Goal: Task Accomplishment & Management: Manage account settings

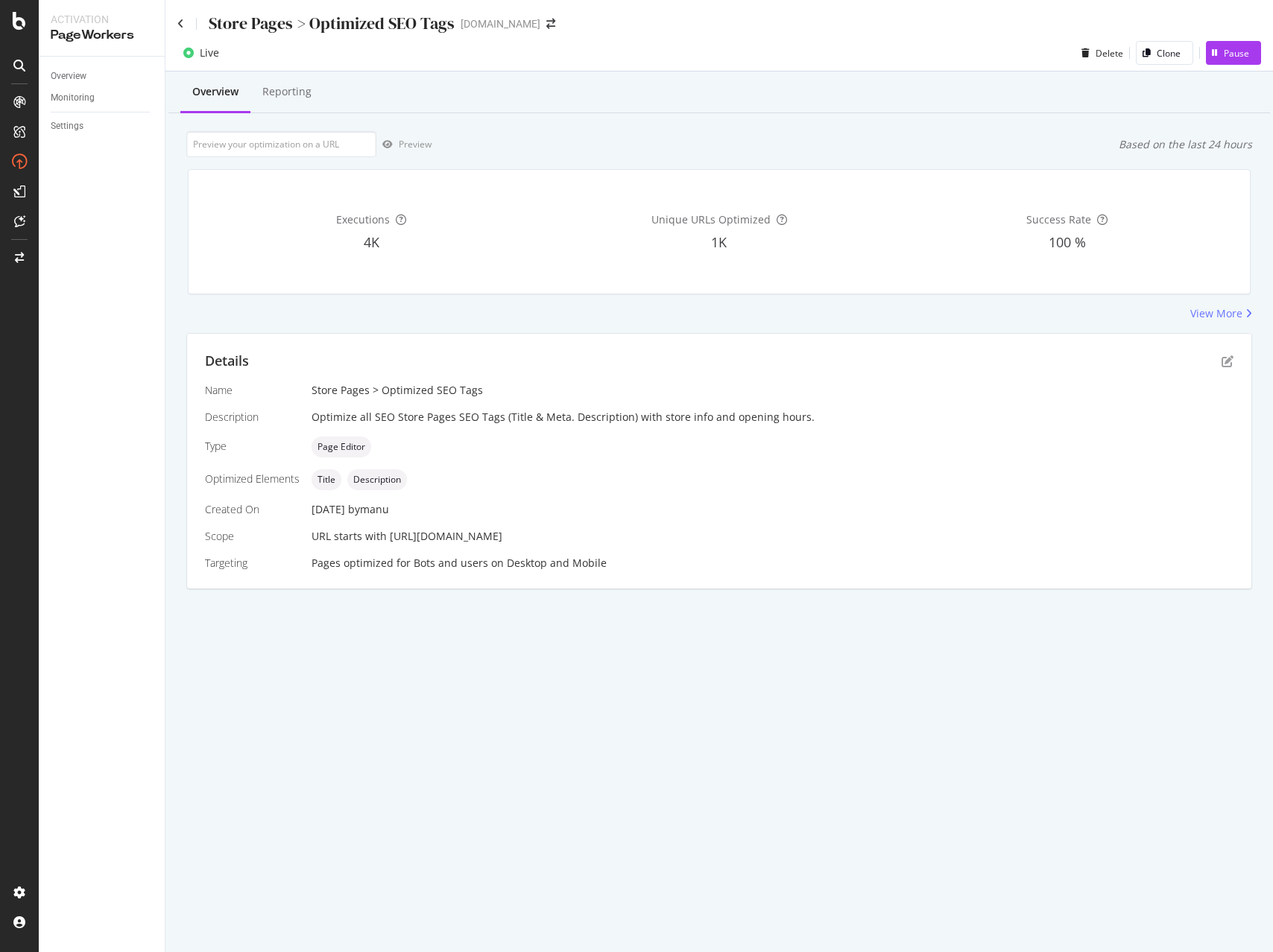
click at [183, 29] on div "Store Pages > Optimized SEO Tags" at bounding box center [316, 23] width 277 height 23
click at [180, 23] on icon at bounding box center [180, 24] width 6 height 11
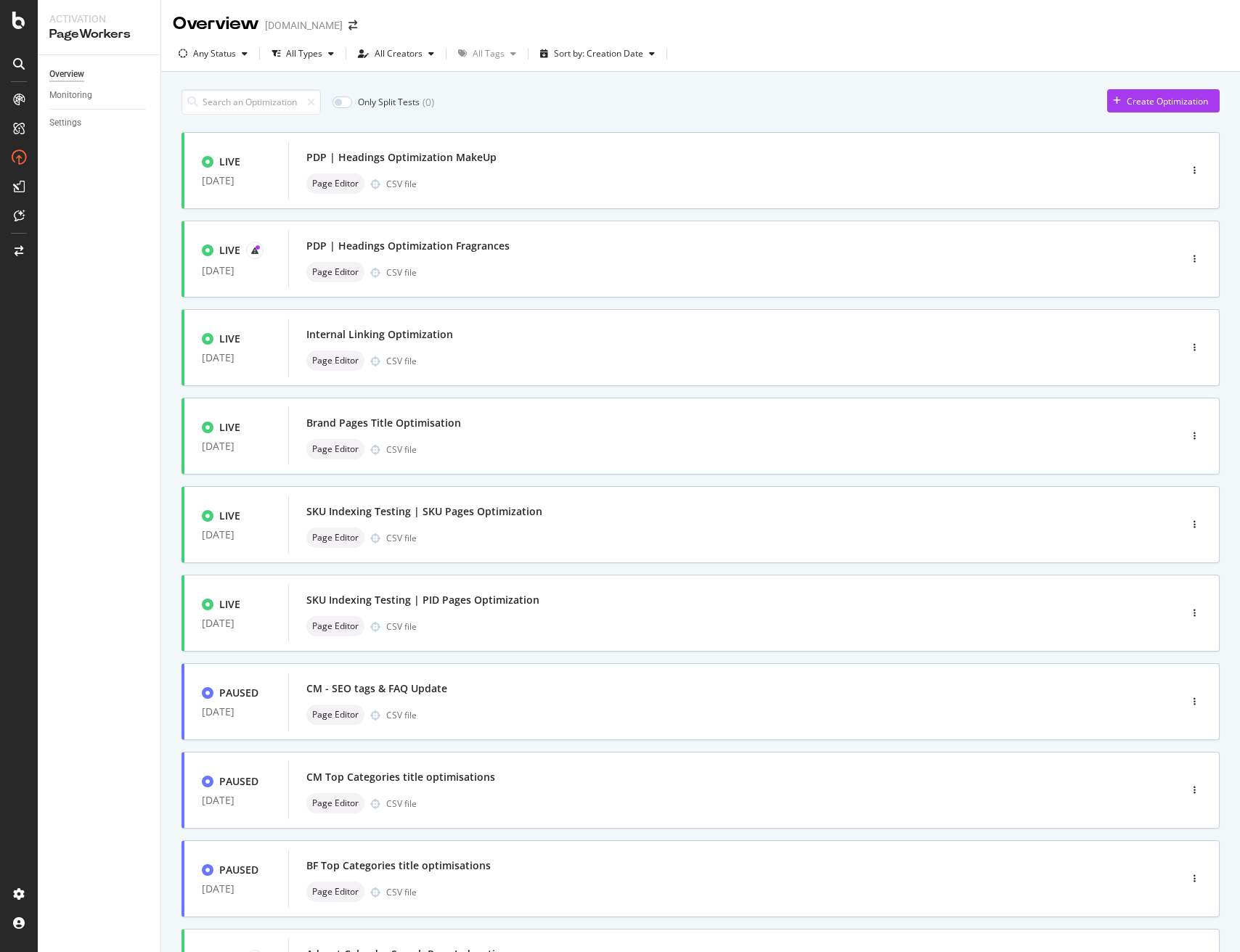
click at [517, 16] on div "Overview [DOMAIN_NAME]" at bounding box center [701, 18] width 1079 height 36
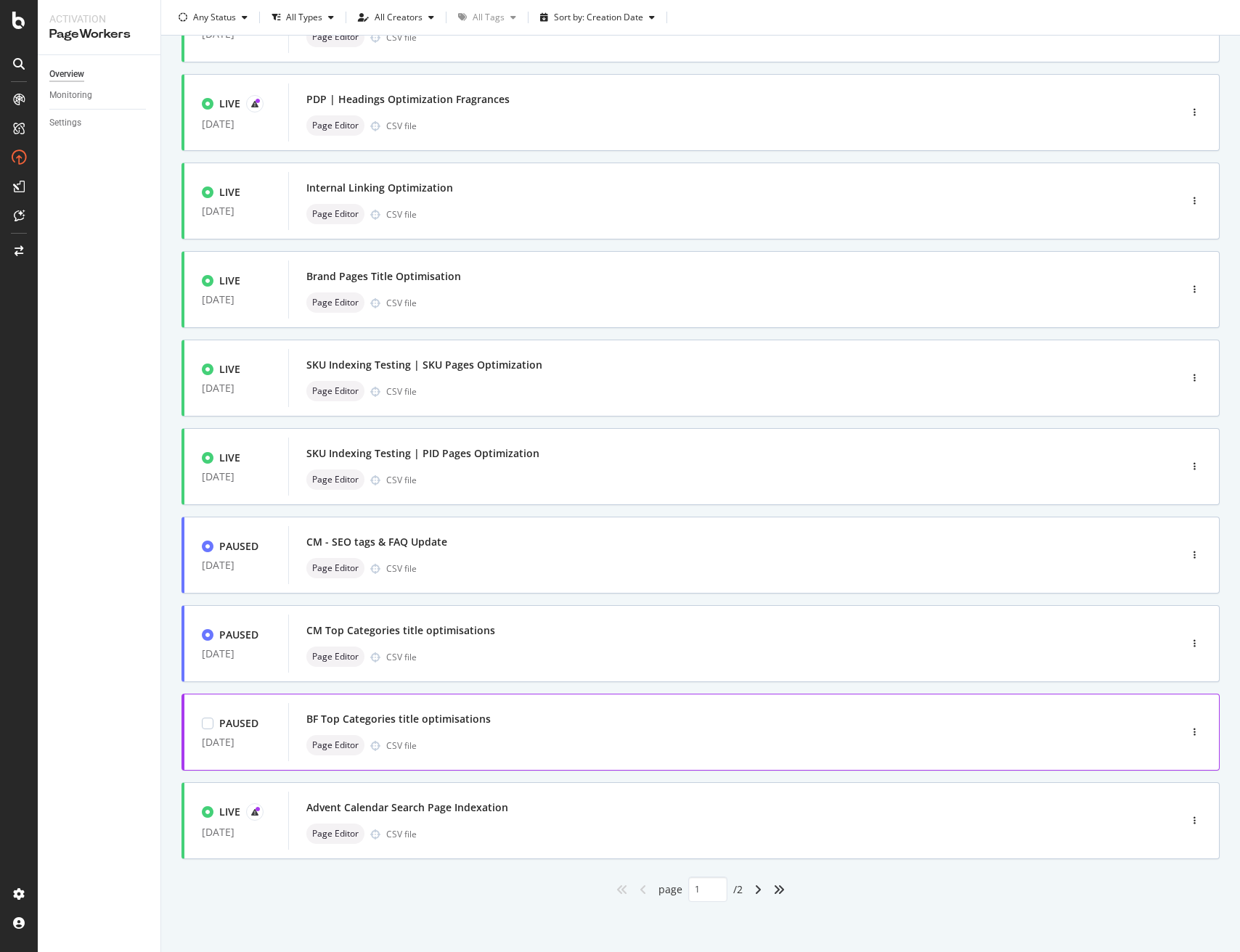
scroll to position [147, 0]
click at [754, 892] on icon "angle-right" at bounding box center [758, 888] width 7 height 11
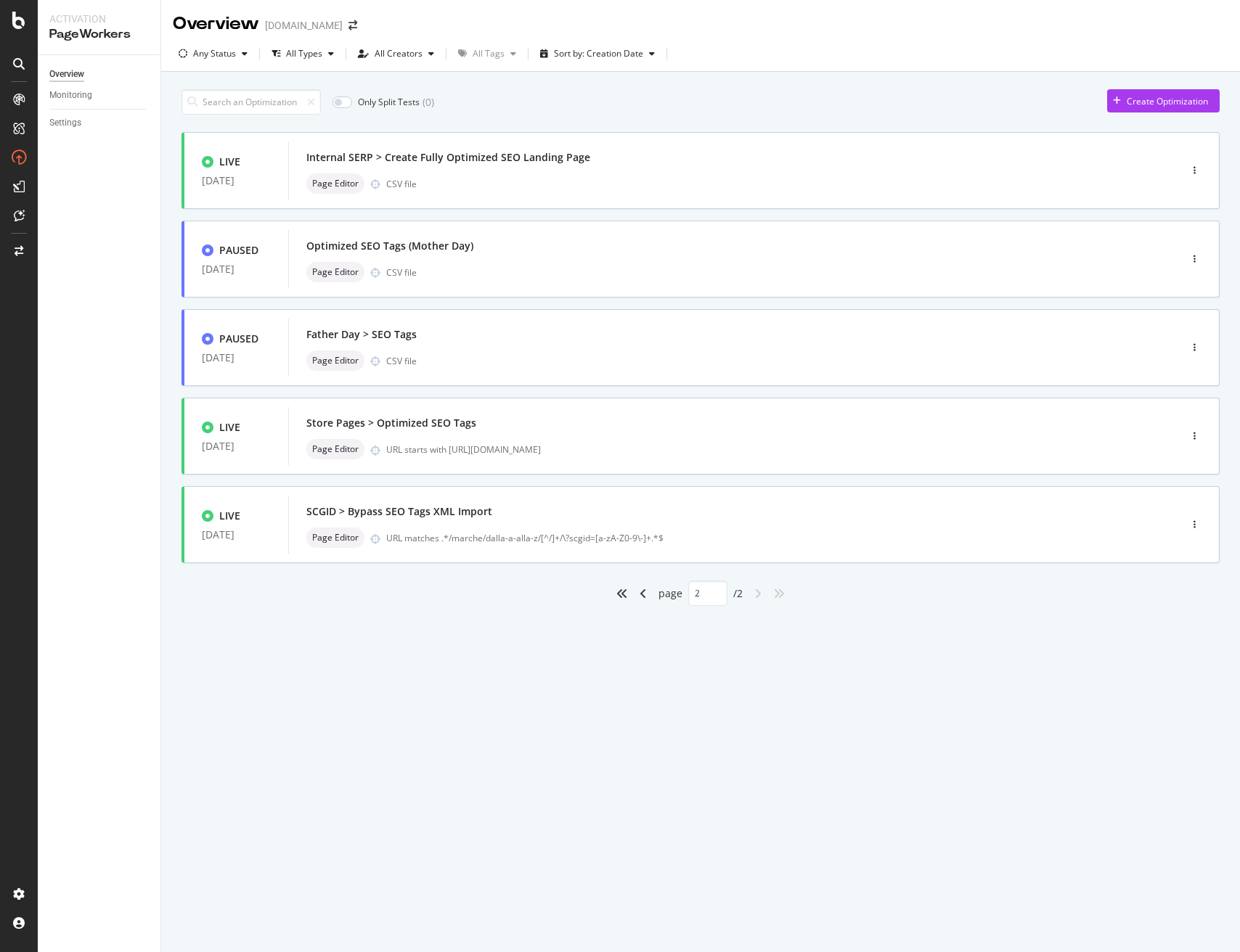
type input "2"
click at [985, 174] on div "Page Editor CSV file" at bounding box center [711, 183] width 811 height 20
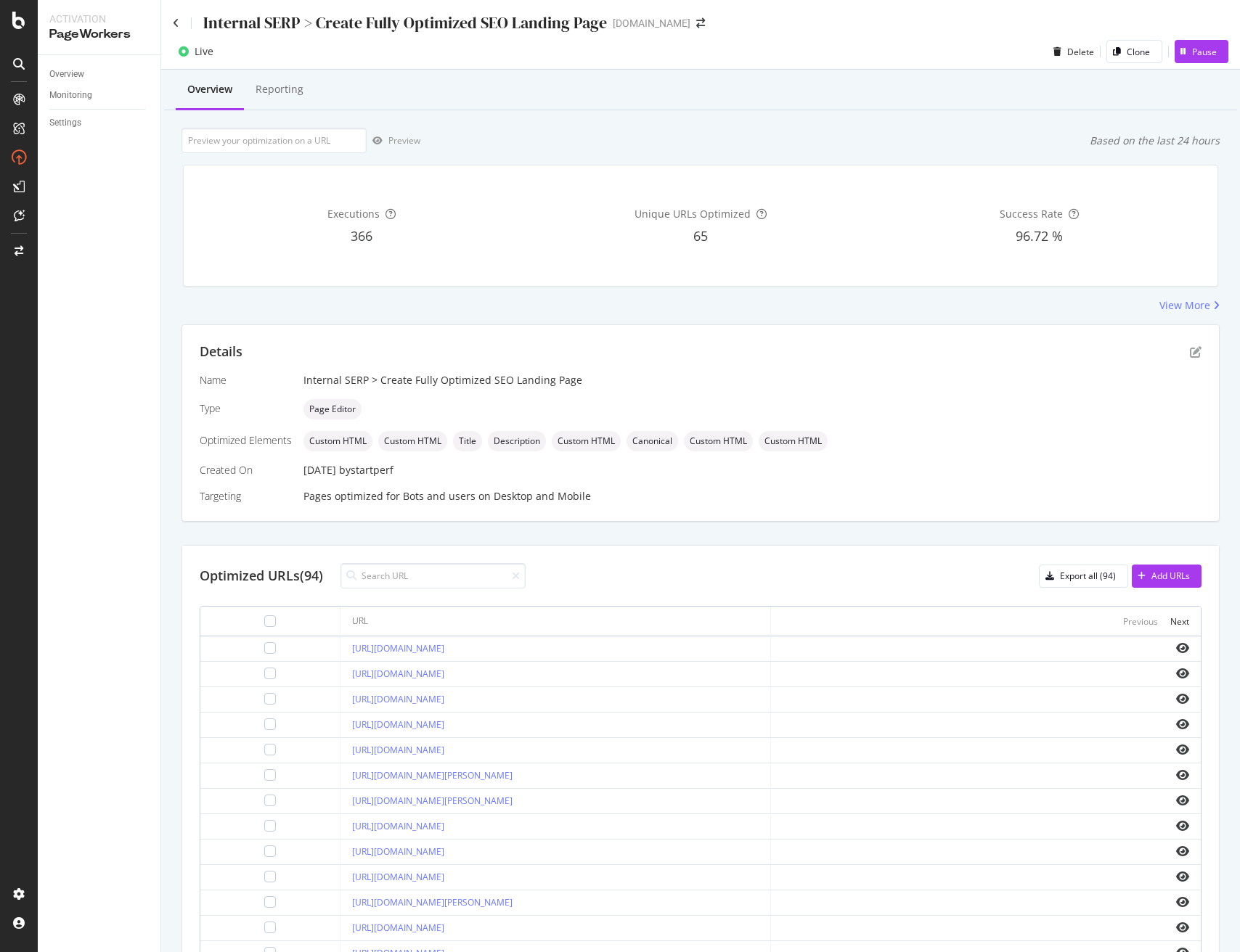
drag, startPoint x: 1001, startPoint y: 450, endPoint x: 1069, endPoint y: 423, distance: 73.2
click at [1001, 450] on div "Custom HTML Custom HTML Title Description Custom HTML Canonical Custom HTML Cus…" at bounding box center [752, 441] width 898 height 20
click at [1199, 348] on icon "pen-to-square" at bounding box center [1195, 352] width 11 height 11
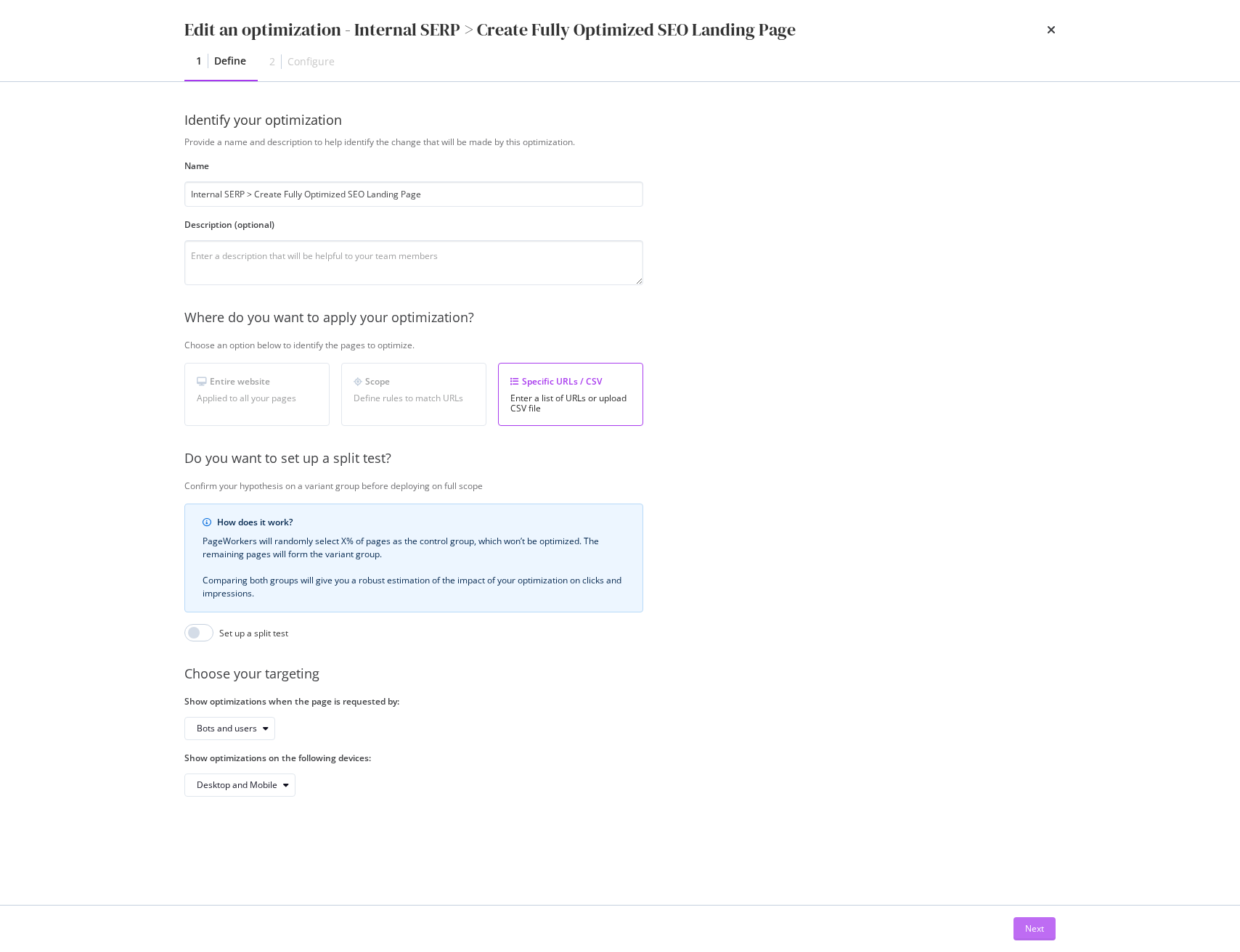
click at [1025, 927] on div "Next" at bounding box center [1035, 928] width 19 height 12
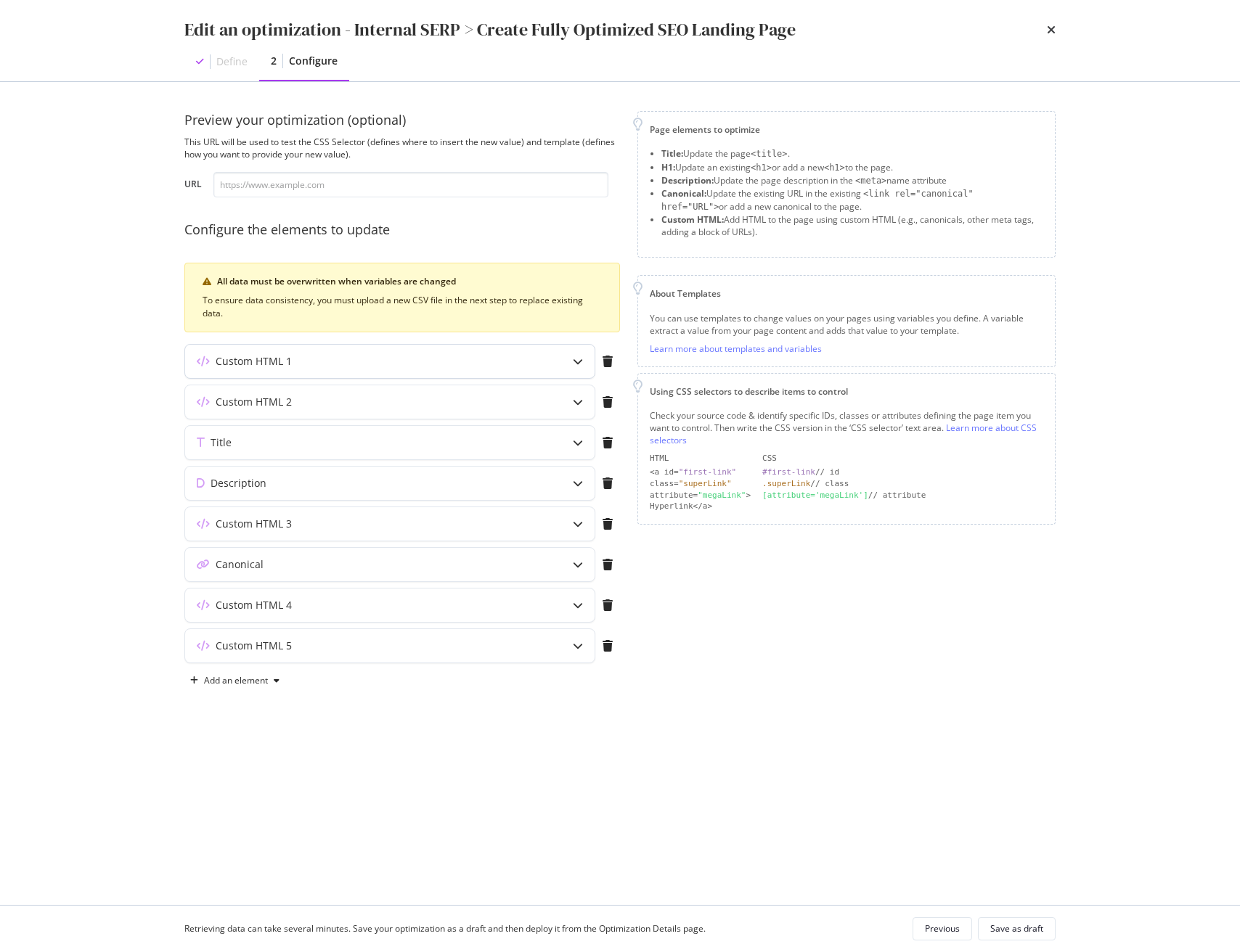
drag, startPoint x: 575, startPoint y: 365, endPoint x: 588, endPoint y: 373, distance: 15.3
click at [575, 365] on icon "modal" at bounding box center [578, 361] width 11 height 11
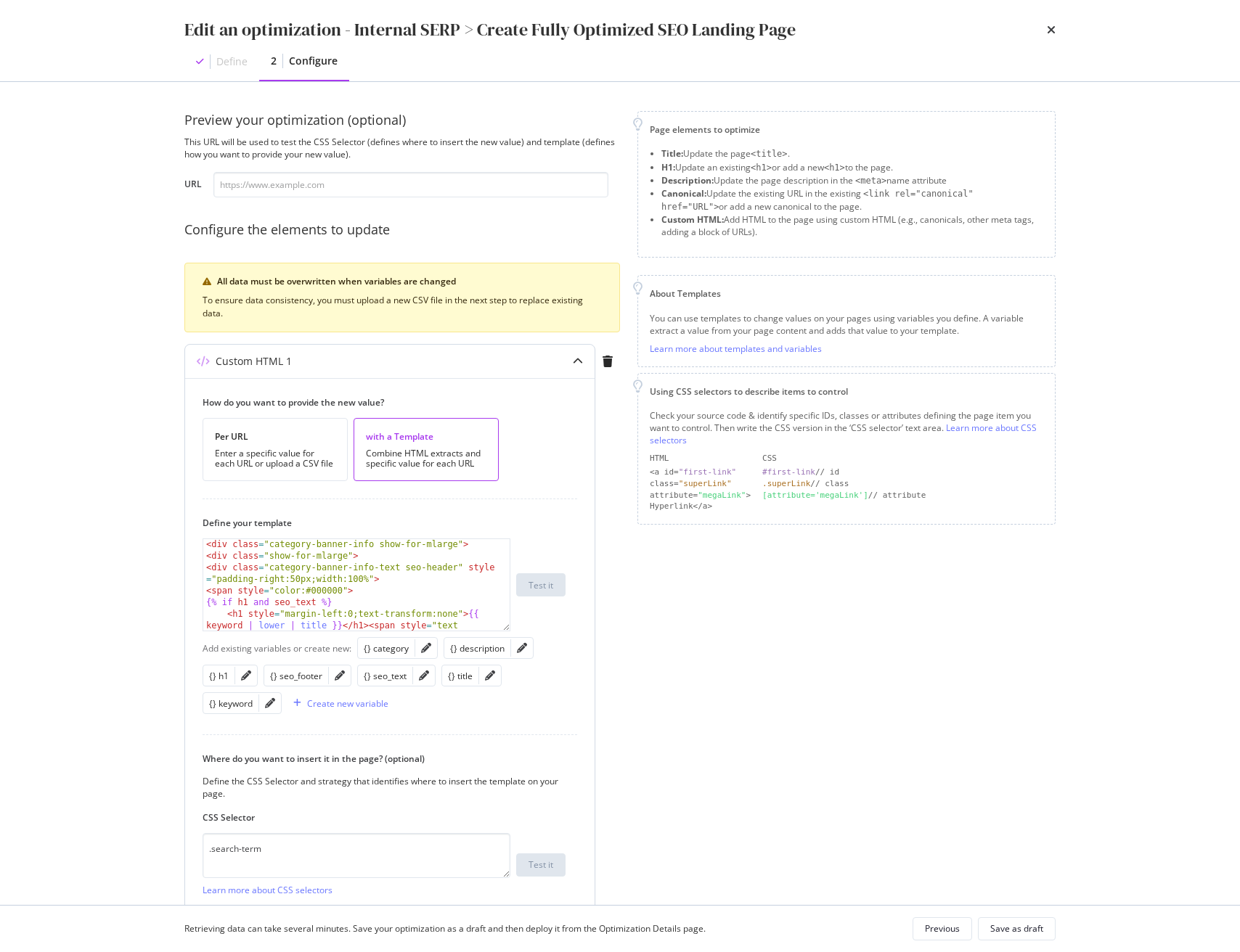
scroll to position [106, 0]
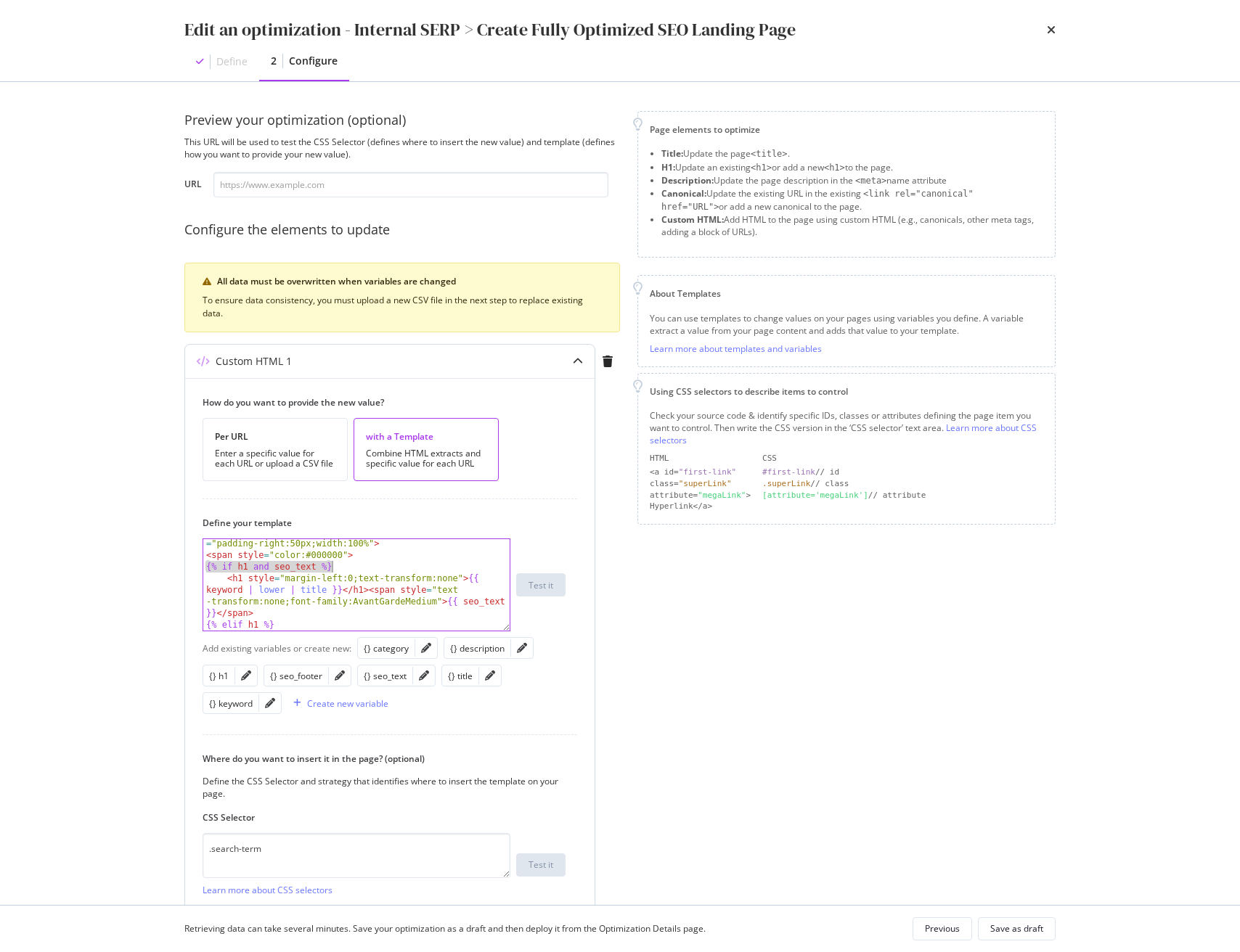
drag, startPoint x: 232, startPoint y: 566, endPoint x: 351, endPoint y: 569, distance: 119.0
click at [349, 566] on div "< div class = "category-banner-info-text seo-header" style = "padding-right:50p…" at bounding box center [356, 636] width 306 height 219
click at [433, 509] on div "How do you want to provide the new value? Per URL Enter a specific value for ea…" at bounding box center [389, 673] width 410 height 592
click at [341, 586] on div "< div class = "category-banner-info-text seo-header" style = "padding-right:50p…" at bounding box center [356, 636] width 306 height 219
drag, startPoint x: 341, startPoint y: 566, endPoint x: 139, endPoint y: 566, distance: 202.0
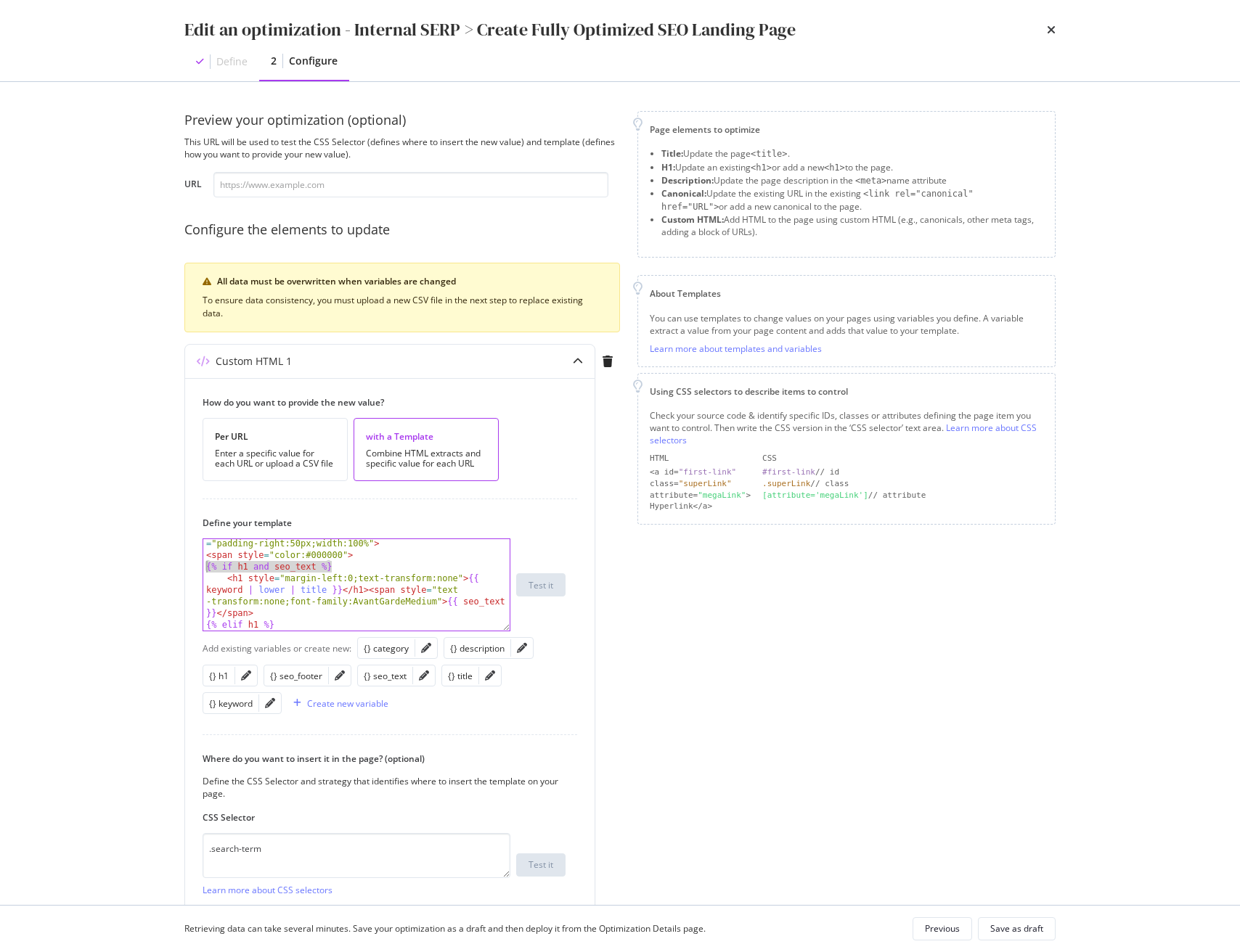
click at [139, 565] on div "Edit an optimization - Internal SERP > Create Fully Optimized SEO Landing Page …" at bounding box center [620, 476] width 1240 height 952
click at [347, 555] on div "< div class = "category-banner-info-text seo-header" style = "padding-right:50p…" at bounding box center [356, 636] width 306 height 219
drag, startPoint x: 260, startPoint y: 575, endPoint x: 246, endPoint y: 572, distance: 14.3
click at [260, 575] on div "< div class = "category-banner-info-text seo-header" style = "padding-right:50p…" at bounding box center [356, 636] width 306 height 219
drag, startPoint x: 254, startPoint y: 565, endPoint x: 368, endPoint y: 563, distance: 114.0
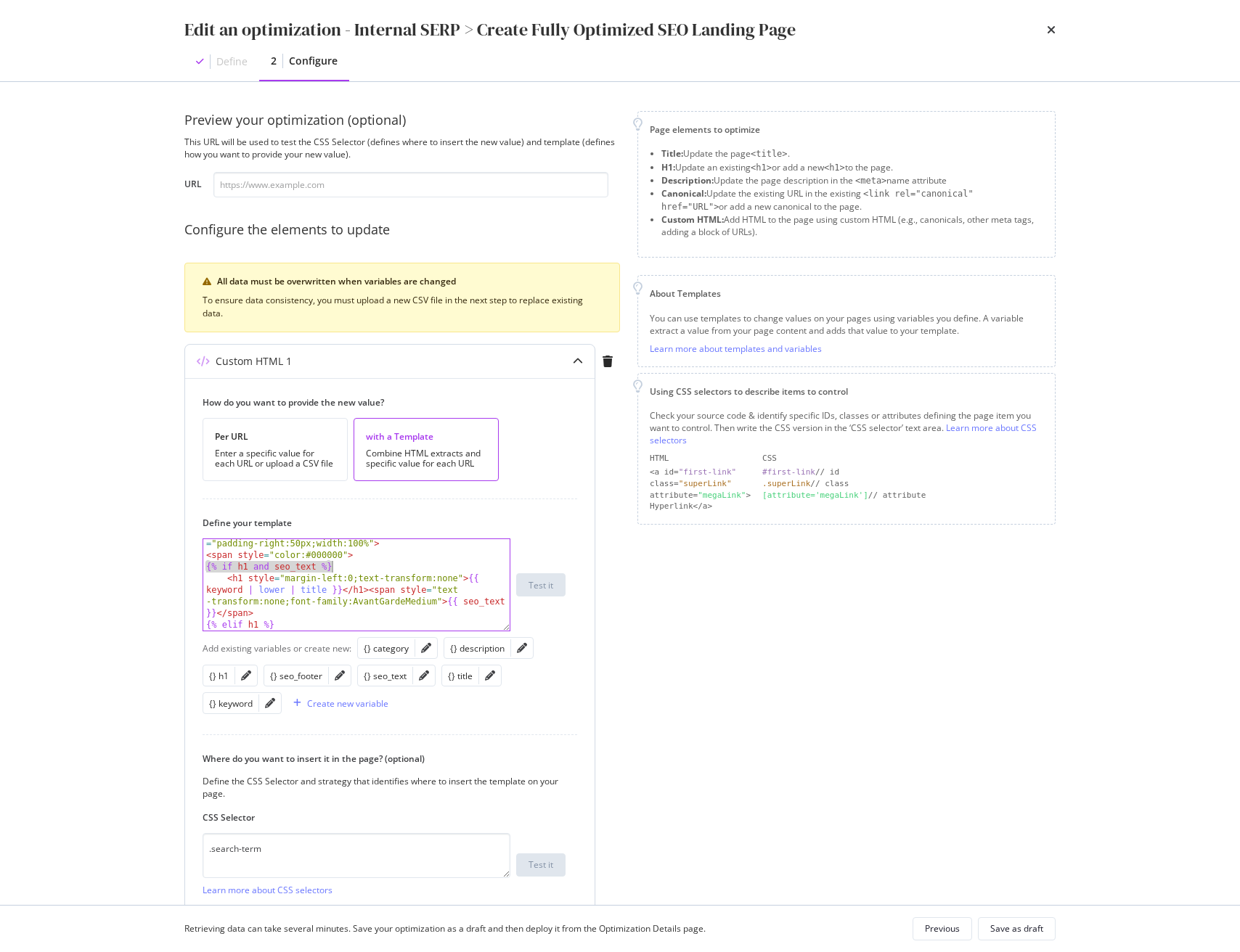
click at [367, 564] on div "< div class = "category-banner-info-text seo-header" style = "padding-right:50p…" at bounding box center [356, 636] width 306 height 219
click at [316, 567] on div "< div class = "category-banner-info-text seo-header" style = "padding-right:50p…" at bounding box center [356, 636] width 306 height 219
drag, startPoint x: 224, startPoint y: 579, endPoint x: 510, endPoint y: 605, distance: 287.2
click at [510, 605] on div "{% if h1 and seo_text %} < div class = "category-banner-info-text seo-header" s…" at bounding box center [384, 585] width 363 height 93
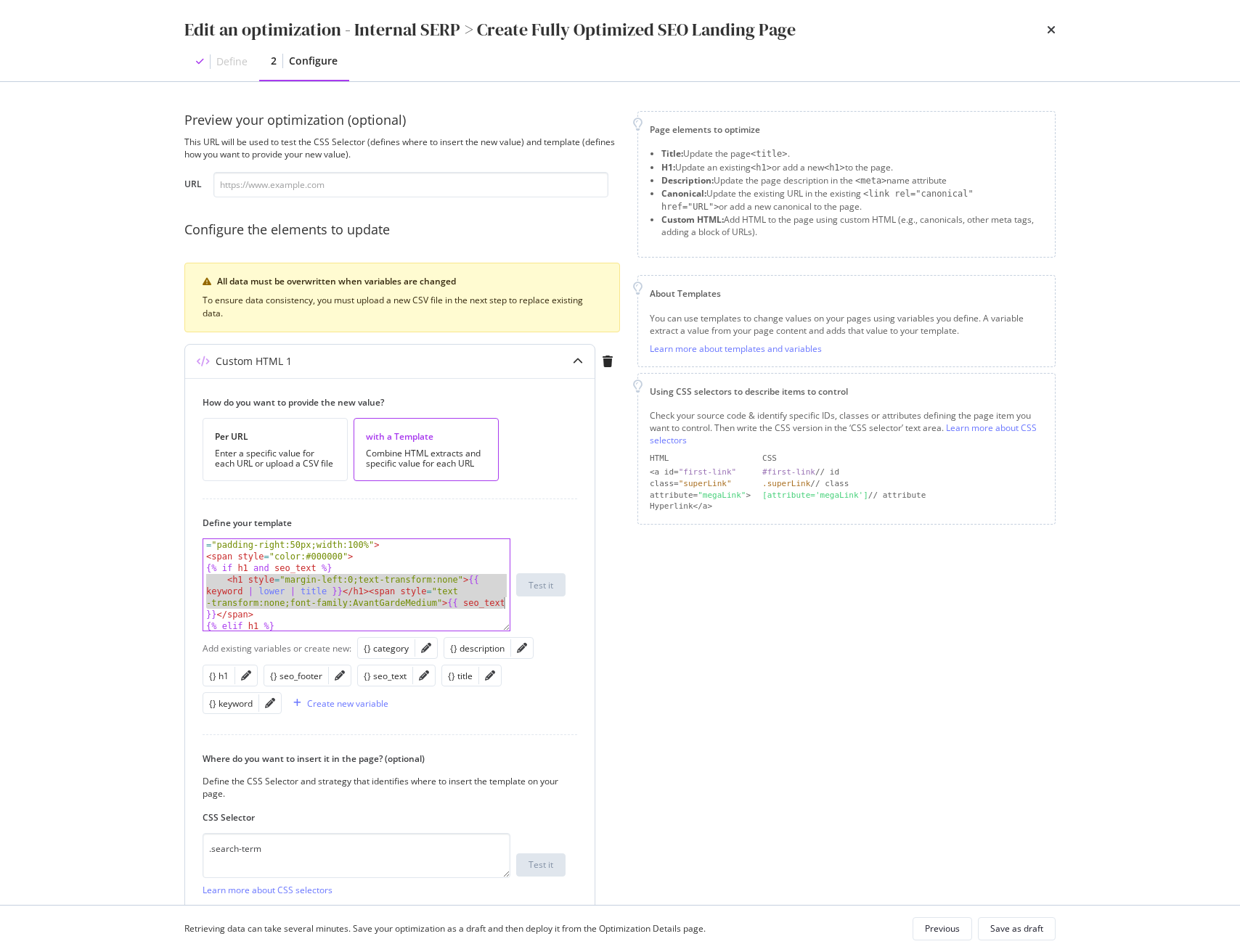
scroll to position [143, 0]
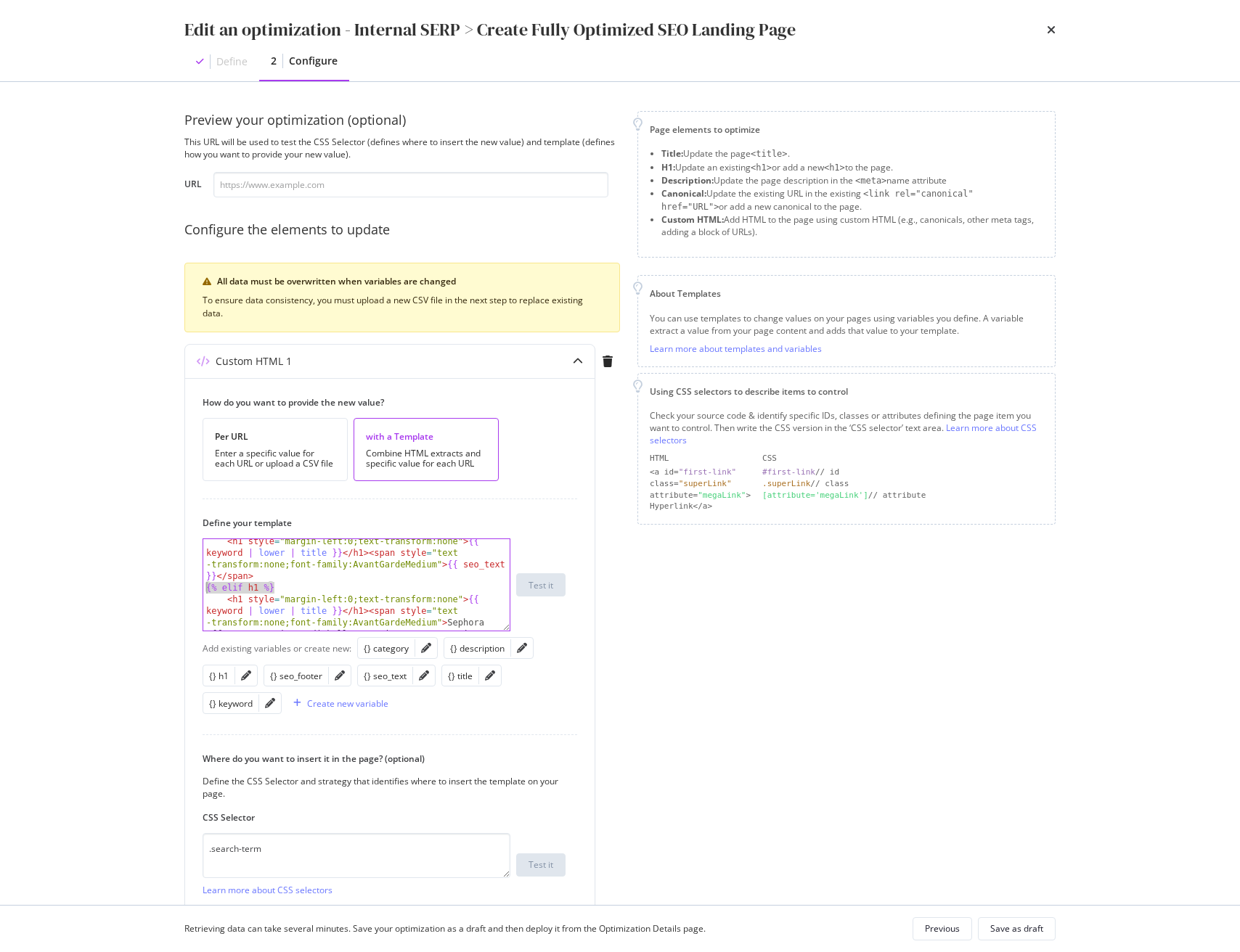
drag, startPoint x: 284, startPoint y: 587, endPoint x: 172, endPoint y: 587, distance: 112.0
click at [172, 587] on div "Preview your optimization (optional) This URL will be used to test the CSS Sele…" at bounding box center [619, 494] width 929 height 823
type textarea "{% elif h1 %}"
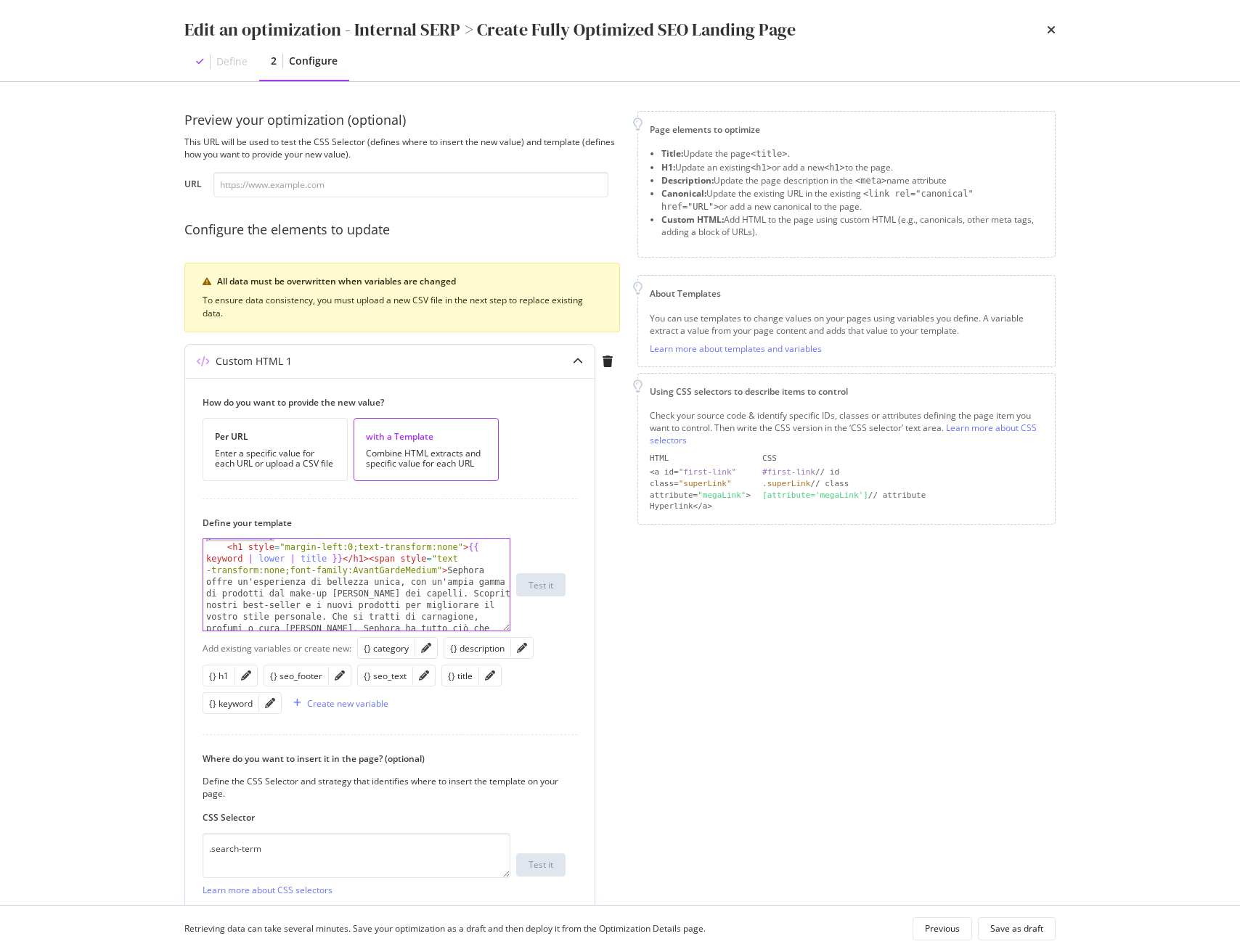
scroll to position [195, 0]
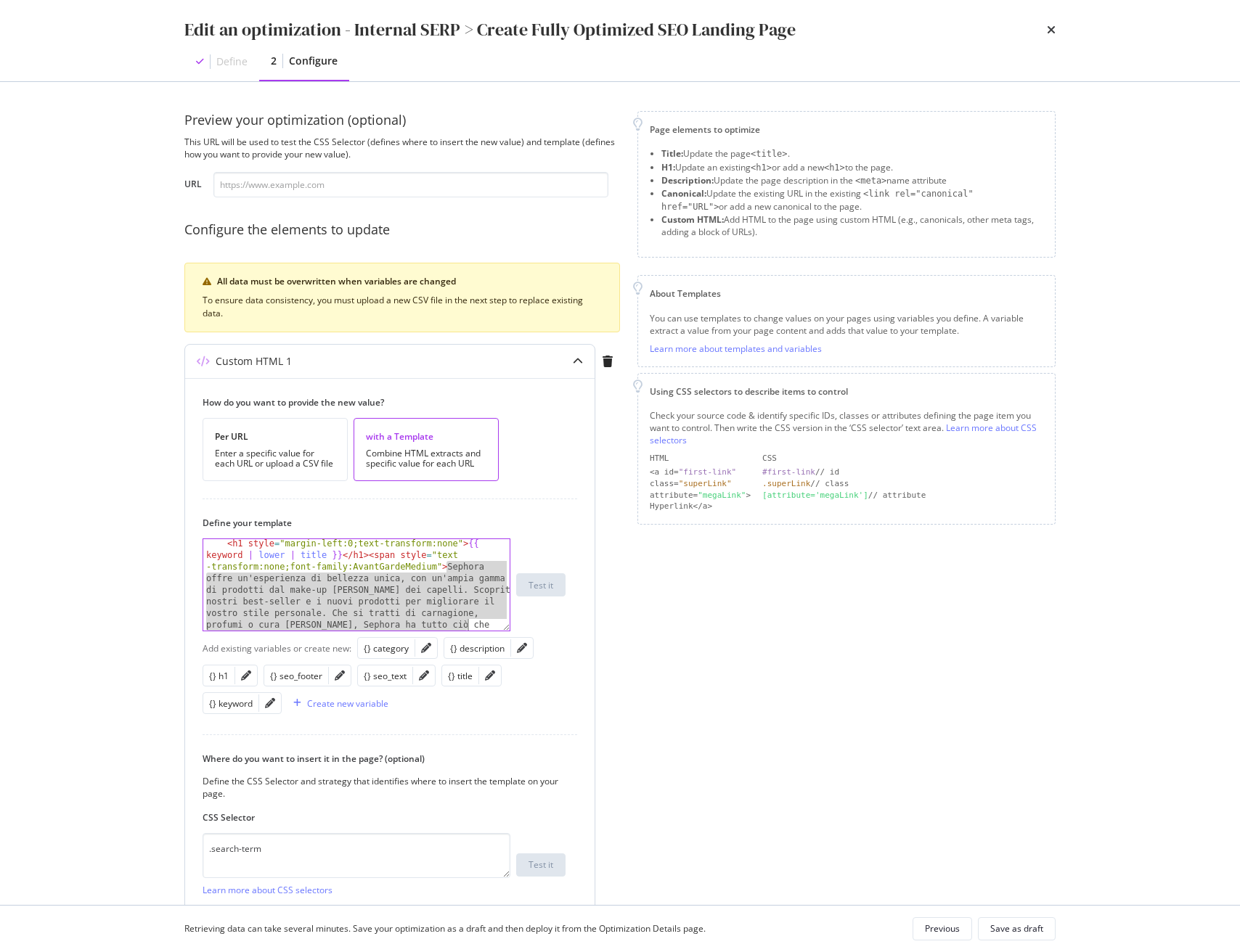
drag, startPoint x: 453, startPoint y: 589, endPoint x: 467, endPoint y: 624, distance: 37.7
click at [468, 628] on div "< h1 style = "margin-left:0;text-transform:none" > {{ keyword | lower | title }…" at bounding box center [356, 687] width 306 height 301
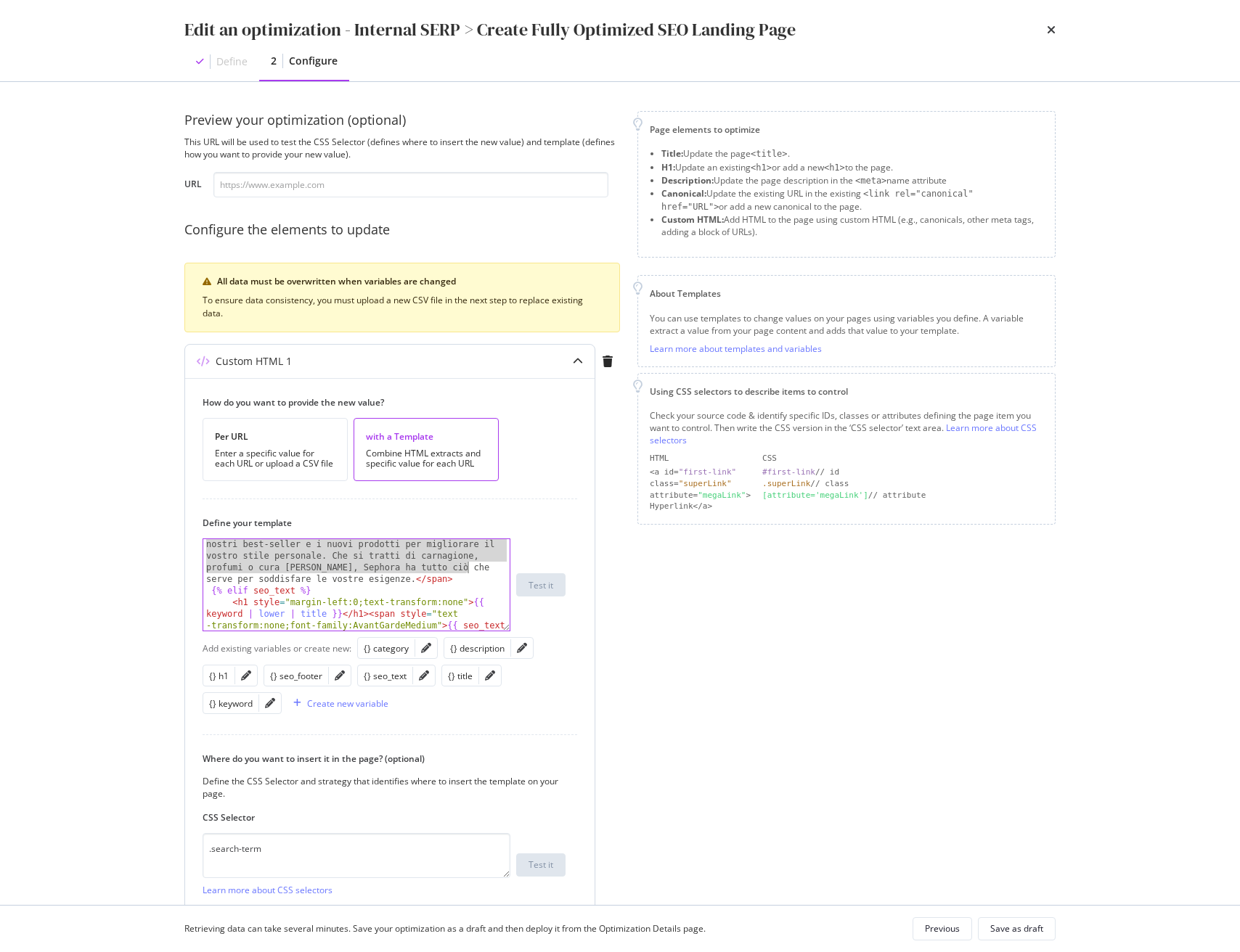
scroll to position [269, 0]
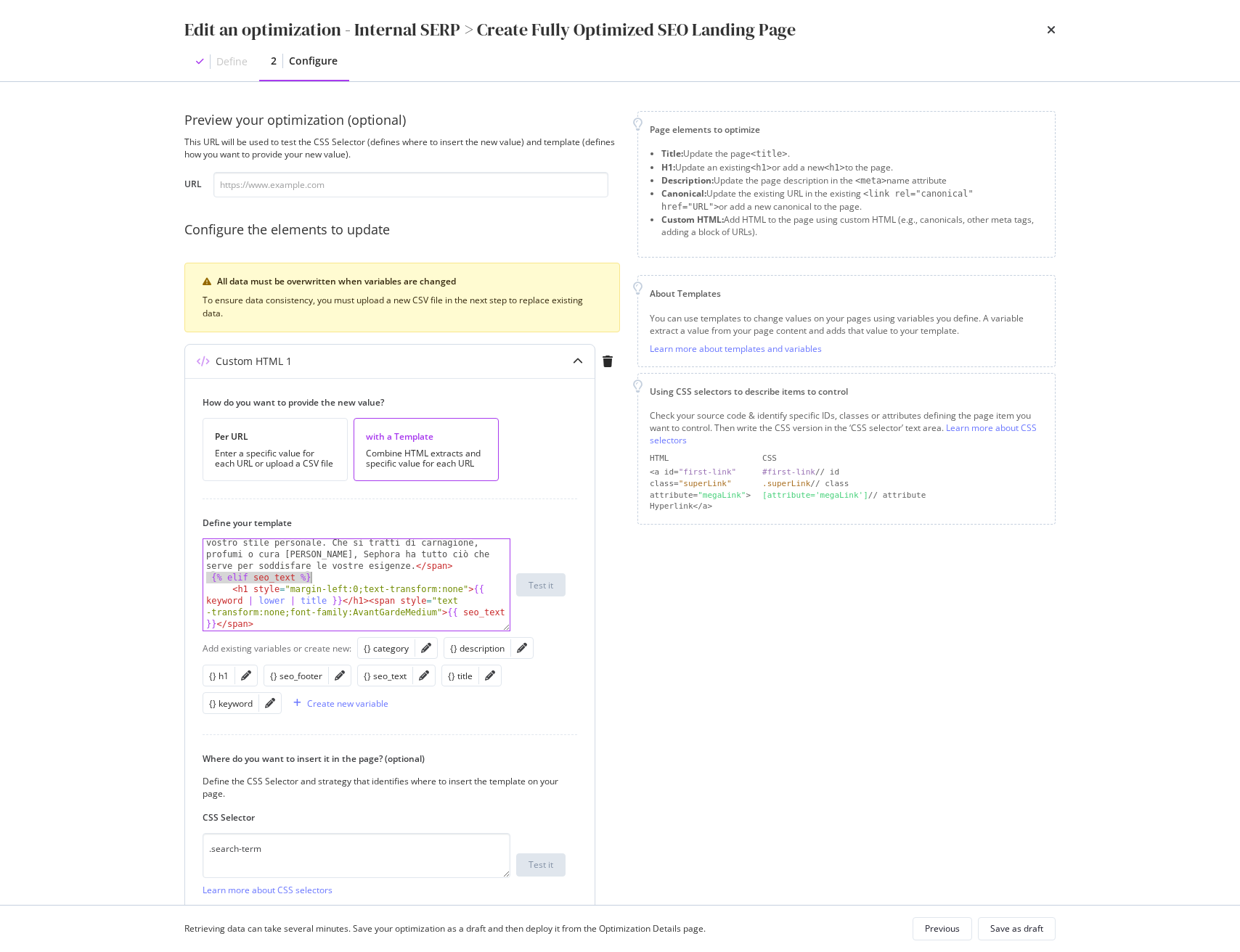
drag, startPoint x: 260, startPoint y: 577, endPoint x: 344, endPoint y: 573, distance: 84.1
click at [344, 573] on div "< h1 style = "margin-left:0;text-transform:none" > {{ keyword | lower | title }…" at bounding box center [356, 571] width 306 height 208
click at [425, 605] on div "< h1 style = "margin-left:0;text-transform:none" > {{ keyword | lower | title }…" at bounding box center [356, 571] width 306 height 208
drag, startPoint x: 267, startPoint y: 591, endPoint x: 319, endPoint y: 605, distance: 53.9
click at [319, 605] on div "< h1 style = "margin-left:0;text-transform:none" > {{ keyword | lower | title }…" at bounding box center [356, 571] width 306 height 208
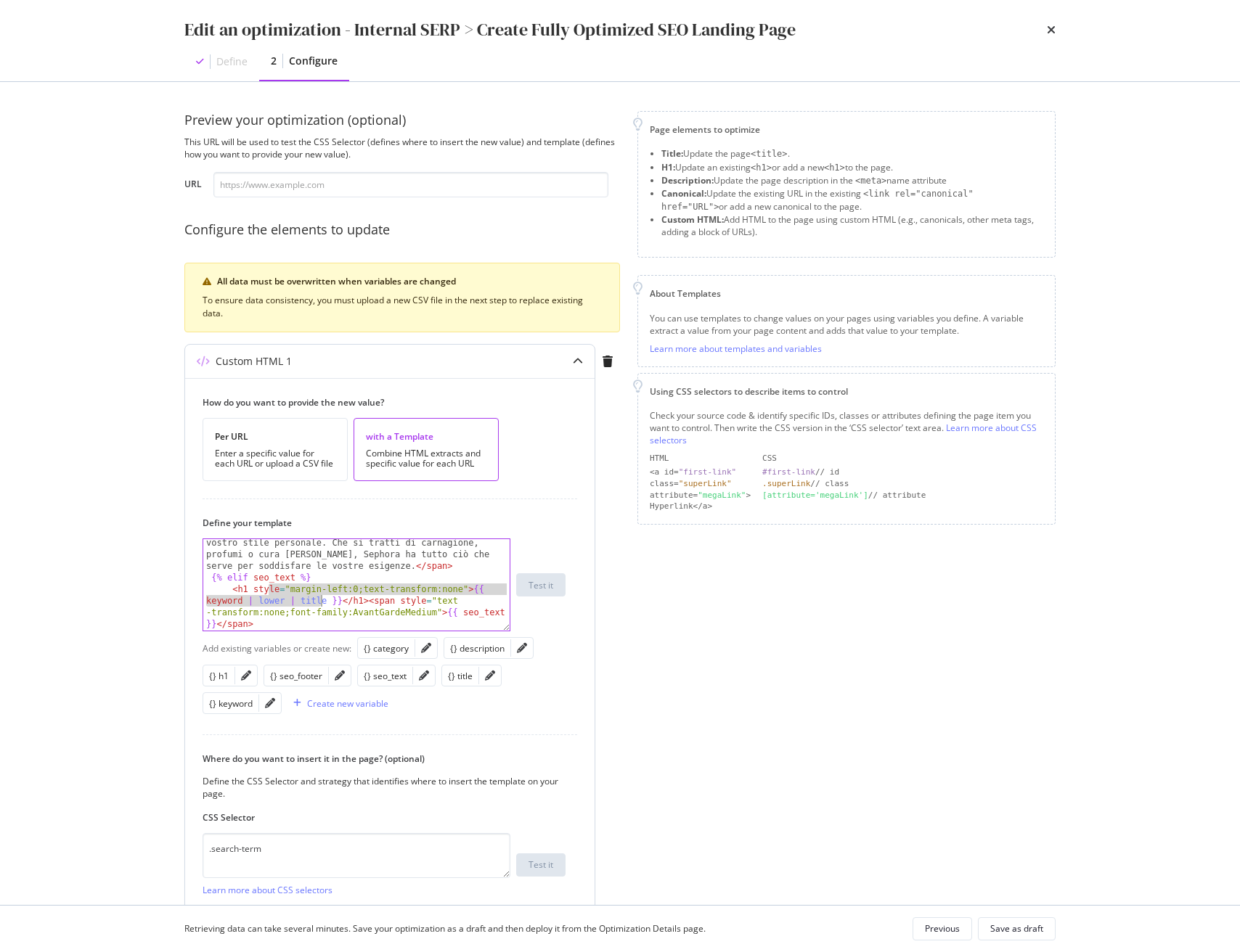
click at [365, 611] on div "< h1 style = "margin-left:0;text-transform:none" > {{ keyword | lower | title }…" at bounding box center [356, 571] width 306 height 208
click at [268, 600] on div "< h1 style = "margin-left:0;text-transform:none" > {{ keyword | lower | title }…" at bounding box center [356, 571] width 306 height 208
click at [306, 605] on div "< h1 style = "margin-left:0;text-transform:none" > {{ keyword | lower | title }…" at bounding box center [356, 571] width 306 height 208
click at [307, 605] on div "< h1 style = "margin-left:0;text-transform:none" > {{ keyword | lower | title }…" at bounding box center [356, 571] width 306 height 208
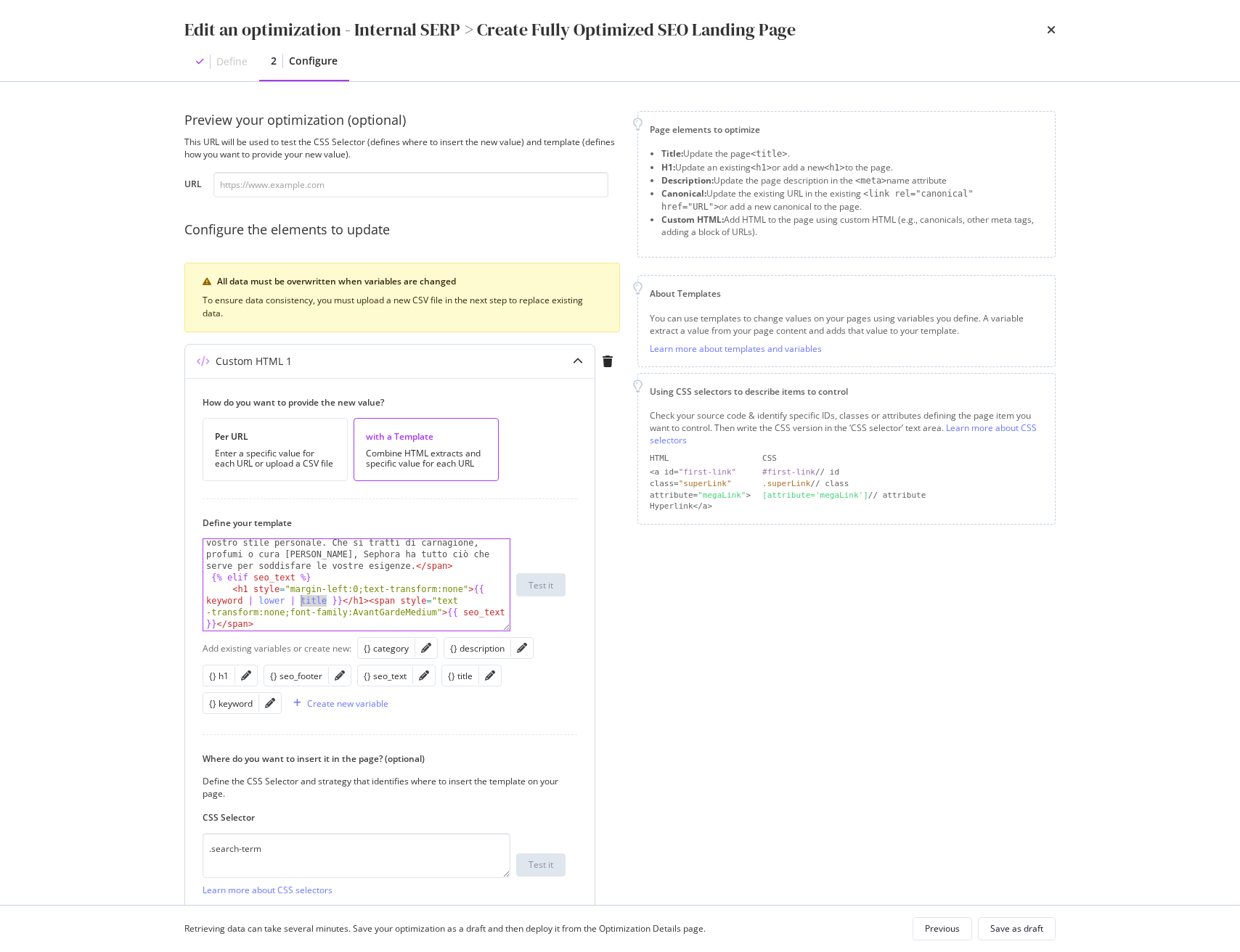
click at [340, 601] on div "< h1 style = "margin-left:0;text-transform:none" > {{ keyword | lower | title }…" at bounding box center [356, 571] width 306 height 208
click at [318, 600] on div "< h1 style = "margin-left:0;text-transform:none" > {{ keyword | lower | title }…" at bounding box center [356, 571] width 306 height 208
click at [322, 600] on div "< h1 style = "margin-left:0;text-transform:none" > {{ keyword | lower | title }…" at bounding box center [356, 571] width 306 height 208
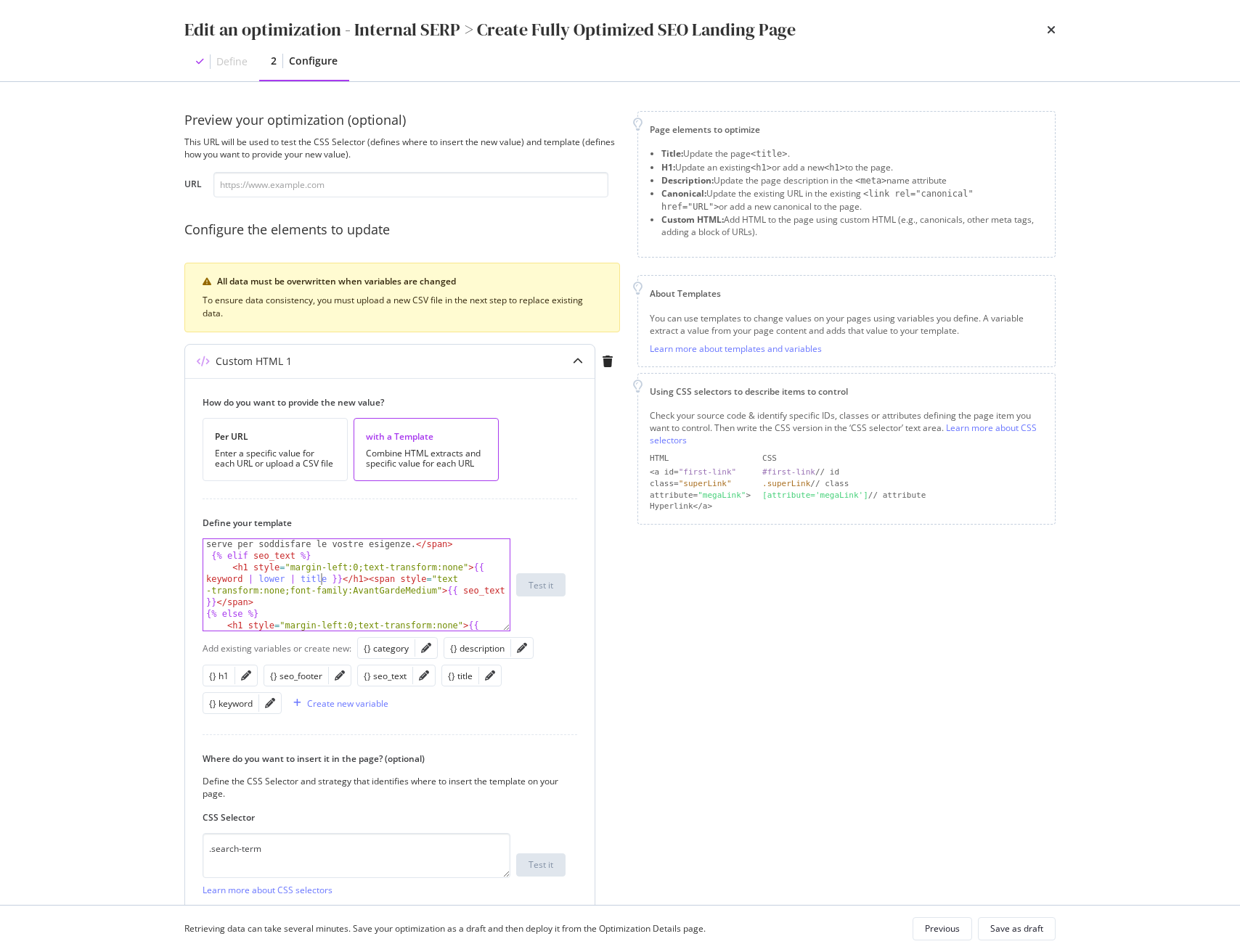
scroll to position [293, 0]
drag, startPoint x: 445, startPoint y: 587, endPoint x: 486, endPoint y: 598, distance: 42.4
click at [486, 598] on div "< h1 style = "margin-left:0;text-transform:none" > {{ keyword | lower | title }…" at bounding box center [356, 593] width 306 height 301
click at [441, 607] on div "< h1 style = "margin-left:0;text-transform:none" > {{ keyword | lower | title }…" at bounding box center [356, 593] width 306 height 301
type textarea "{% else %}"
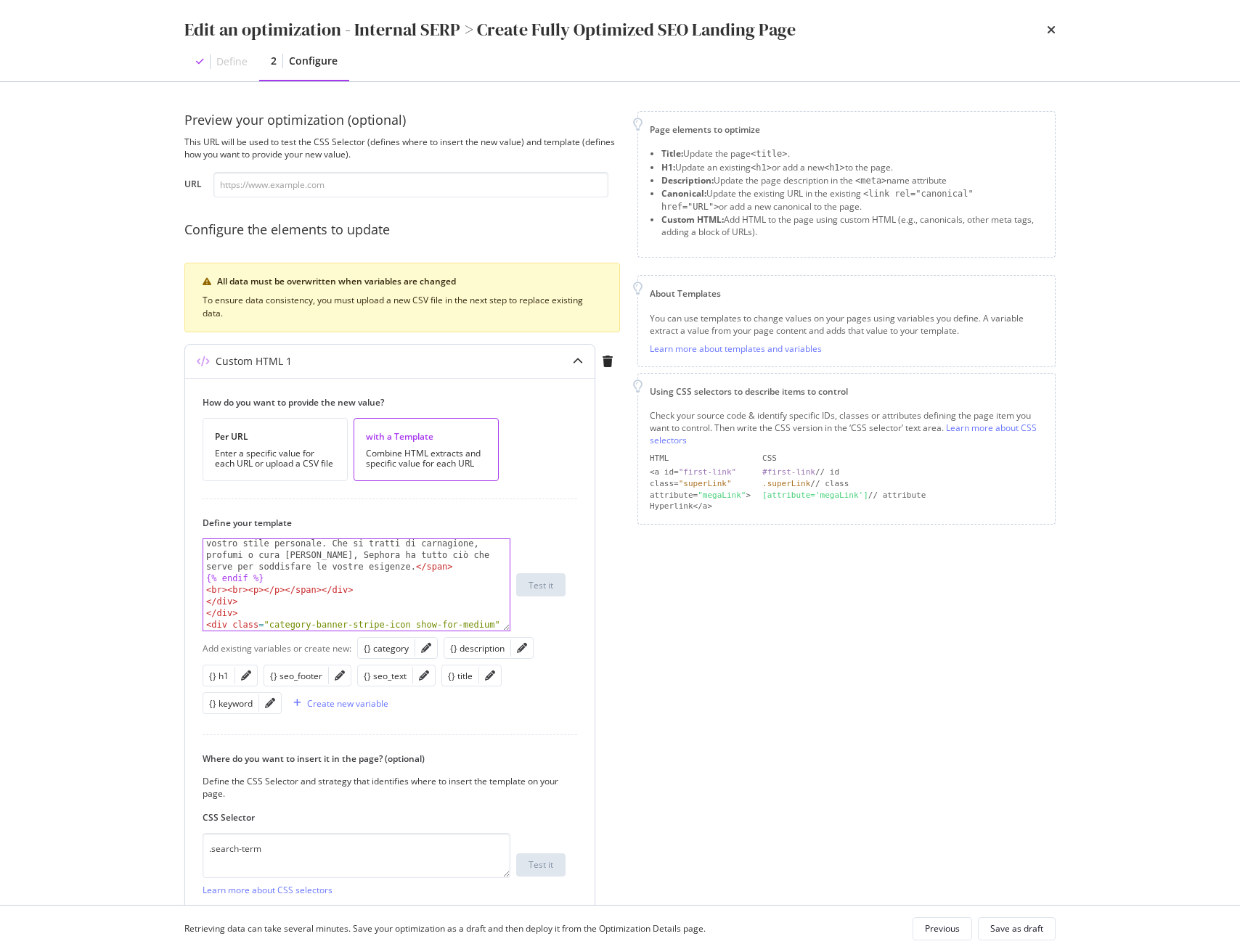
scroll to position [443, 0]
click at [647, 636] on div "Page elements to optimize Title: Update the page <title> . H1: Update an existi…" at bounding box center [846, 698] width 418 height 1173
drag, startPoint x: 574, startPoint y: 366, endPoint x: 566, endPoint y: 368, distance: 8.2
click at [574, 366] on icon "modal" at bounding box center [578, 361] width 11 height 11
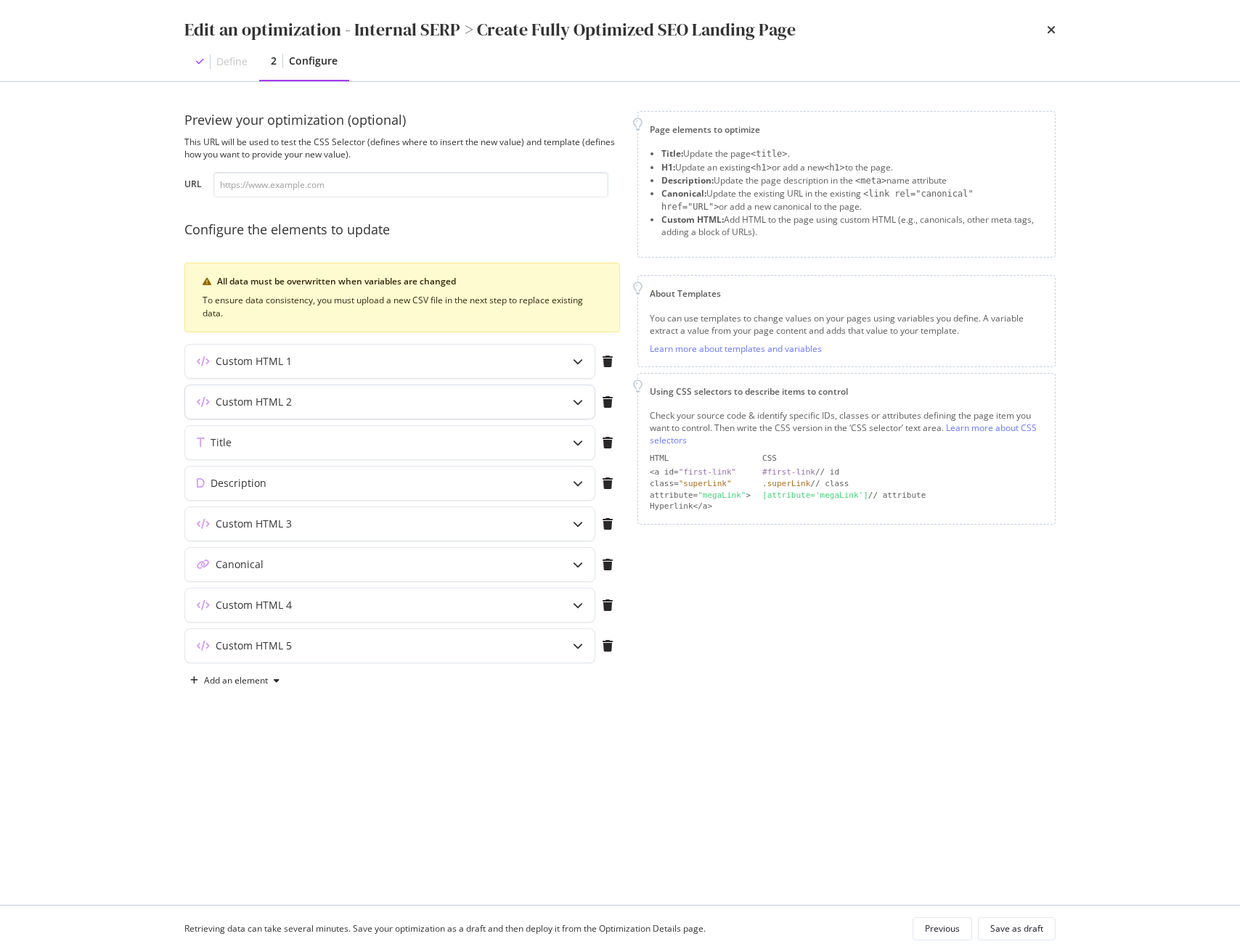
click at [579, 398] on icon "modal" at bounding box center [578, 402] width 11 height 11
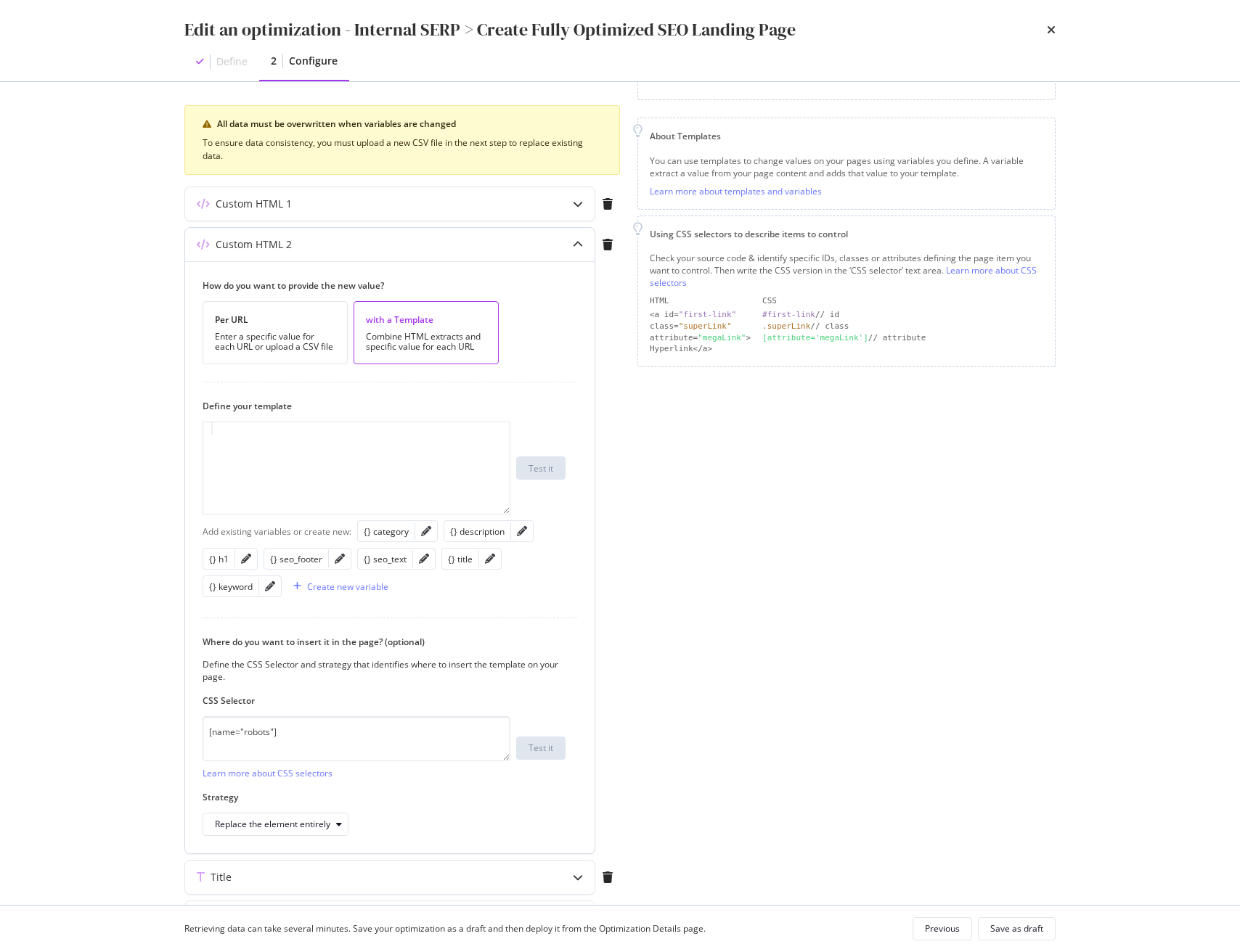
scroll to position [165, 0]
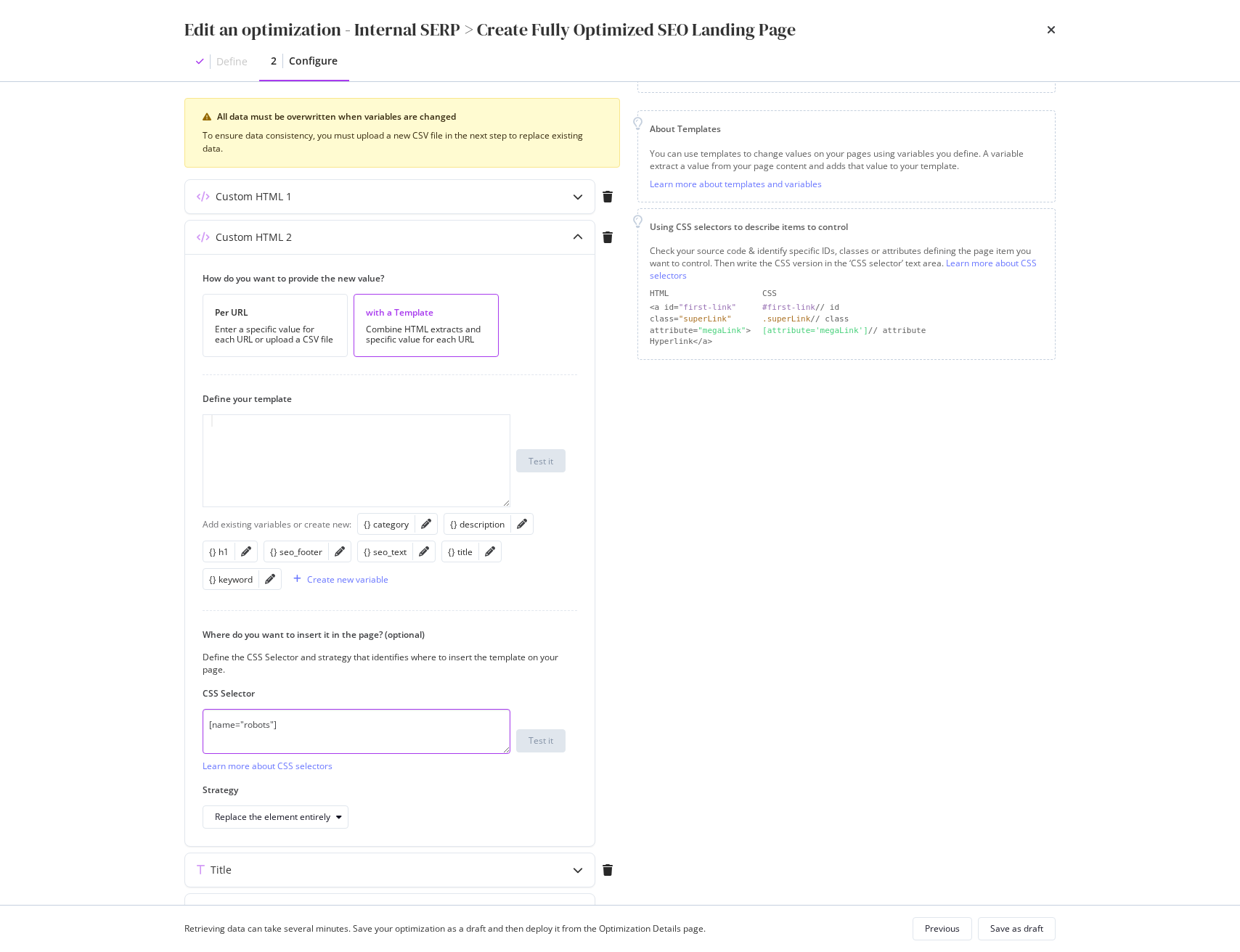
drag, startPoint x: 353, startPoint y: 723, endPoint x: 175, endPoint y: 719, distance: 178.0
click at [175, 719] on div "Preview your optimization (optional) This URL will be used to test the CSS Sele…" at bounding box center [619, 494] width 929 height 823
click at [781, 706] on div "Page elements to optimize Title: Update the page <title> . H1: Update an existi…" at bounding box center [846, 532] width 418 height 1173
drag, startPoint x: 352, startPoint y: 721, endPoint x: 41, endPoint y: 701, distance: 311.6
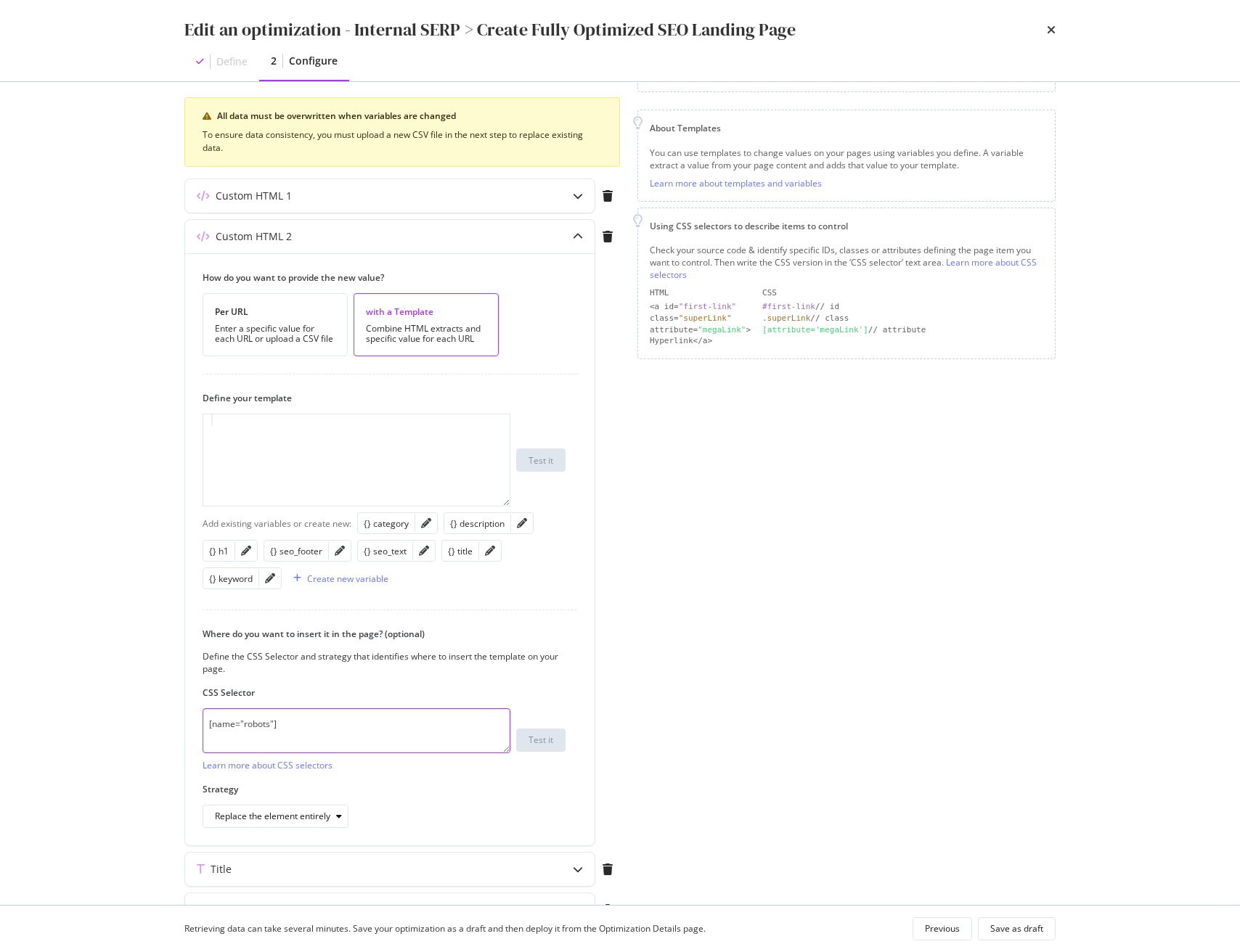
click at [41, 701] on div "Edit an optimization - Internal SERP > Create Fully Optimized SEO Landing Page …" at bounding box center [620, 476] width 1240 height 952
click at [326, 740] on textarea "[name="robots"]" at bounding box center [356, 730] width 308 height 45
drag, startPoint x: 315, startPoint y: 730, endPoint x: 142, endPoint y: 721, distance: 173.2
click at [142, 721] on div "Edit an optimization - Internal SERP > Create Fully Optimized SEO Landing Page …" at bounding box center [620, 476] width 1240 height 952
drag, startPoint x: 234, startPoint y: 421, endPoint x: 186, endPoint y: 420, distance: 48.0
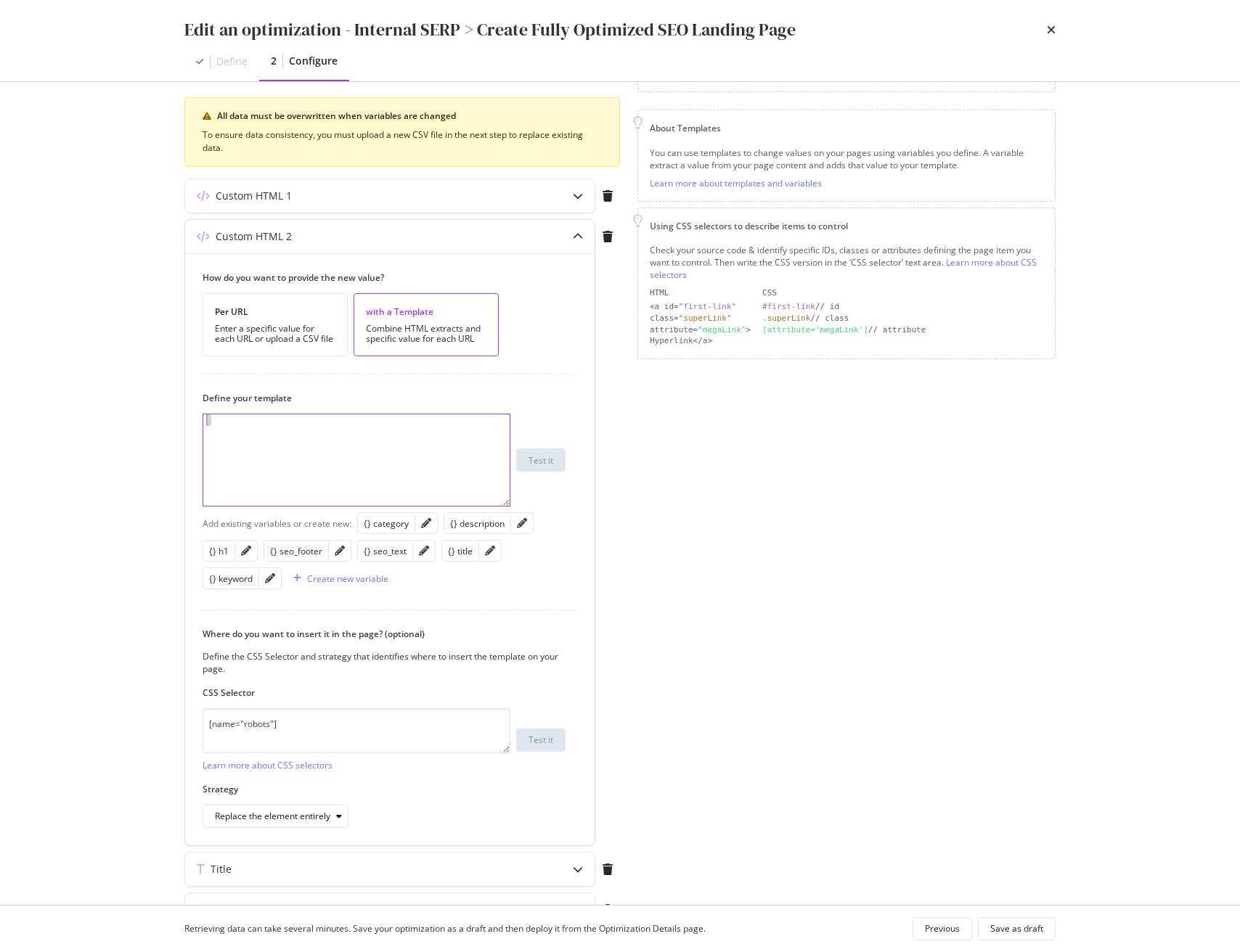
click at [187, 419] on div "How do you want to provide the new value? Per URL Enter a specific value for ea…" at bounding box center [389, 549] width 410 height 592
click at [218, 440] on div "modal" at bounding box center [356, 472] width 306 height 115
drag, startPoint x: 231, startPoint y: 426, endPoint x: 169, endPoint y: 423, distance: 62.1
click at [169, 423] on div "Preview your optimization (optional) This URL will be used to test the CSS Sele…" at bounding box center [619, 494] width 929 height 823
click at [301, 436] on div "modal" at bounding box center [356, 472] width 306 height 115
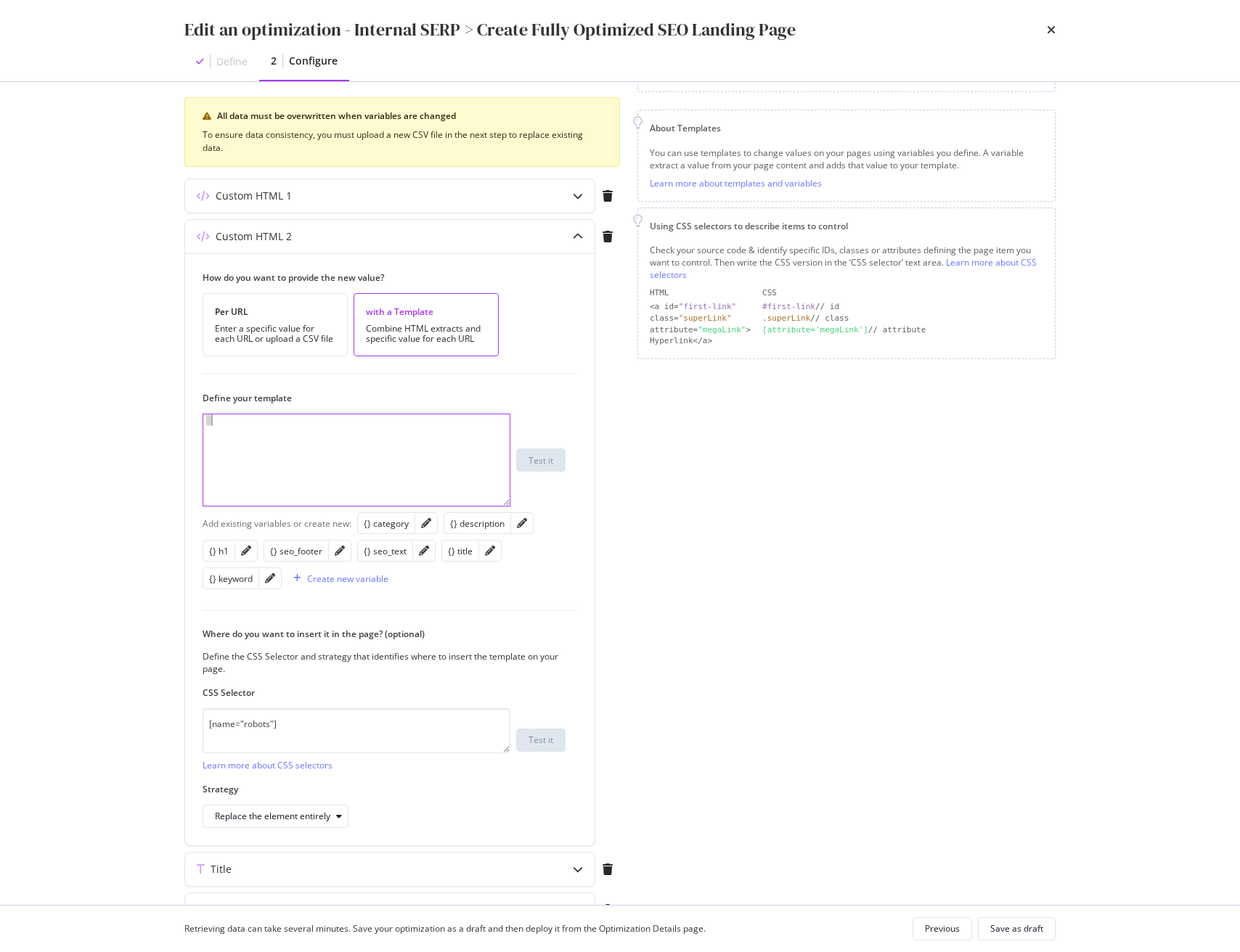
drag, startPoint x: 301, startPoint y: 436, endPoint x: 77, endPoint y: 420, distance: 224.6
click at [77, 420] on div "Edit an optimization - Internal SERP > Create Fully Optimized SEO Landing Page …" at bounding box center [620, 476] width 1240 height 952
click at [367, 449] on div "modal" at bounding box center [356, 472] width 306 height 115
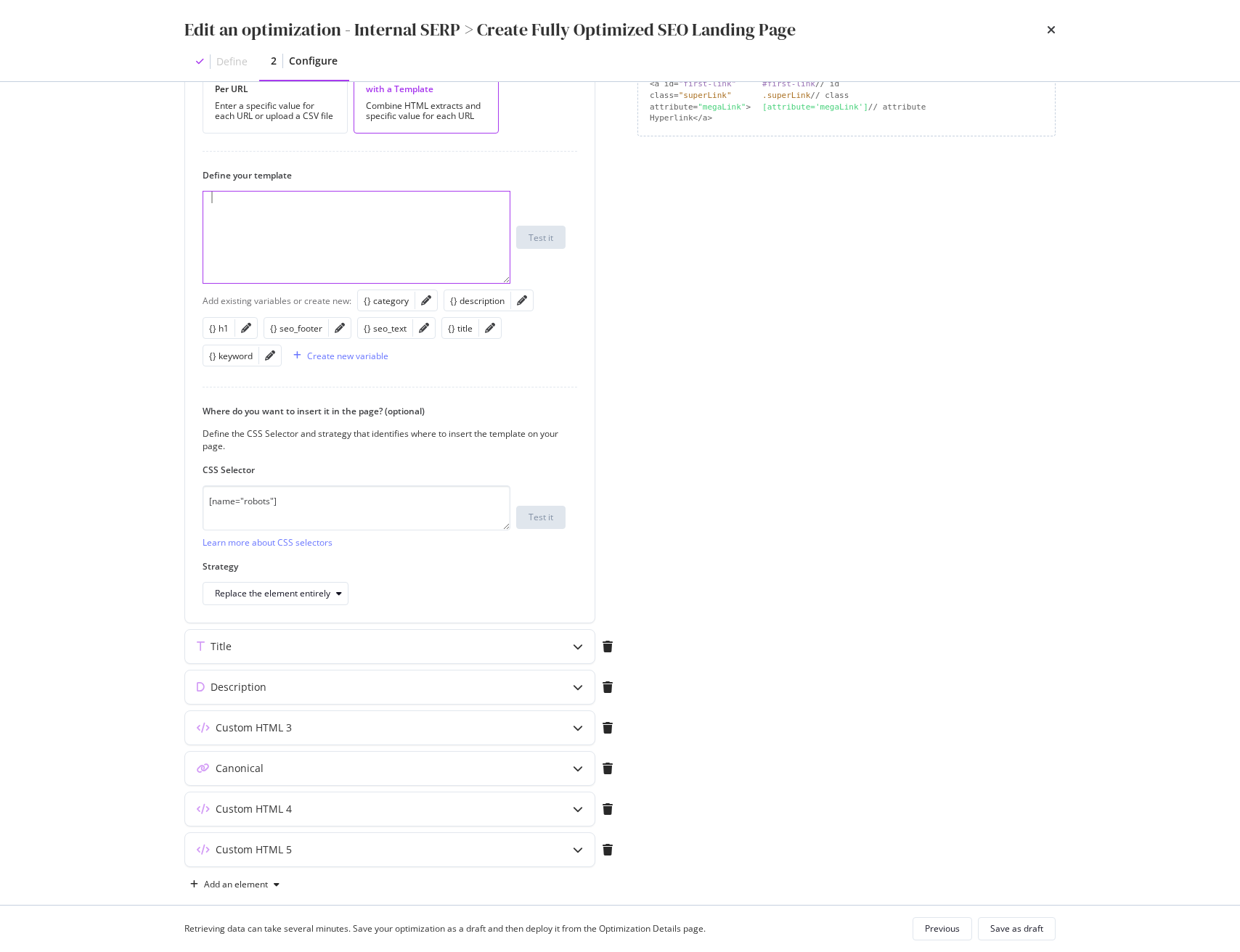
scroll to position [409, 0]
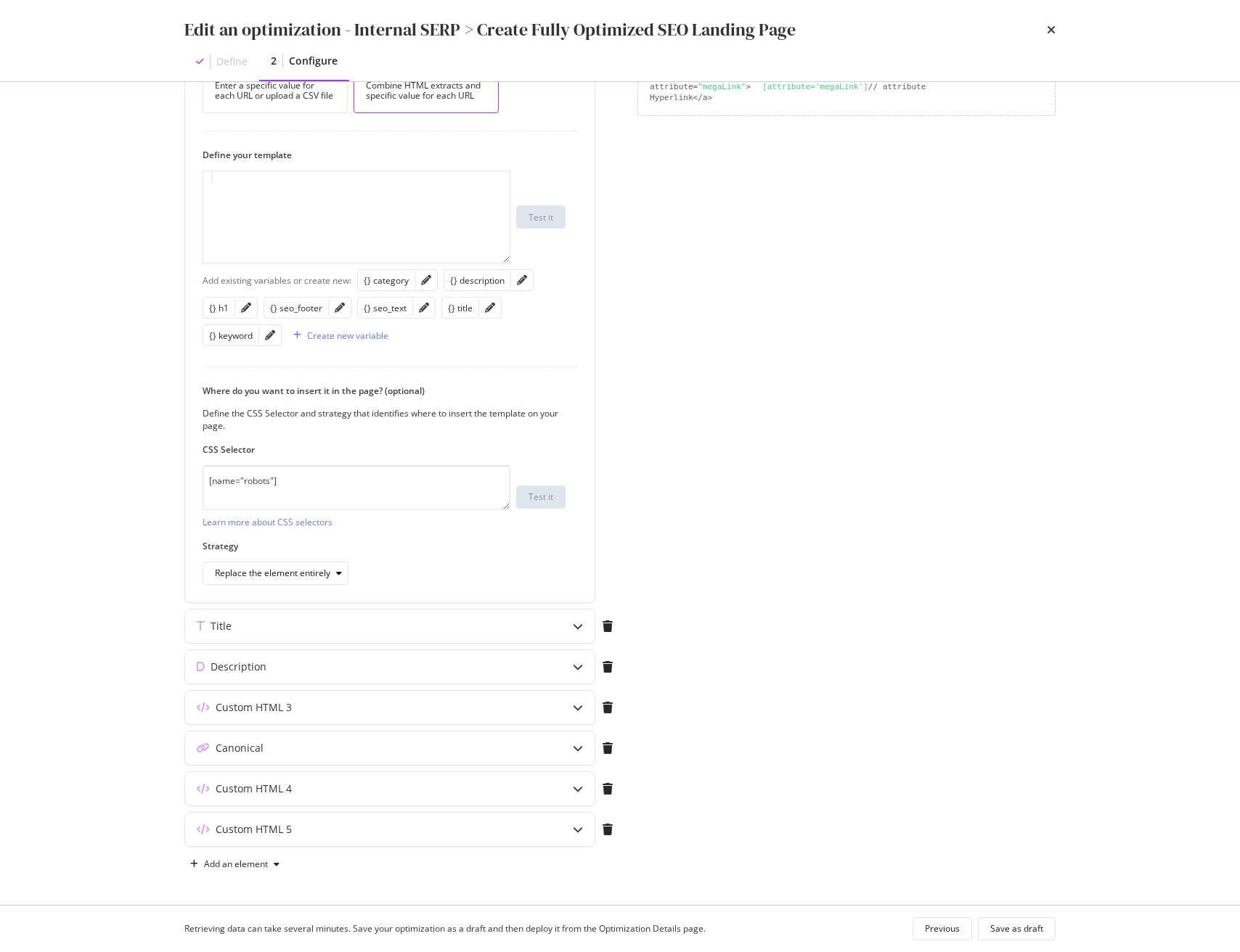
click at [1051, 32] on icon "times" at bounding box center [1051, 29] width 9 height 11
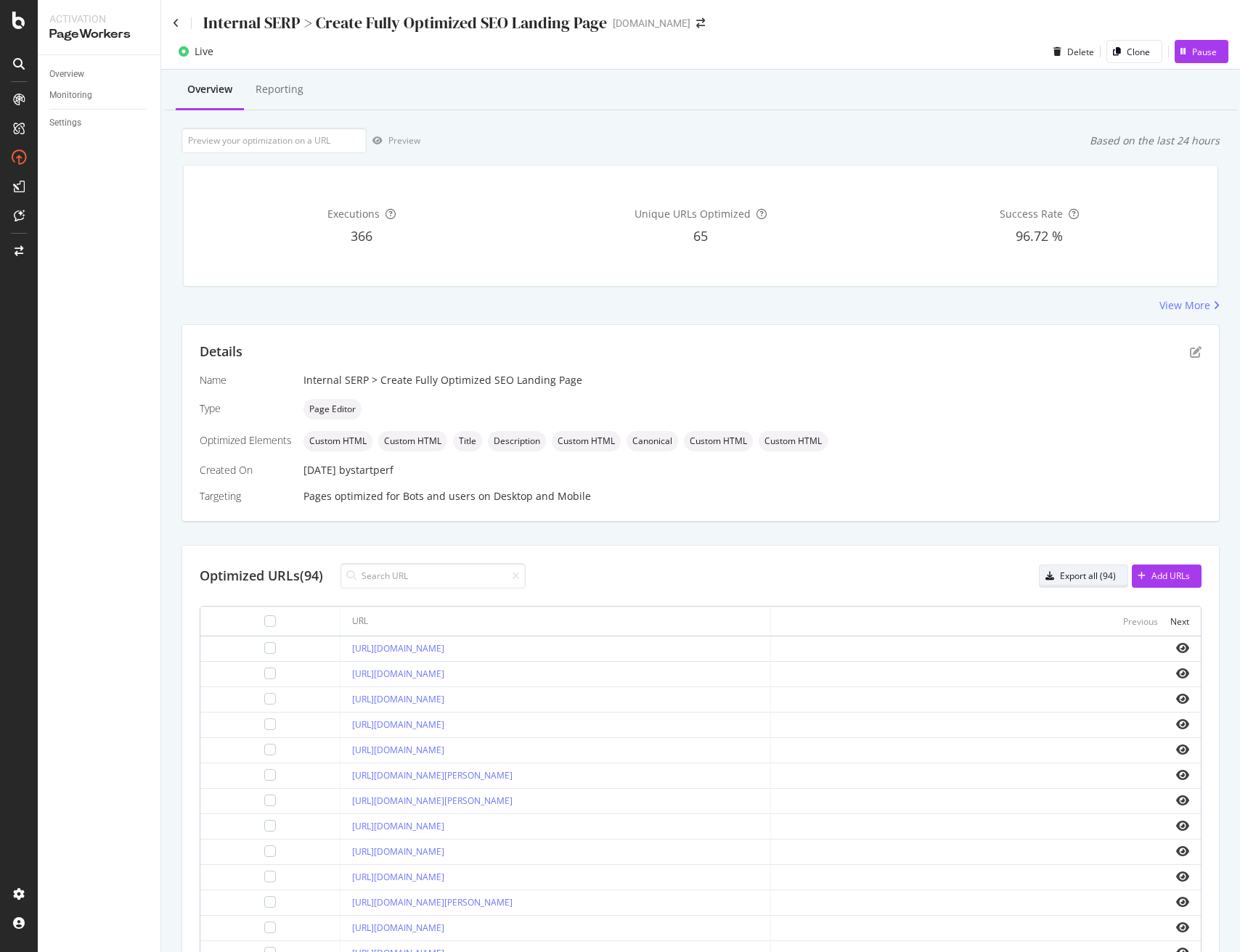
click at [1084, 579] on div "Export all (94)" at bounding box center [1087, 576] width 56 height 12
click at [78, 219] on div "SpeedWorkers" at bounding box center [86, 218] width 65 height 15
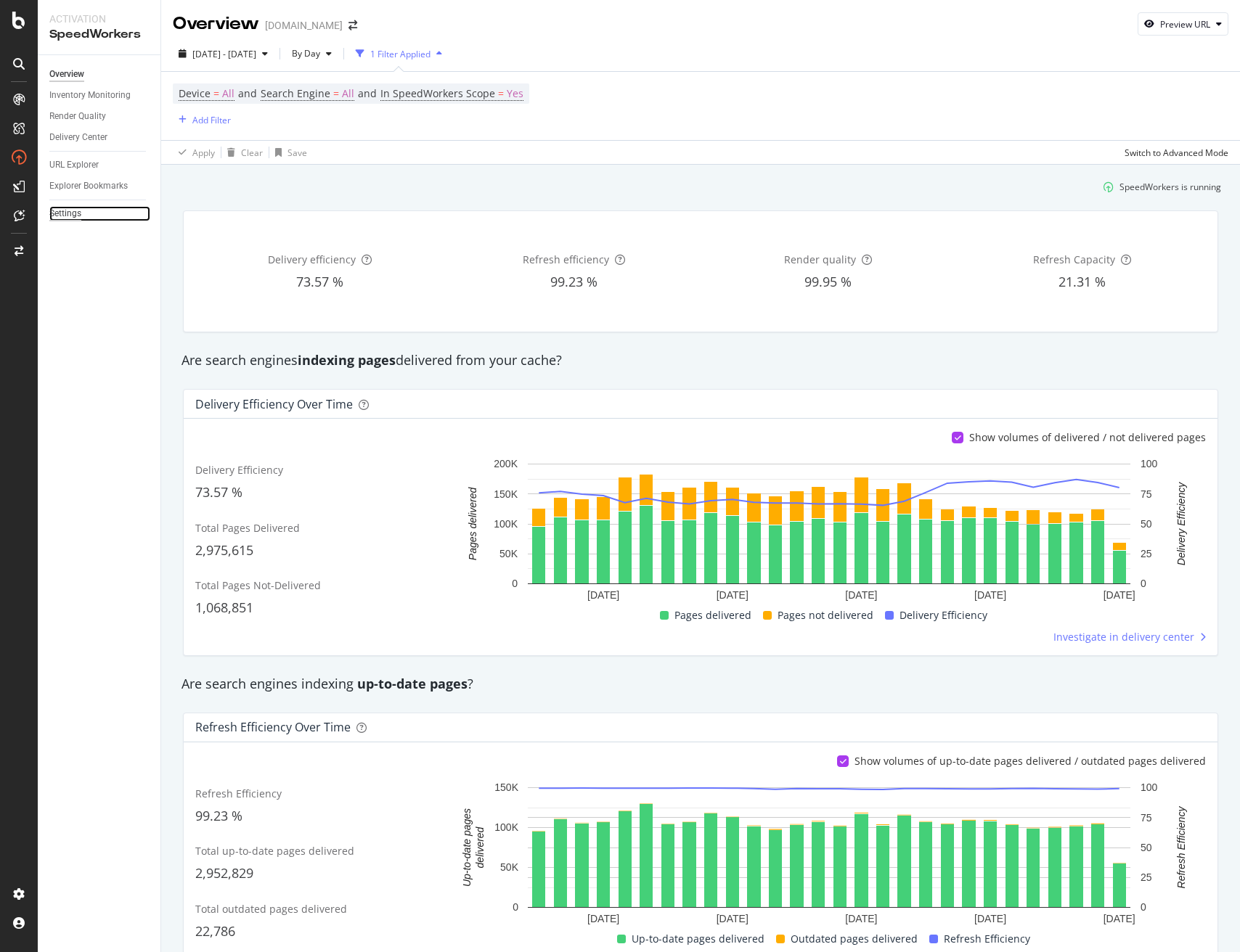
click at [68, 213] on div "Settings" at bounding box center [65, 213] width 32 height 15
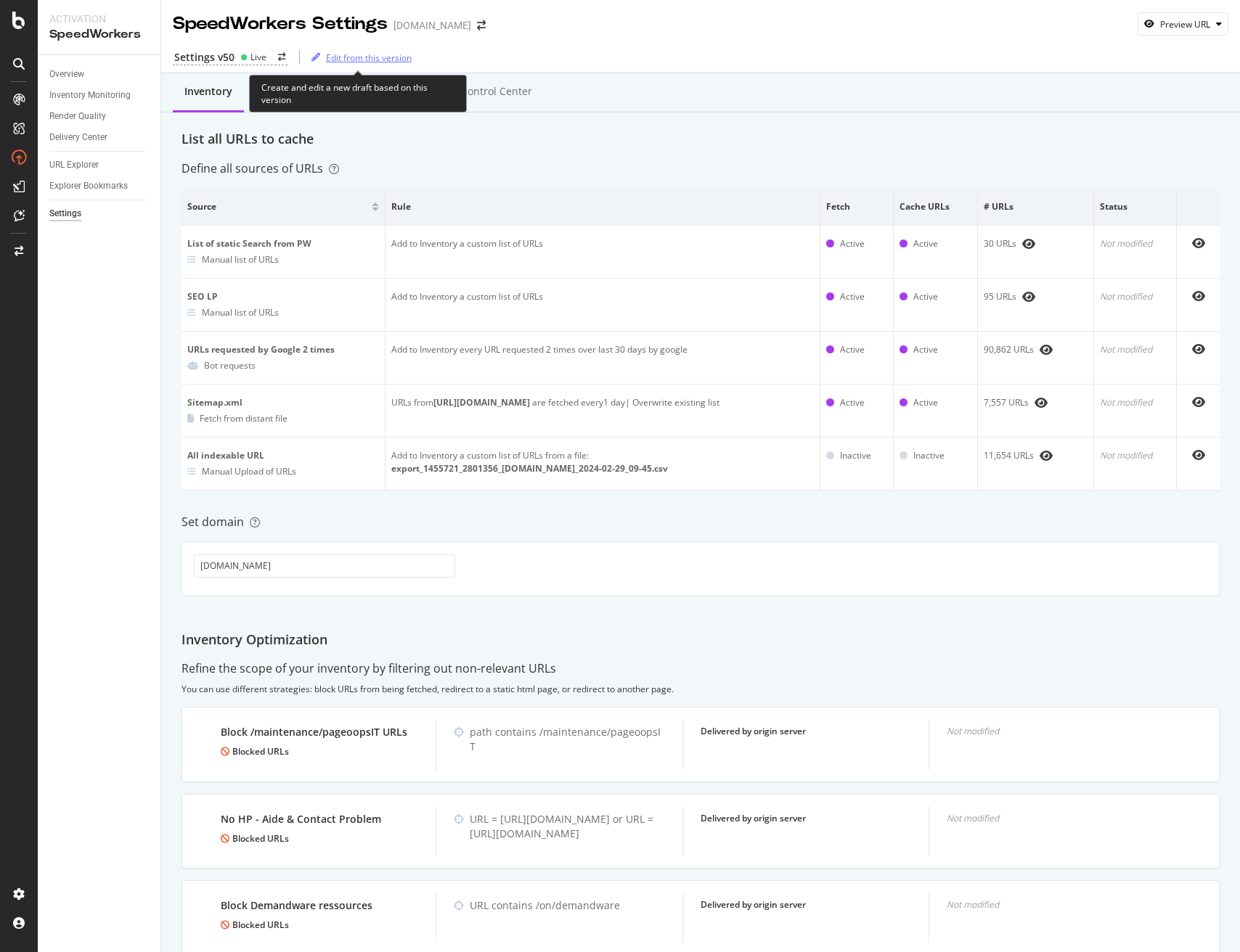
click at [358, 59] on div "Edit from this version" at bounding box center [369, 58] width 86 height 12
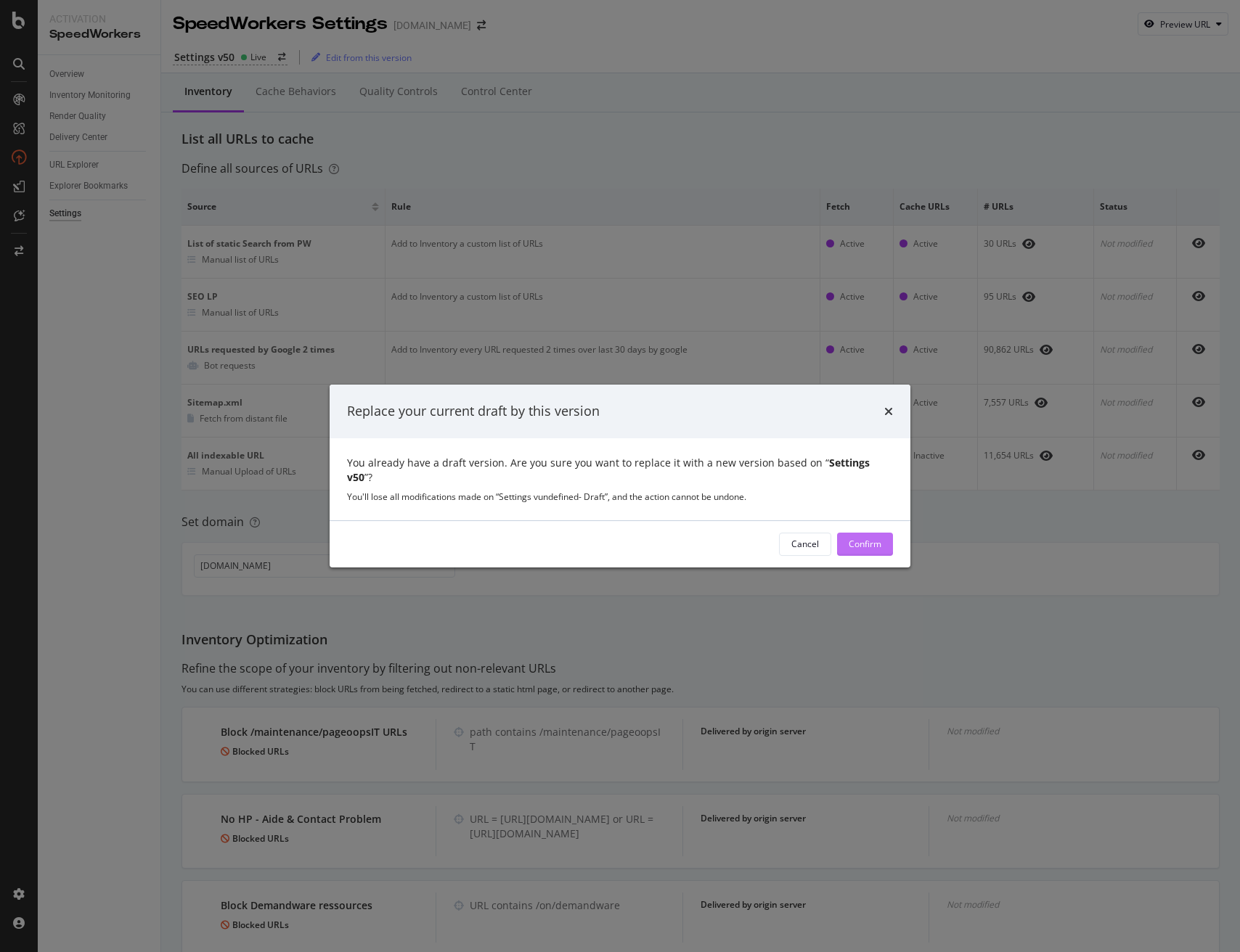
click at [859, 539] on div "Confirm" at bounding box center [865, 543] width 32 height 12
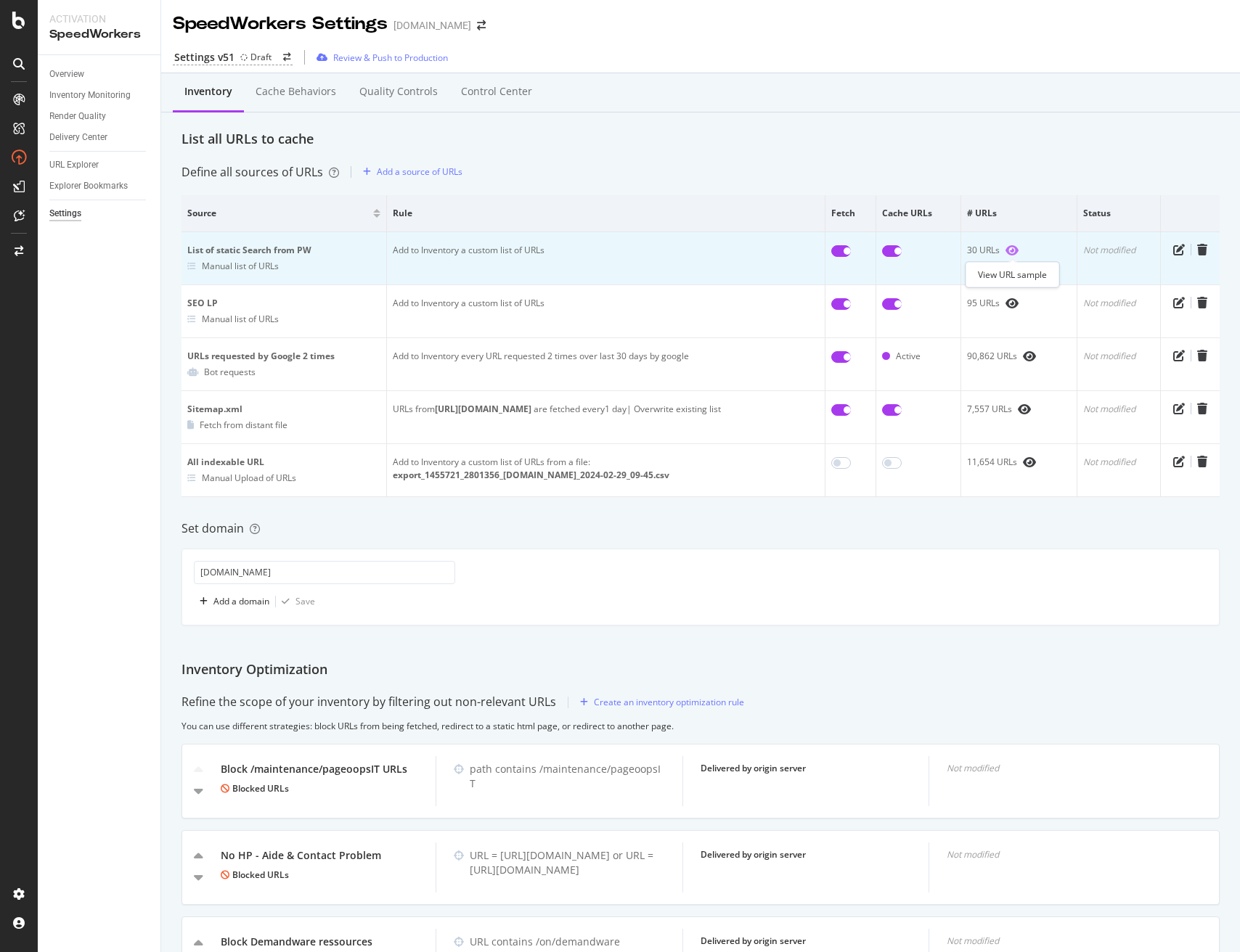
click at [1015, 252] on icon "eye" at bounding box center [1011, 250] width 13 height 11
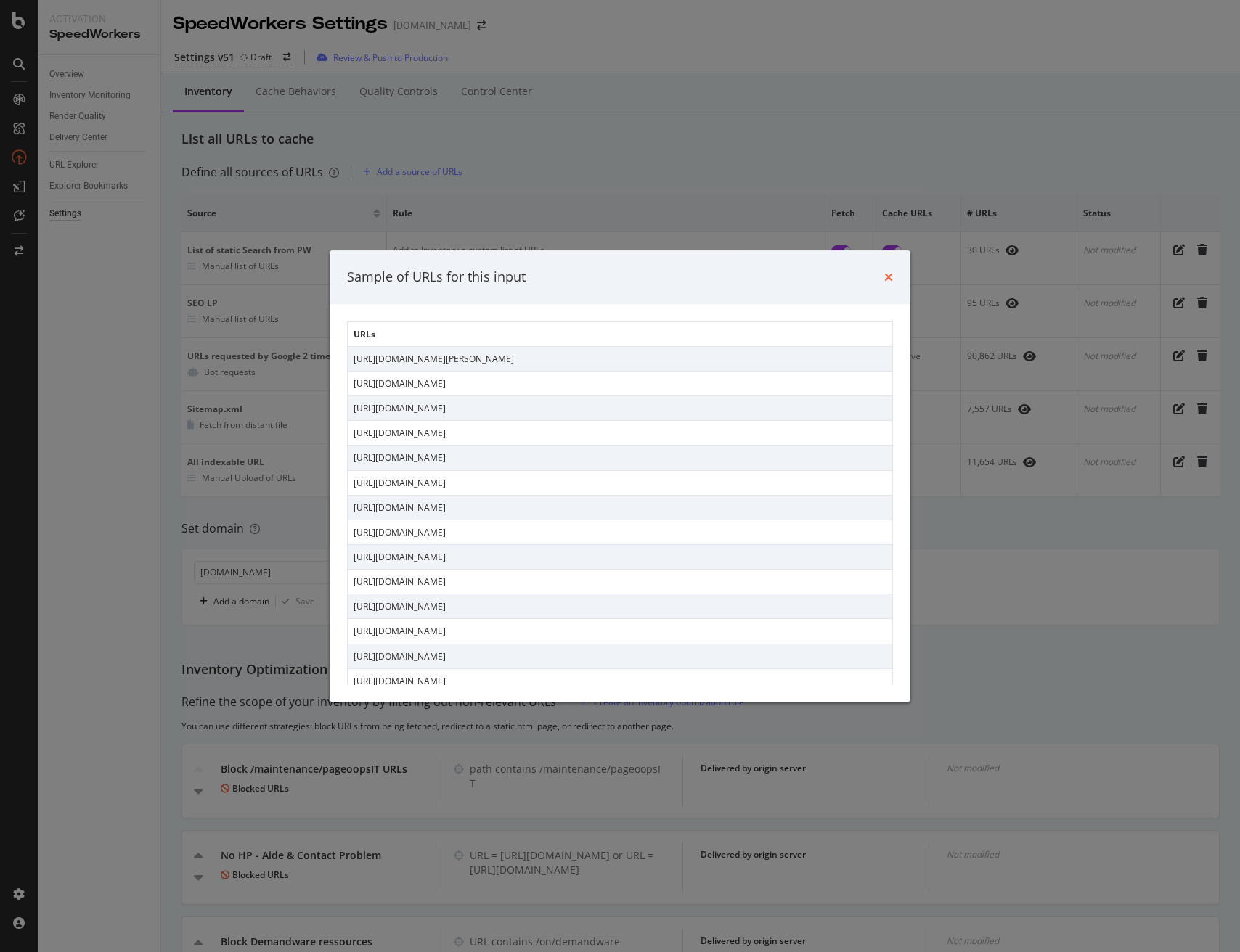
click at [887, 277] on icon "times" at bounding box center [888, 277] width 9 height 11
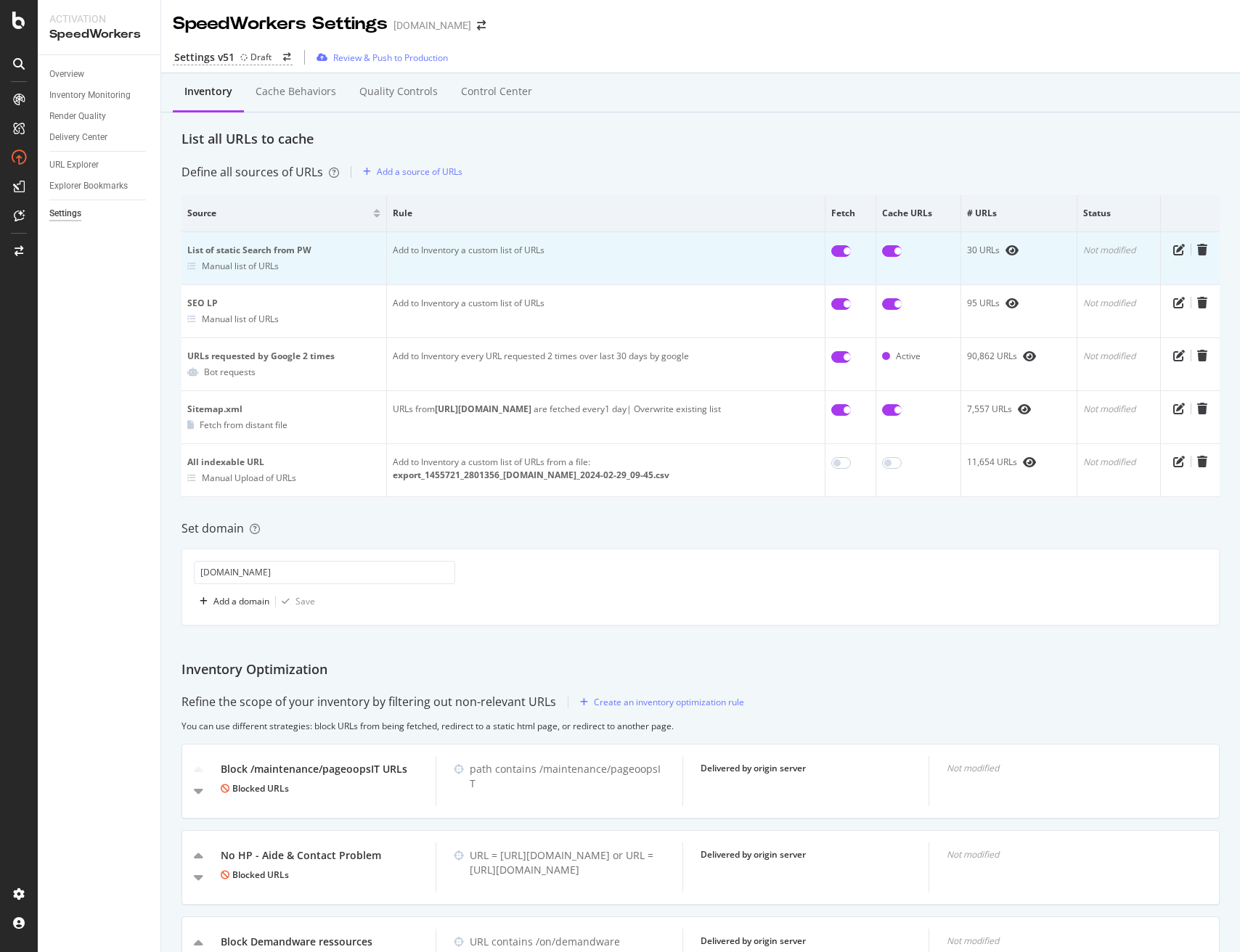
click at [1210, 250] on div at bounding box center [1190, 249] width 47 height 11
click at [1205, 248] on icon "trash" at bounding box center [1202, 249] width 11 height 11
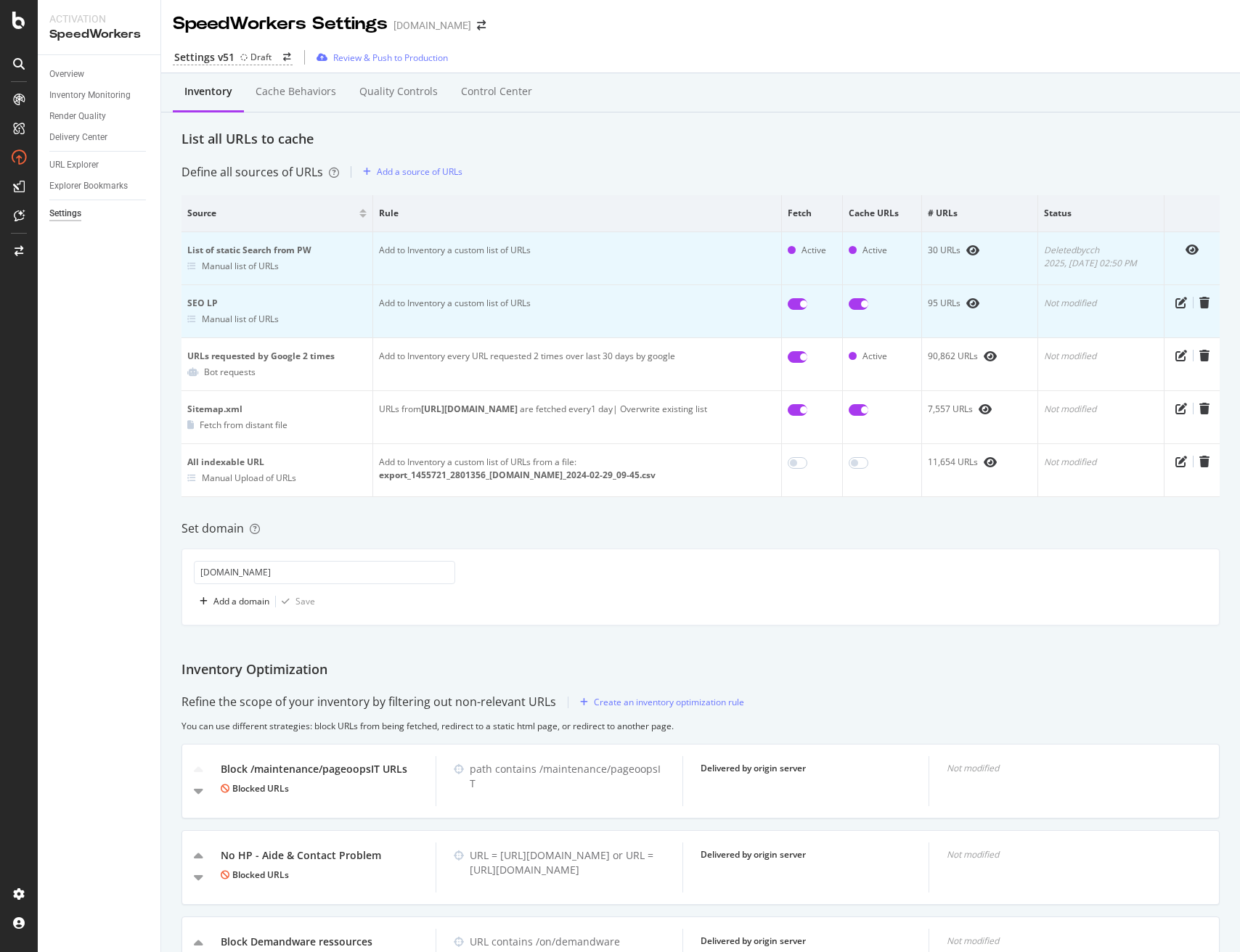
drag, startPoint x: 239, startPoint y: 303, endPoint x: 650, endPoint y: 292, distance: 411.1
click at [650, 292] on tr "SEO LP Manual list of URLs Add to Inventory a custom list of URLs 95 URLs Not m…" at bounding box center [701, 311] width 1038 height 53
click at [852, 305] on input "checkbox" at bounding box center [859, 303] width 19 height 11
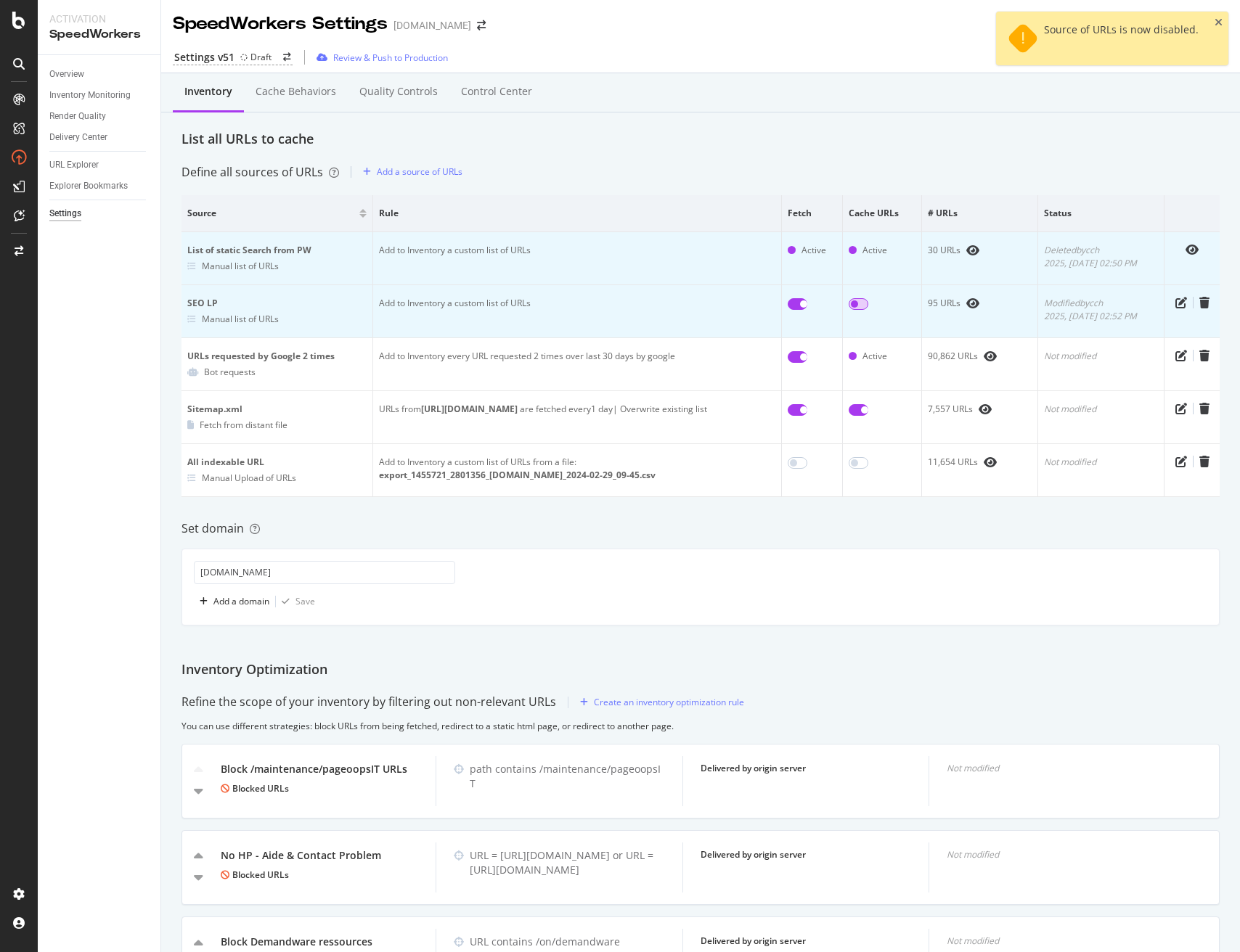
click at [859, 305] on input "checkbox" at bounding box center [859, 303] width 19 height 11
checkbox input "true"
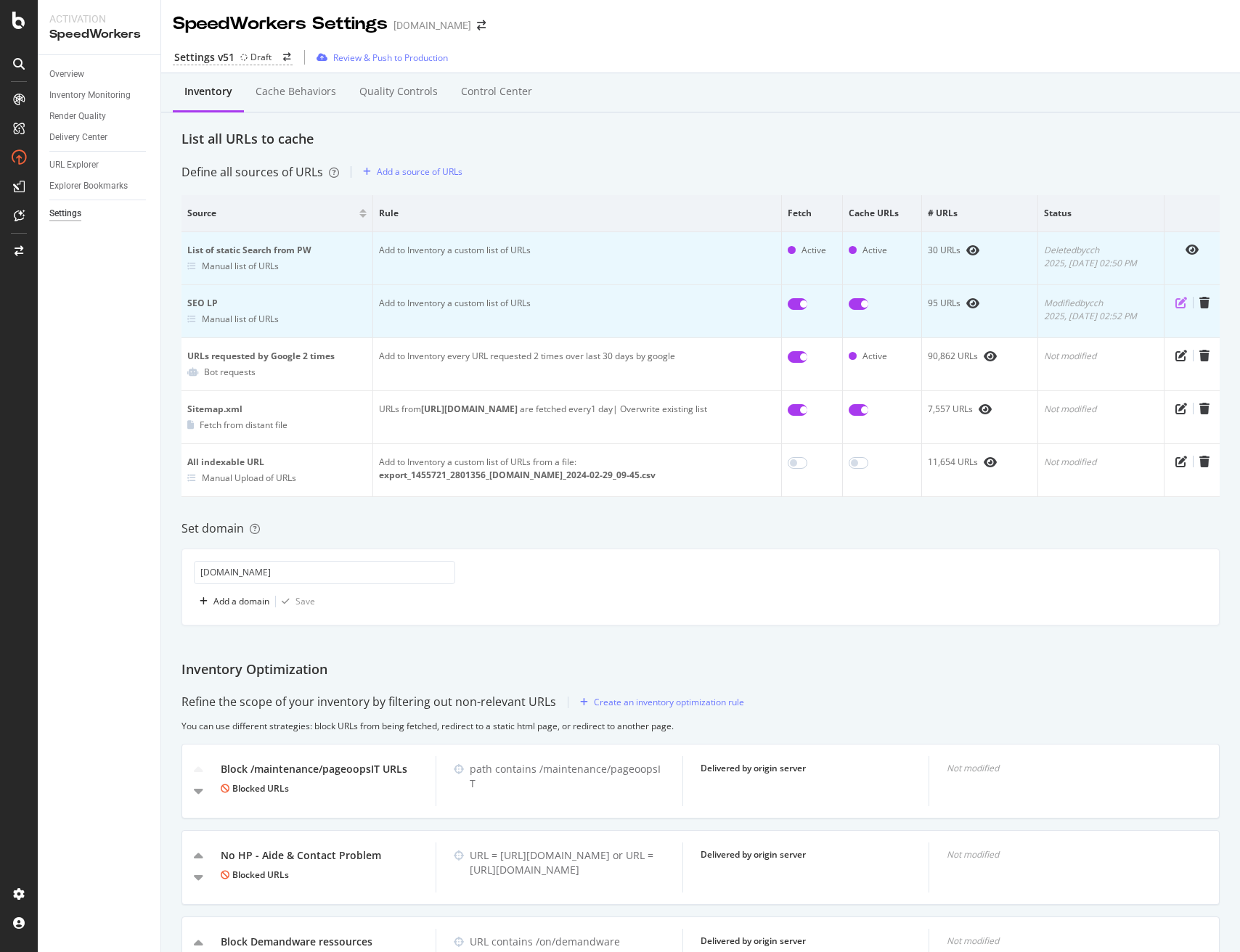
click at [1182, 302] on icon "pen-to-square" at bounding box center [1180, 302] width 11 height 11
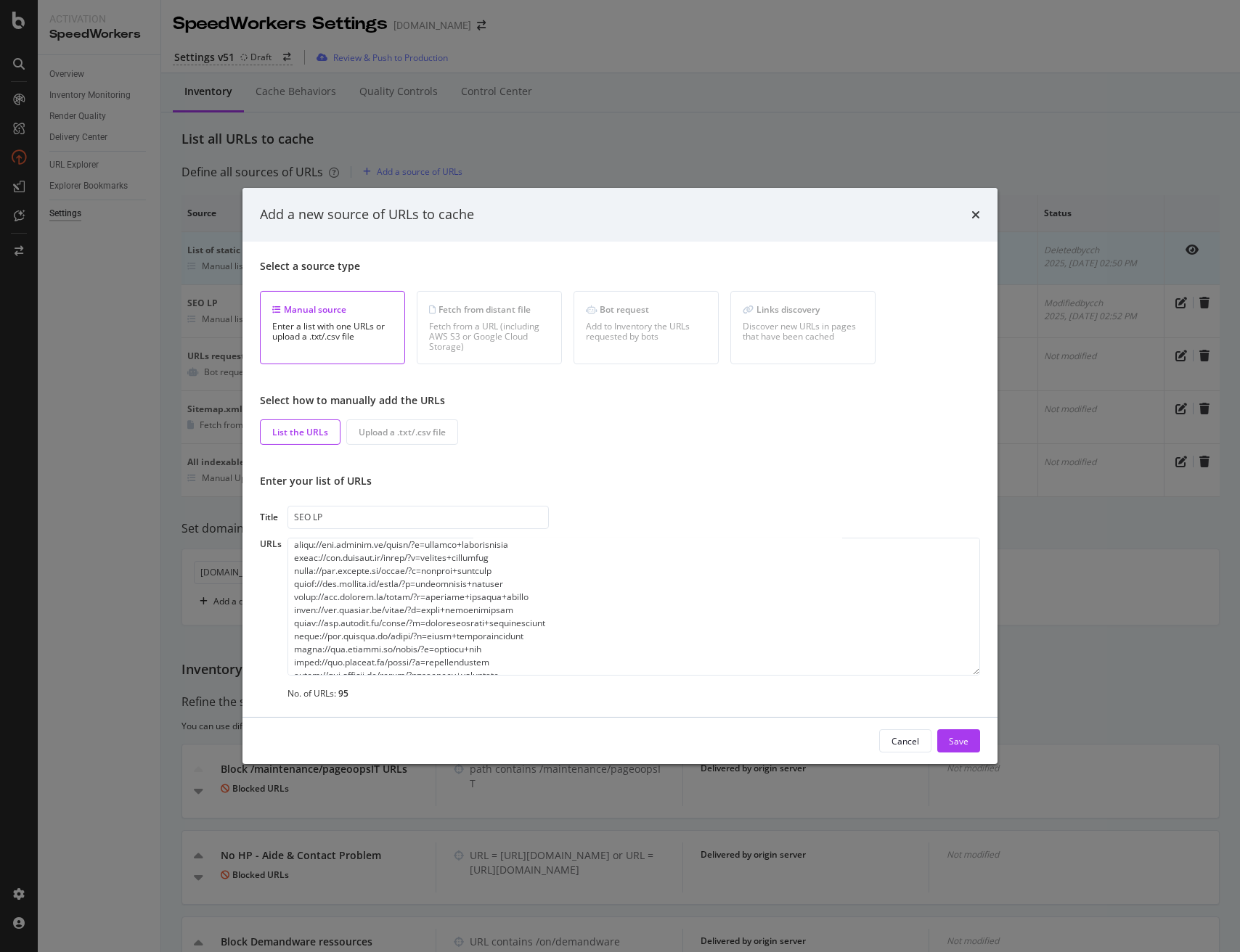
scroll to position [1110, 0]
click at [529, 619] on textarea "modal" at bounding box center [634, 606] width 693 height 138
click at [445, 610] on textarea "modal" at bounding box center [634, 606] width 693 height 138
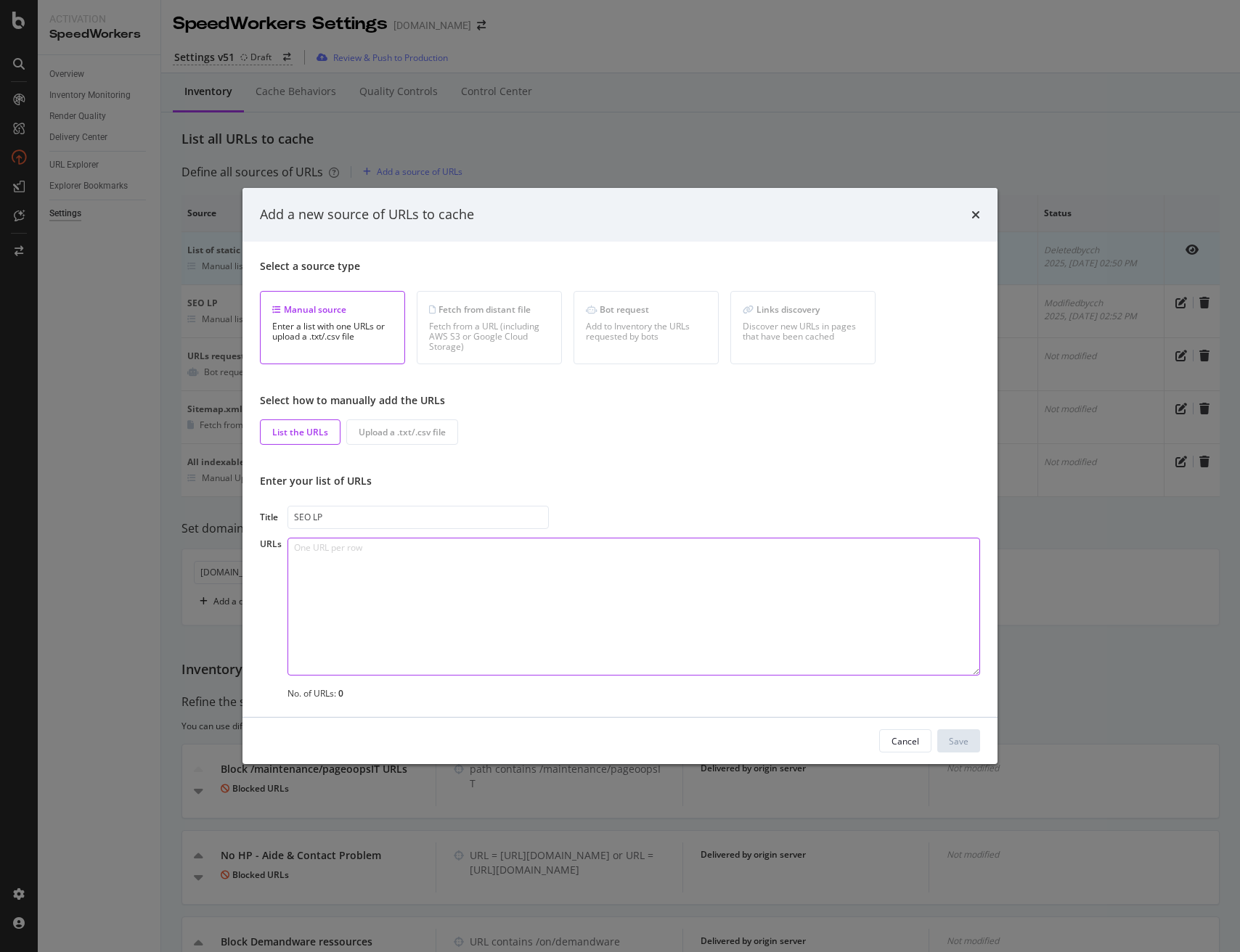
scroll to position [0, 0]
paste textarea "url [URL][DOMAIN_NAME] [URL][DOMAIN_NAME] [URL][DOMAIN_NAME] [URL][DOMAIN_NAME]…"
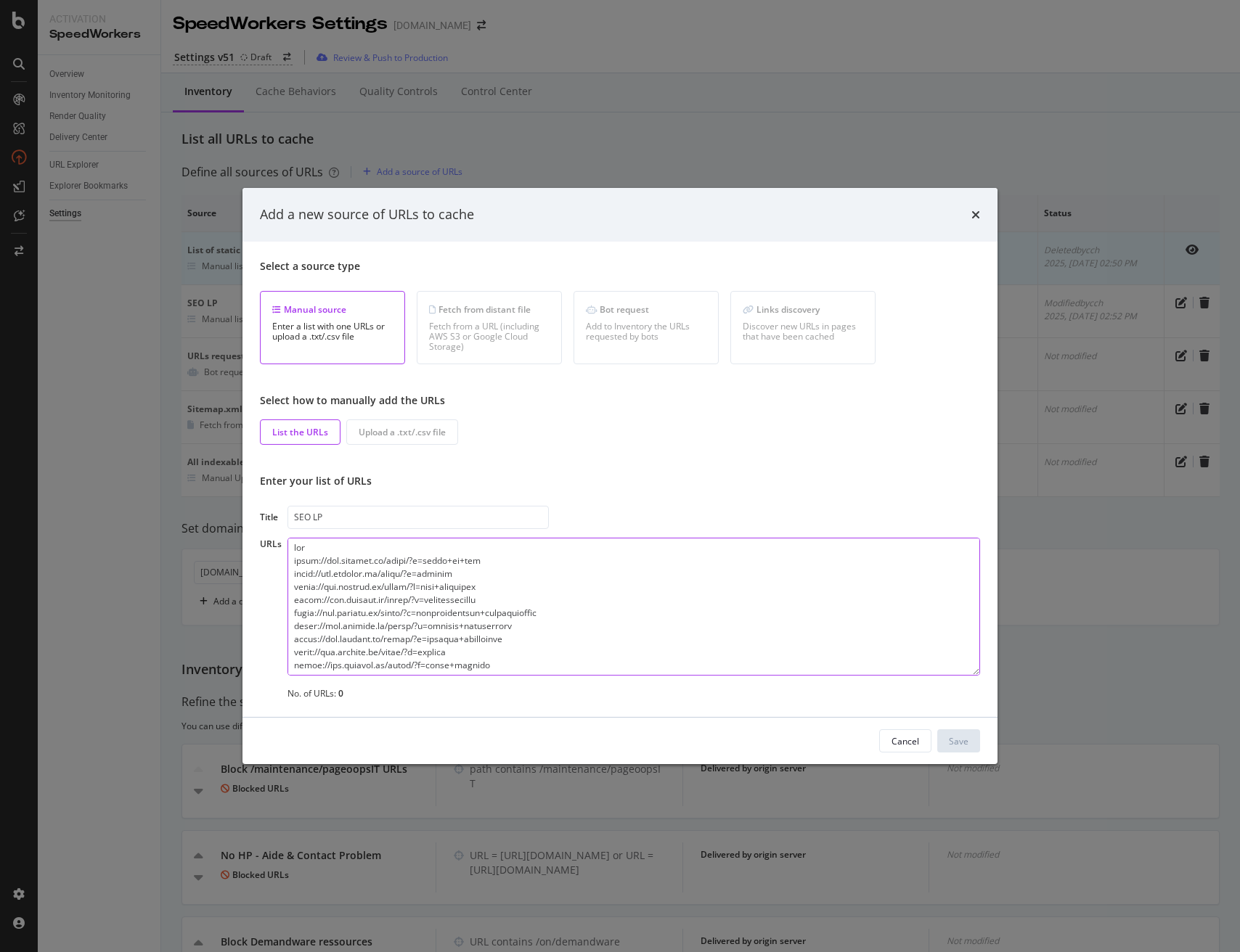
scroll to position [12927, 0]
drag, startPoint x: 302, startPoint y: 657, endPoint x: 269, endPoint y: 643, distance: 35.8
click at [269, 643] on div "URLs No. of URLs: 95" at bounding box center [619, 618] width 720 height 162
click at [309, 664] on textarea "modal" at bounding box center [634, 606] width 693 height 138
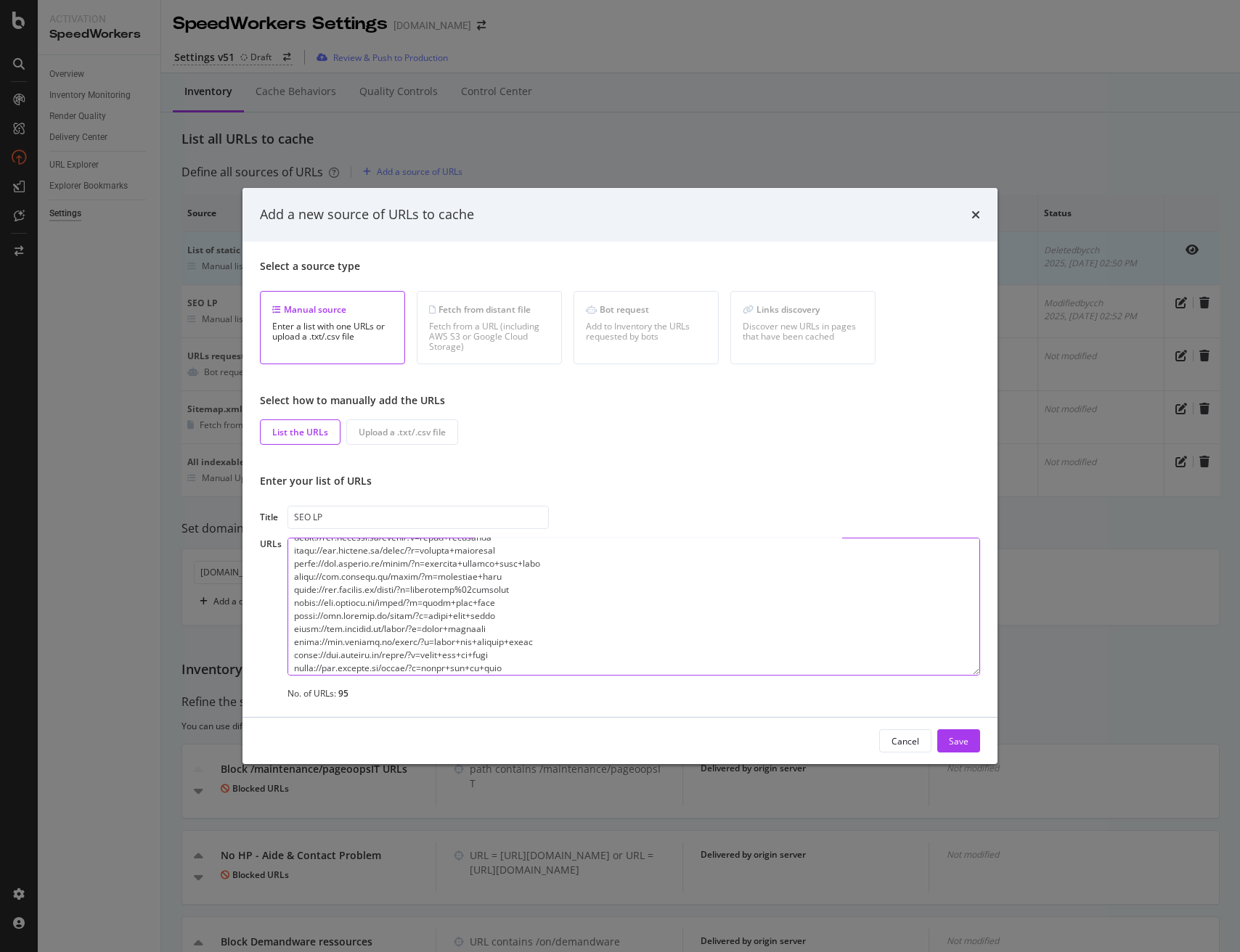
scroll to position [0, 0]
drag, startPoint x: 291, startPoint y: 557, endPoint x: 288, endPoint y: 539, distance: 18.2
click at [288, 538] on textarea "modal" at bounding box center [634, 606] width 693 height 138
type textarea "[URL][DOMAIN_NAME] [URL][DOMAIN_NAME] [URL][DOMAIN_NAME] [URL][DOMAIN_NAME] [UR…"
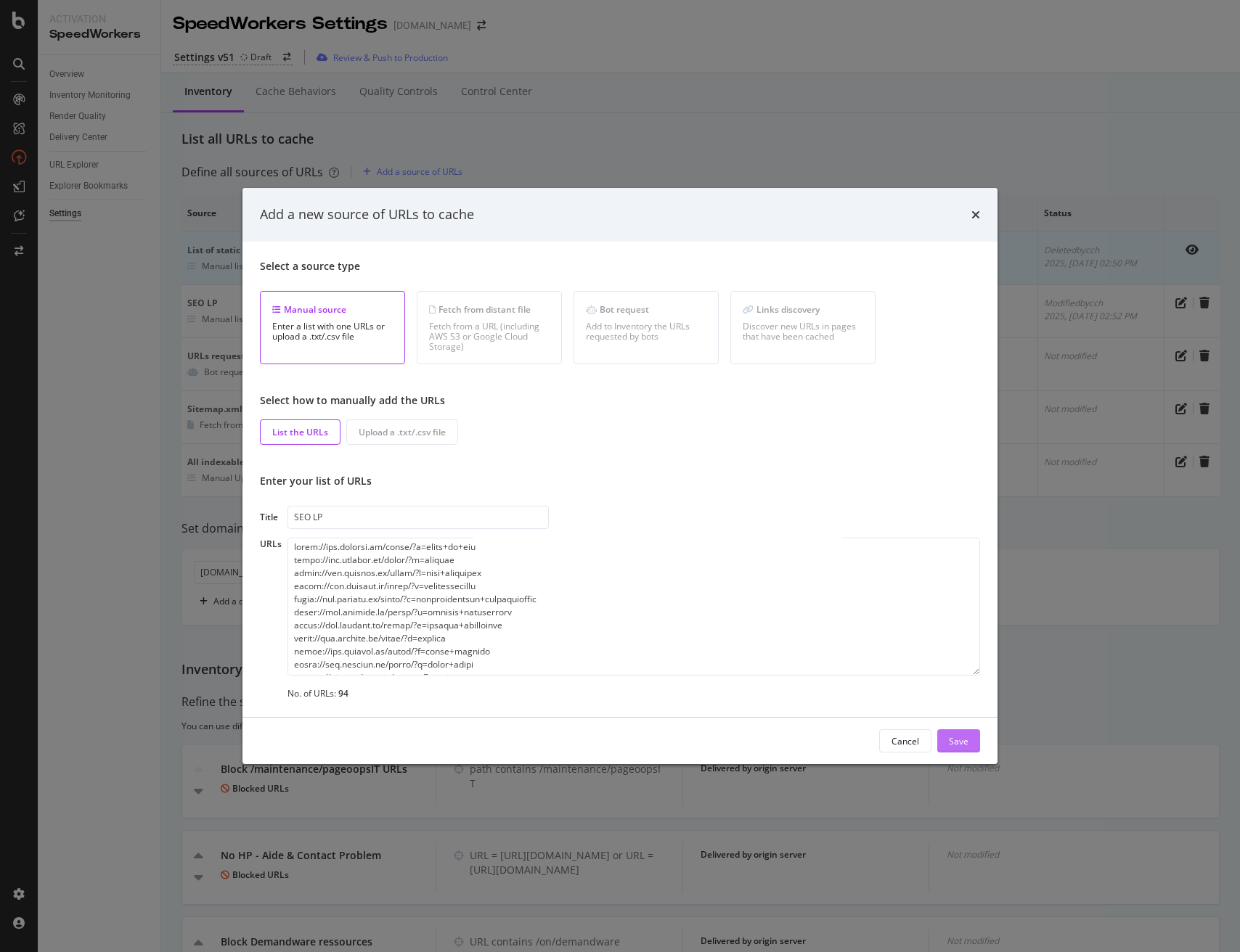
click at [967, 738] on div "Save" at bounding box center [959, 741] width 19 height 12
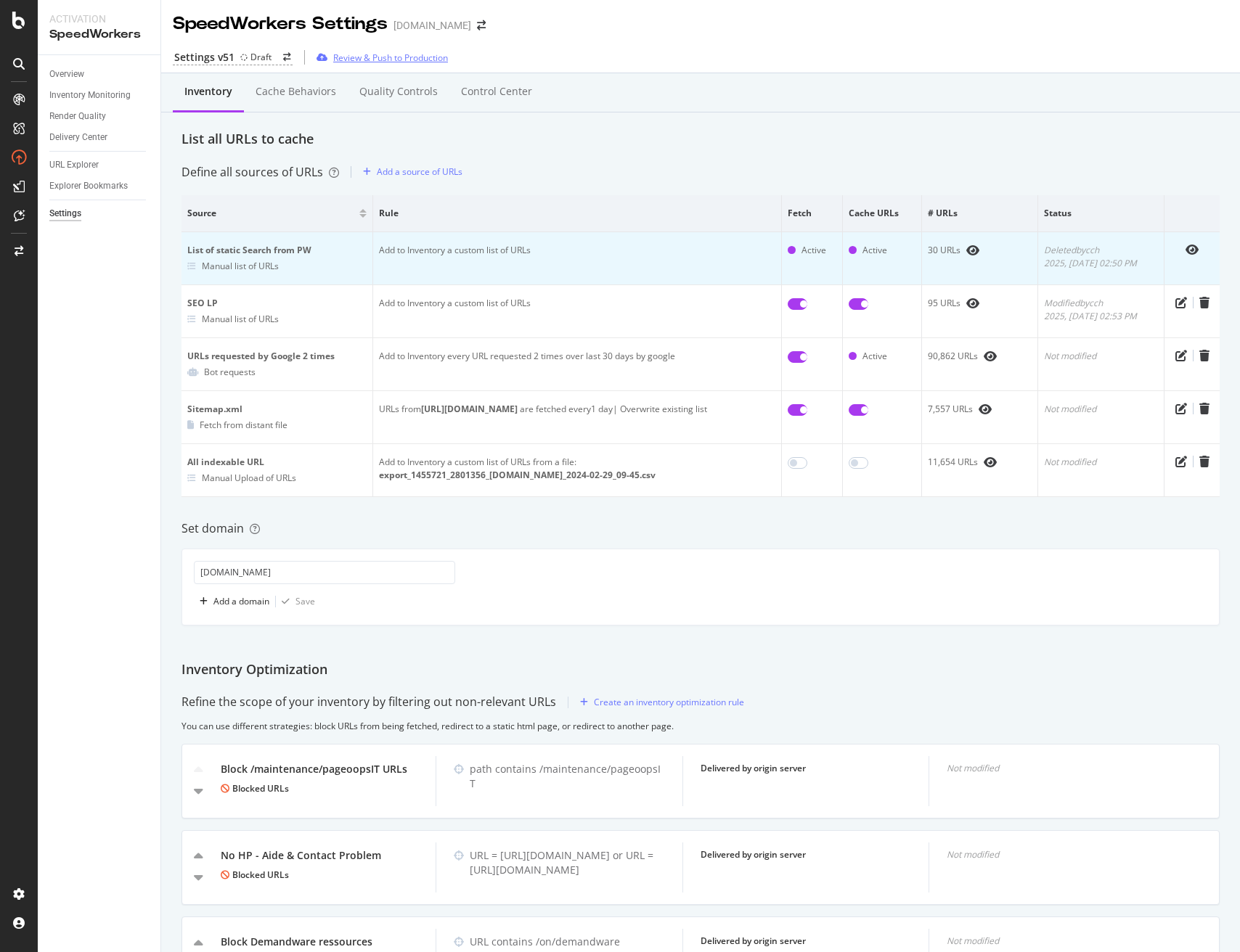
click at [389, 57] on div "Review & Push to Production" at bounding box center [390, 58] width 115 height 12
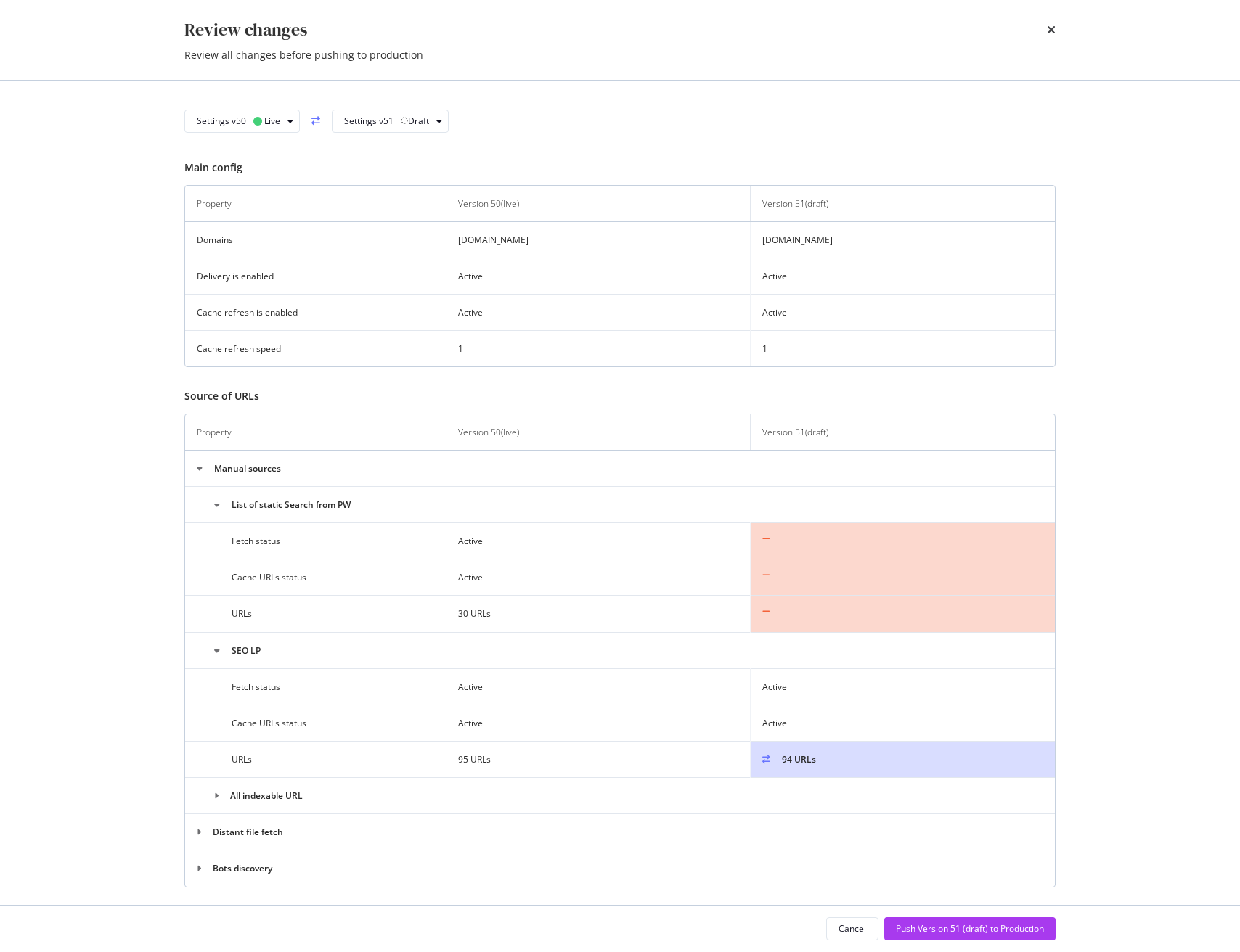
scroll to position [154, 0]
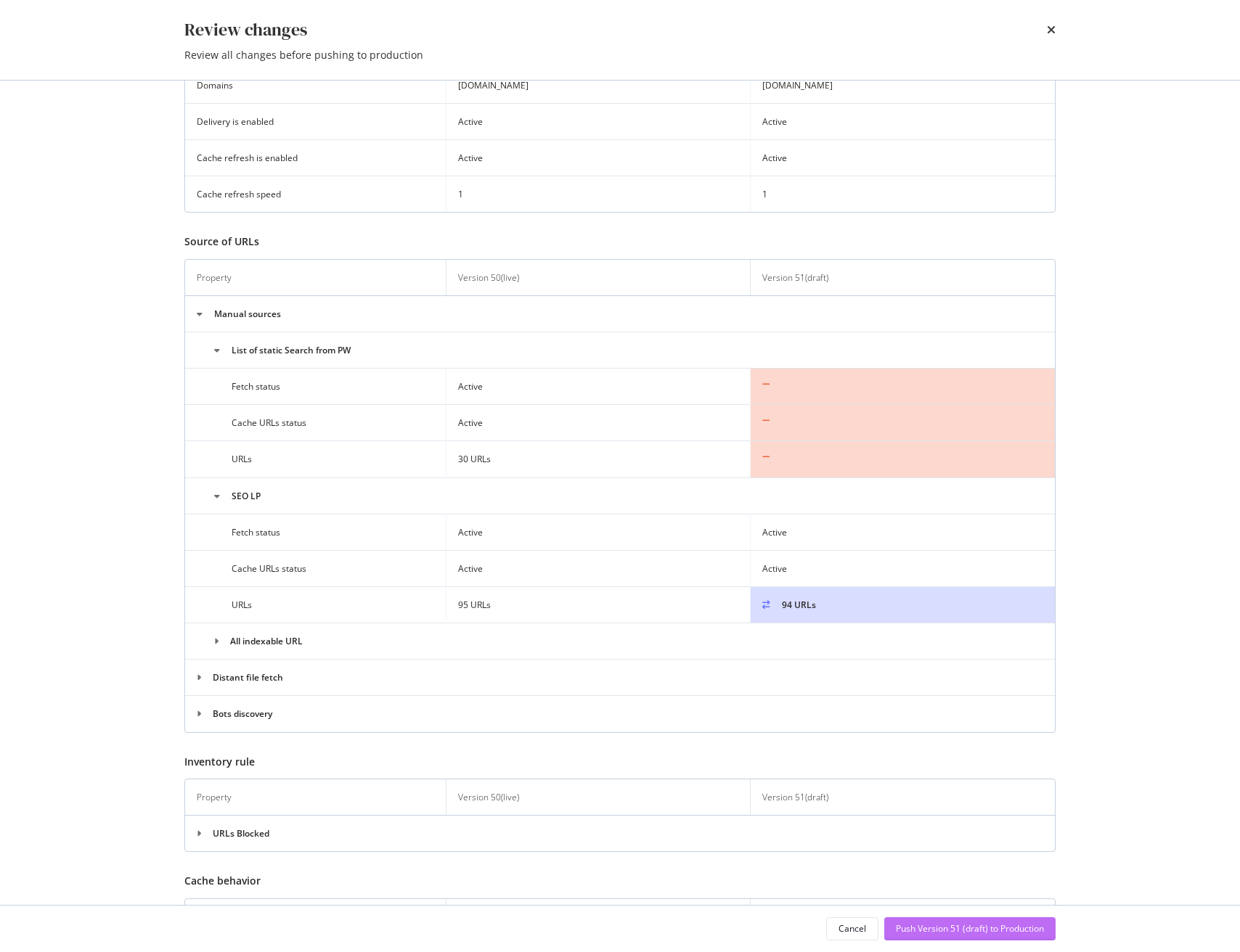
click at [980, 925] on div "Push Version 51 (draft) to Production" at bounding box center [969, 928] width 148 height 12
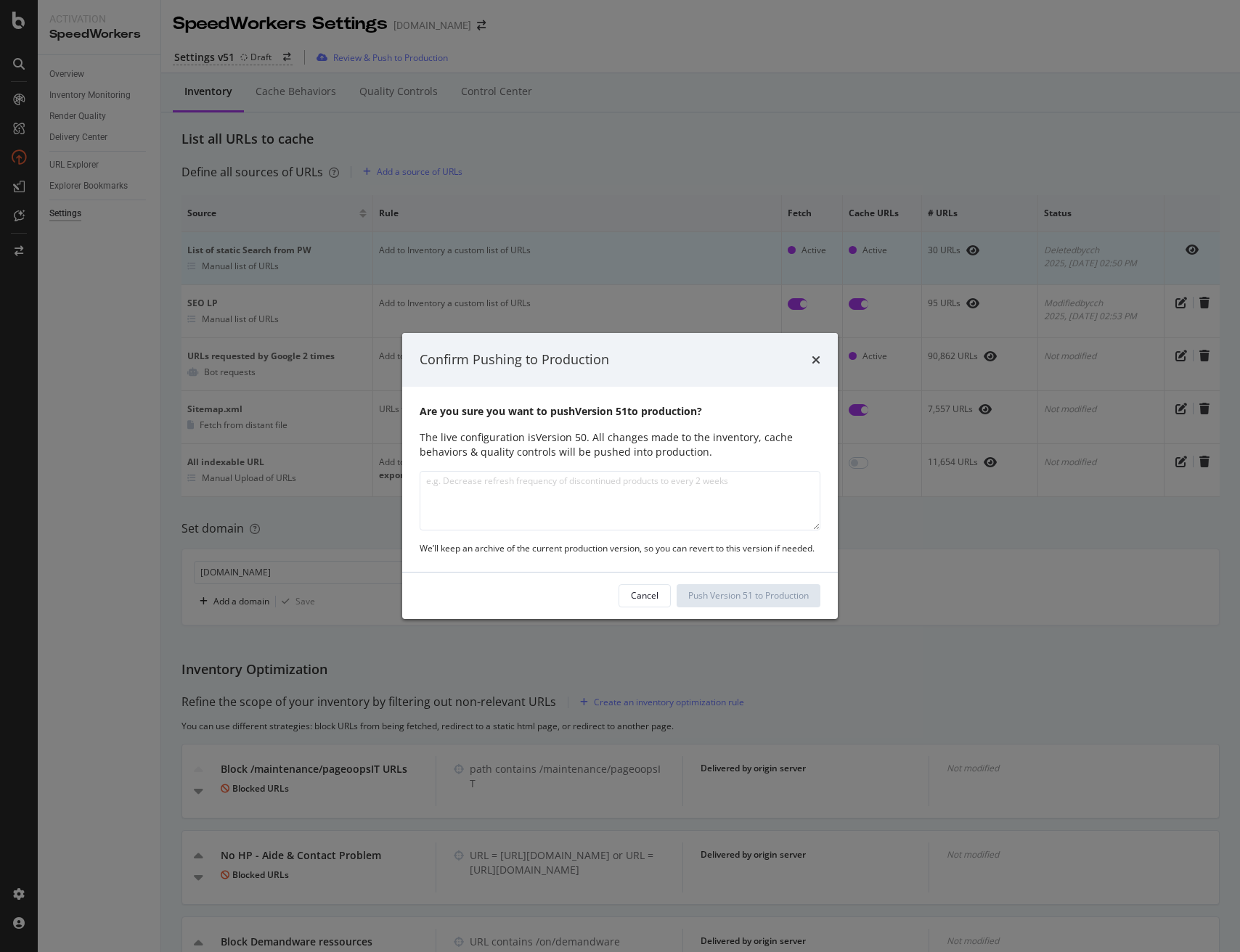
click at [550, 508] on textarea "modal" at bounding box center [619, 501] width 401 height 60
type textarea "SEO LP MAJ"
drag, startPoint x: 786, startPoint y: 597, endPoint x: 795, endPoint y: 598, distance: 9.1
click at [785, 597] on div "Push Version 51 to Production" at bounding box center [748, 595] width 120 height 12
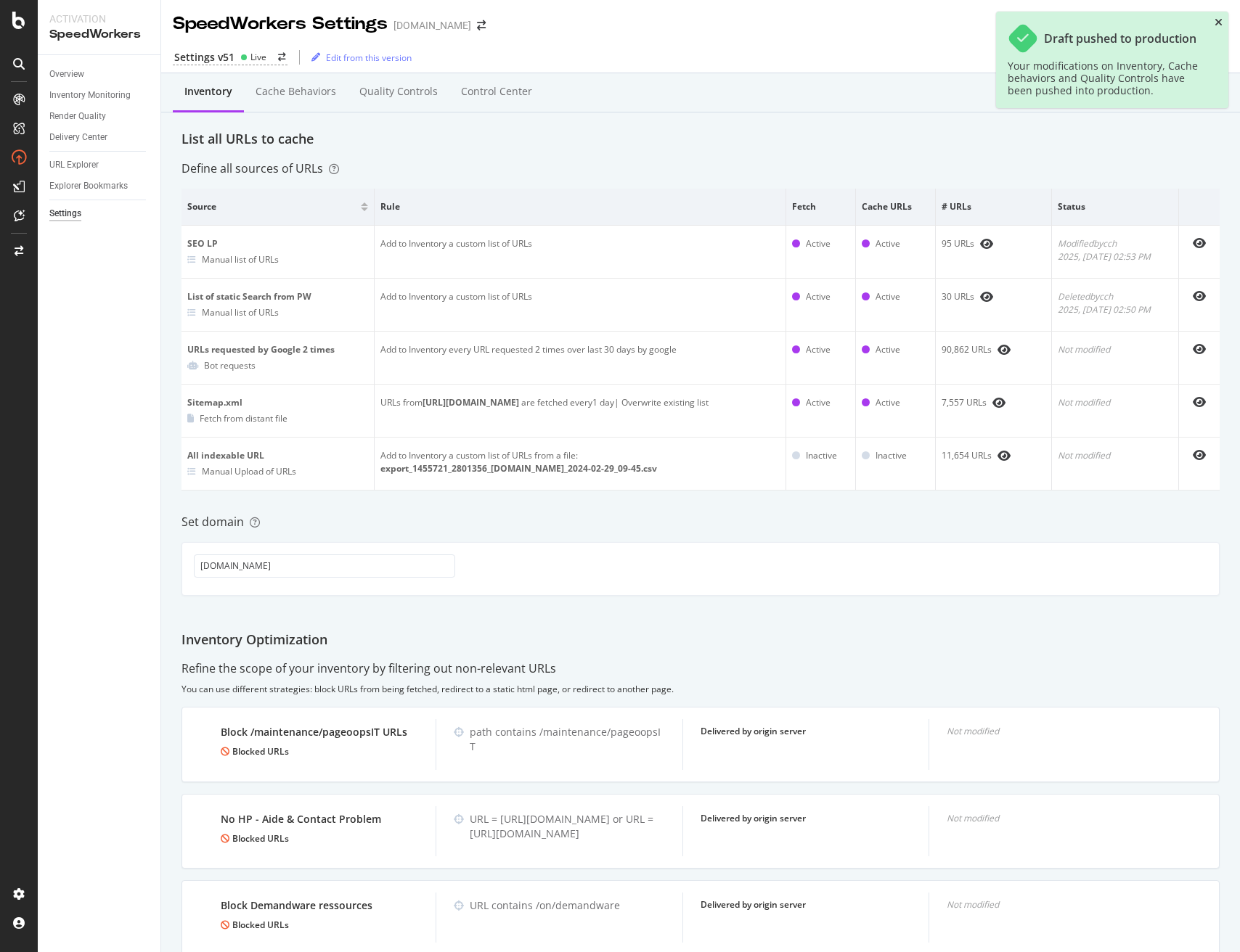
click at [1219, 24] on icon "close toast" at bounding box center [1218, 23] width 8 height 11
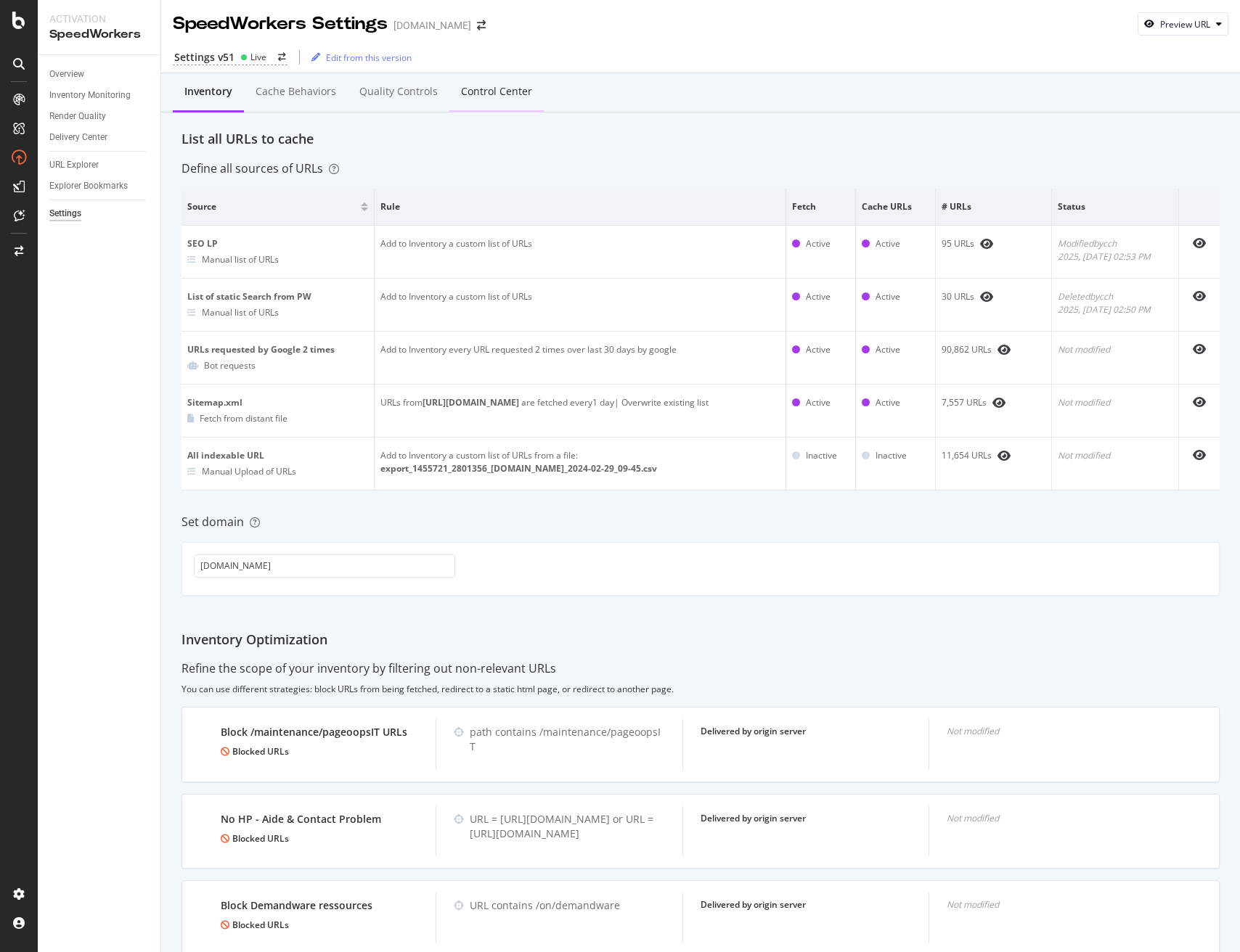
click at [499, 93] on div "Control Center" at bounding box center [496, 91] width 71 height 15
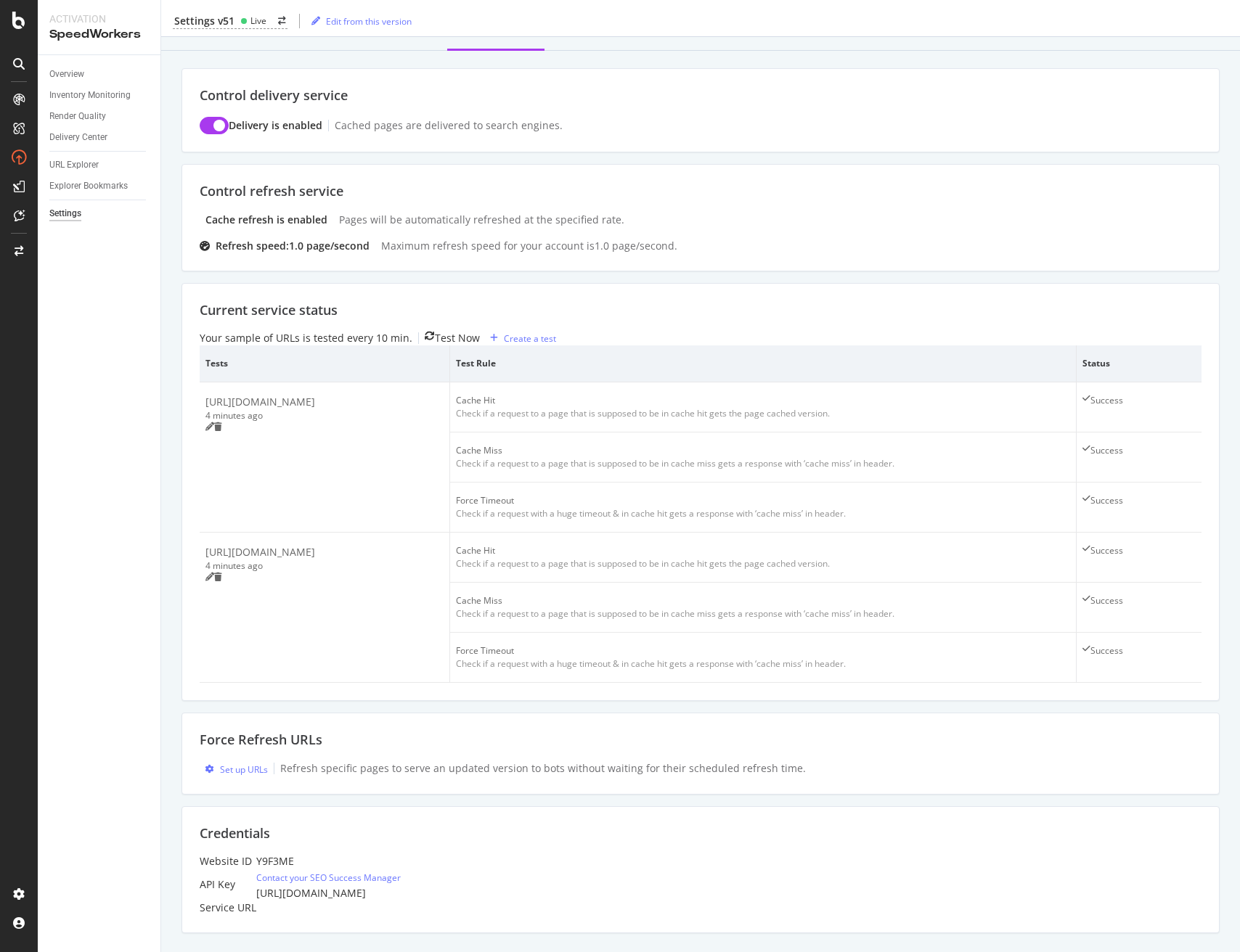
scroll to position [108, 0]
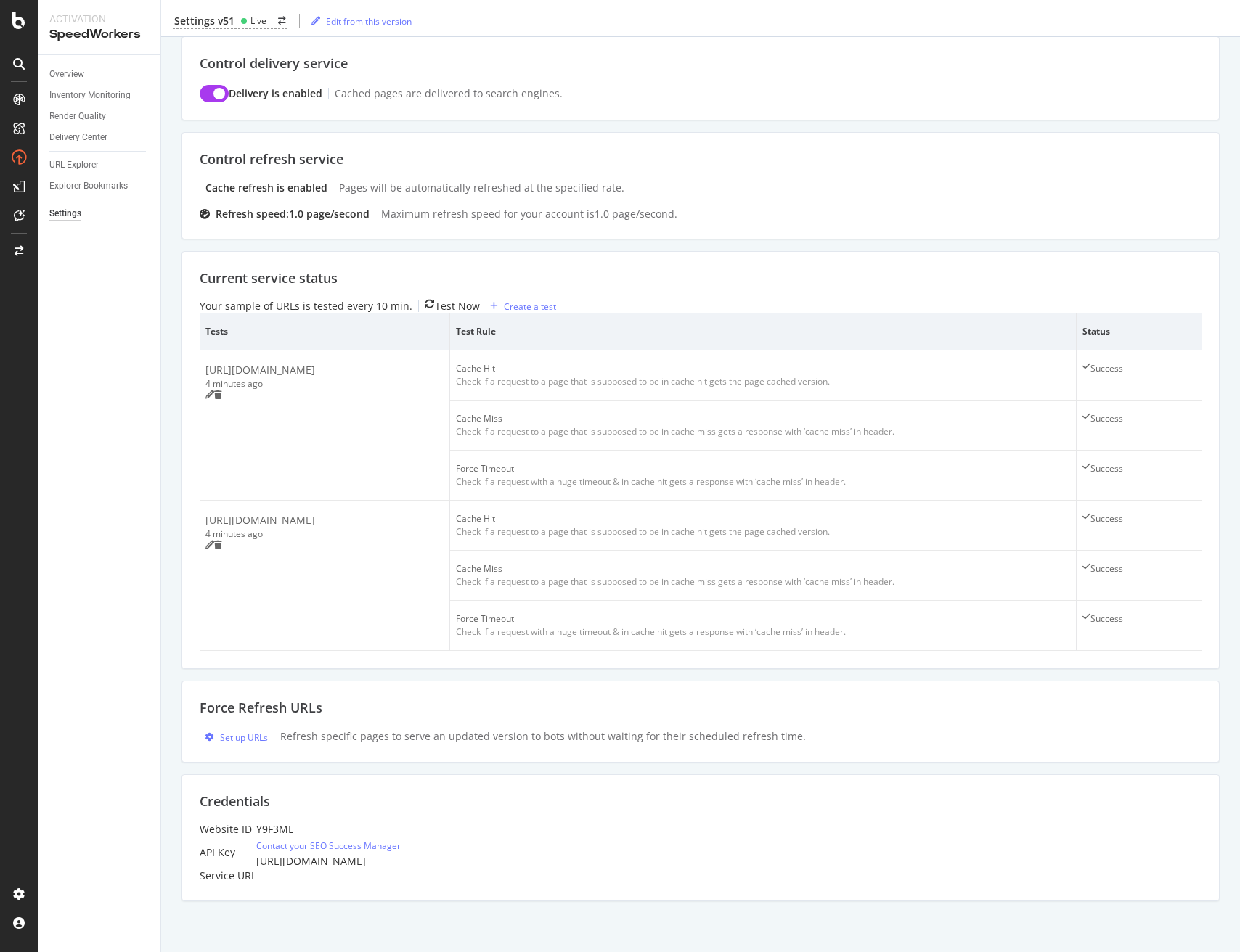
click at [223, 718] on div "Force Refresh URLs" at bounding box center [701, 708] width 1001 height 19
drag, startPoint x: 374, startPoint y: 742, endPoint x: 373, endPoint y: 752, distance: 10.0
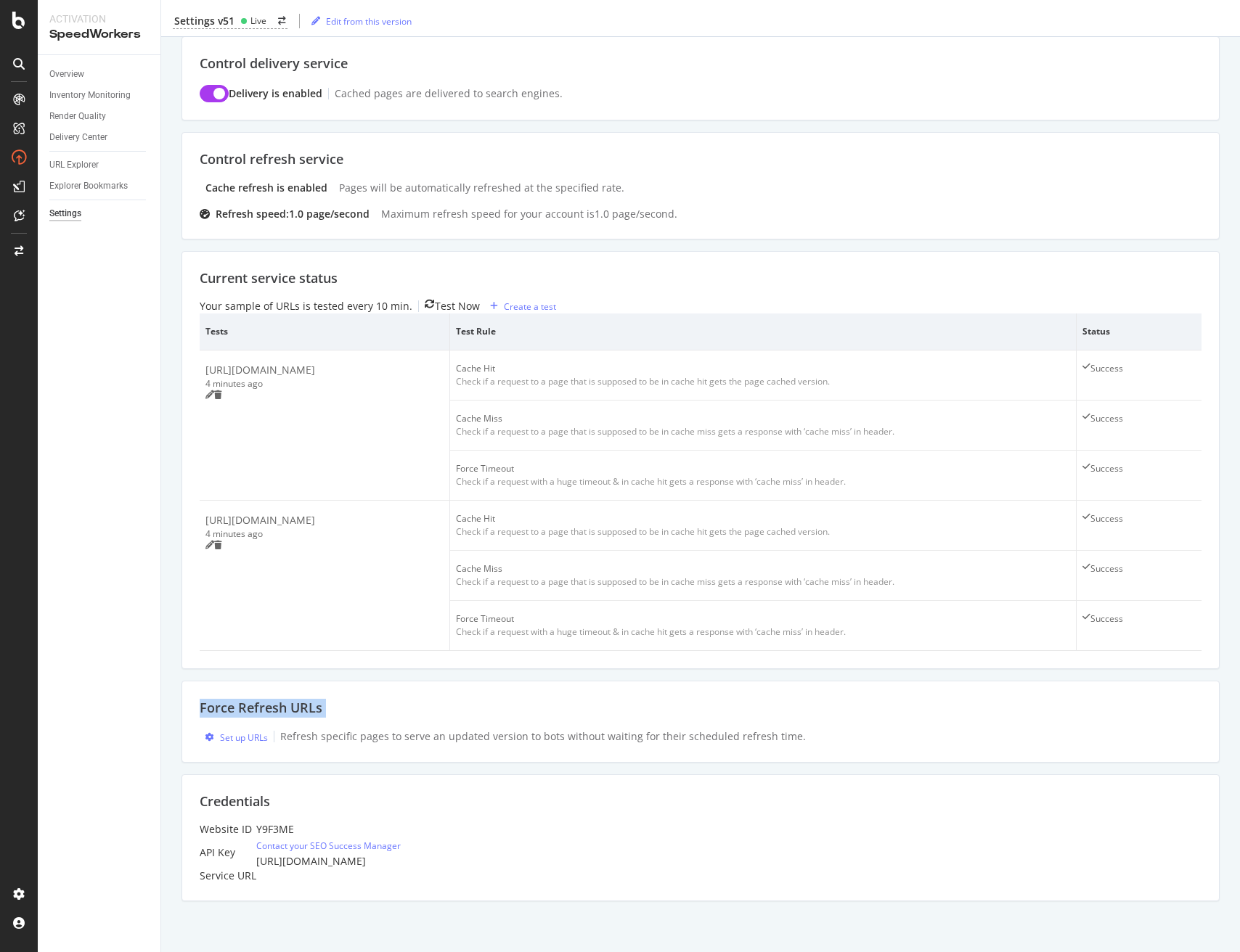
click at [374, 718] on div "Force Refresh URLs" at bounding box center [701, 708] width 1001 height 19
click at [246, 743] on div "Set up URLs" at bounding box center [244, 737] width 48 height 12
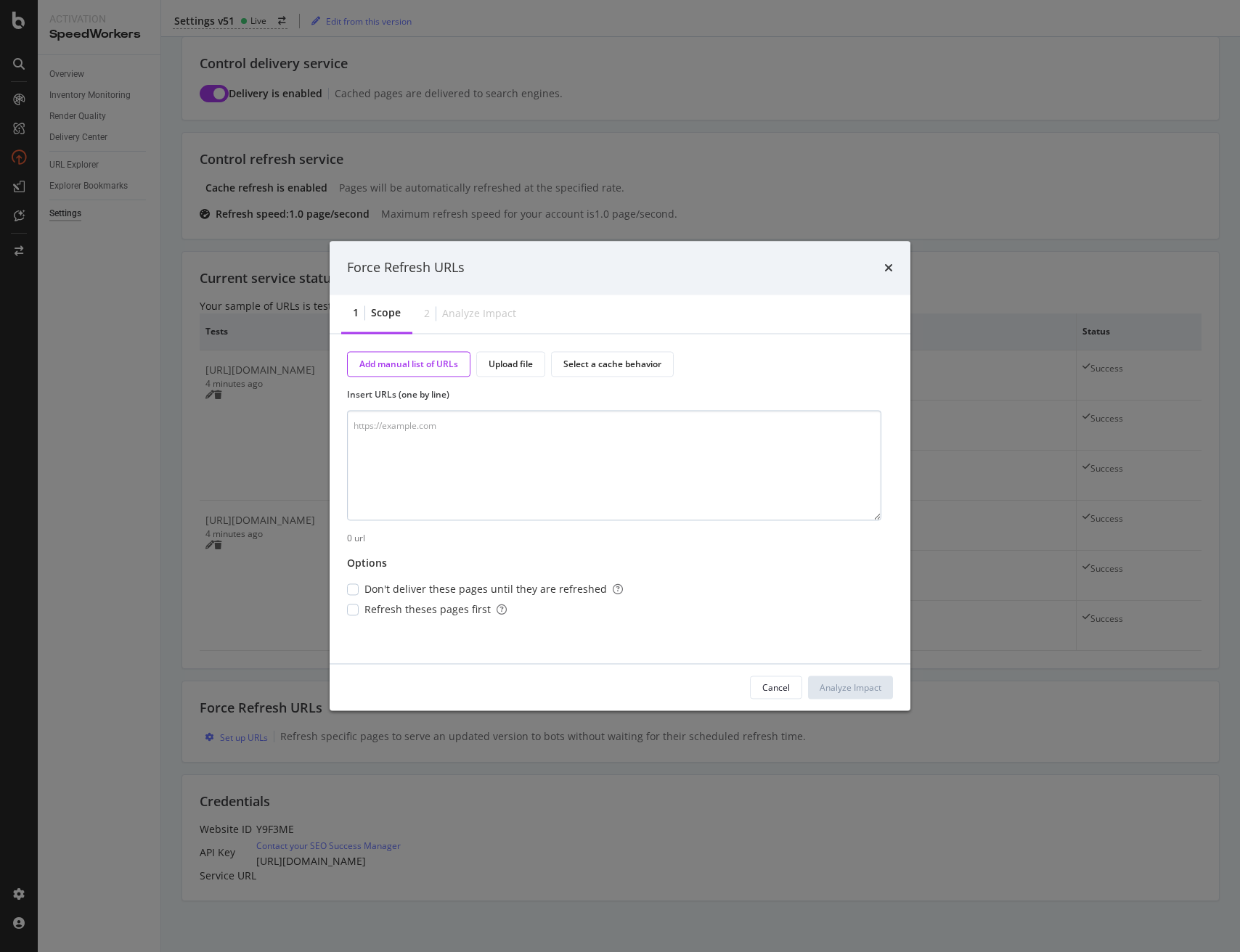
click at [517, 474] on textarea "modal" at bounding box center [614, 465] width 534 height 110
click at [790, 687] on button "Cancel" at bounding box center [776, 687] width 53 height 23
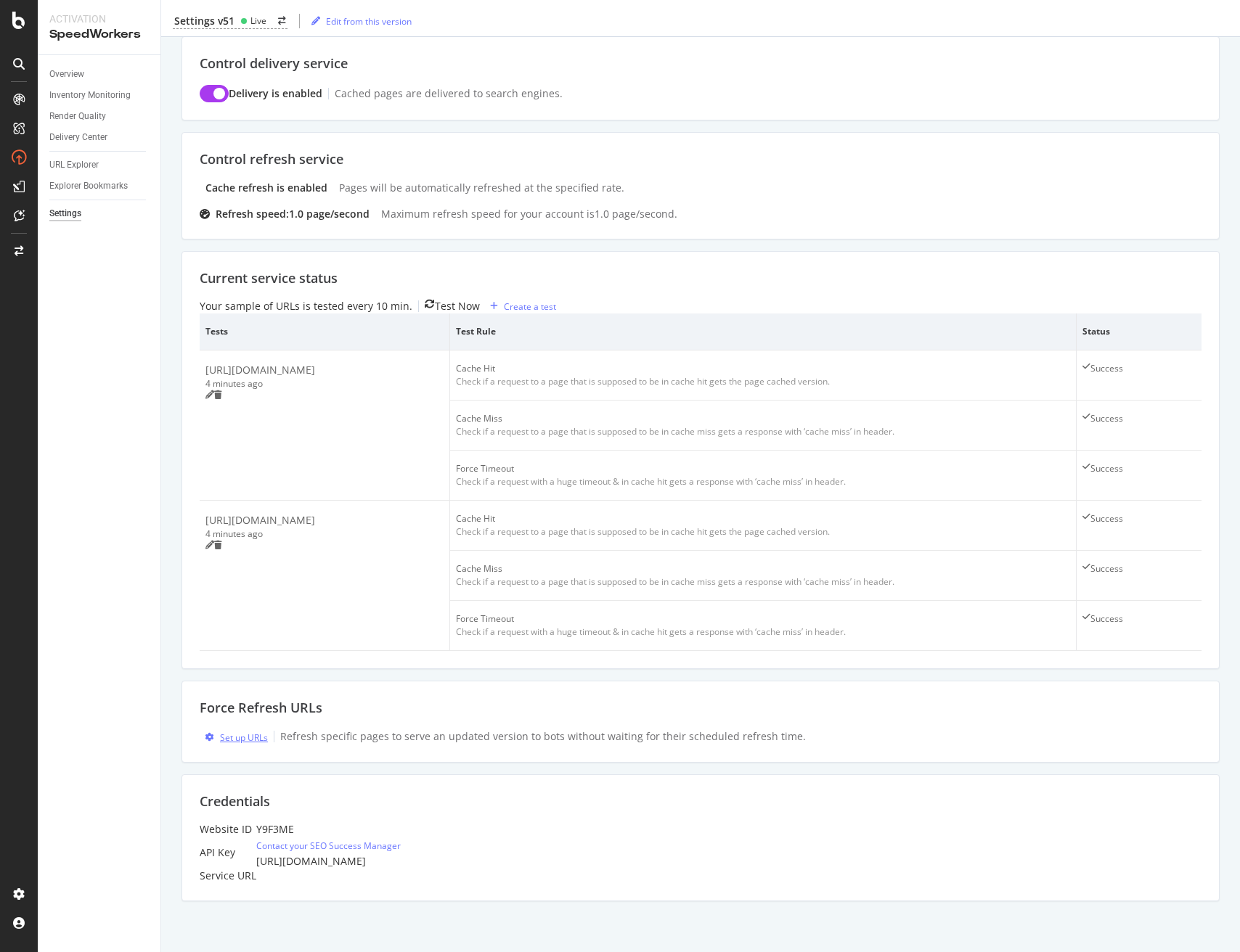
scroll to position [171, 0]
click at [232, 731] on div "Set up URLs" at bounding box center [244, 737] width 48 height 12
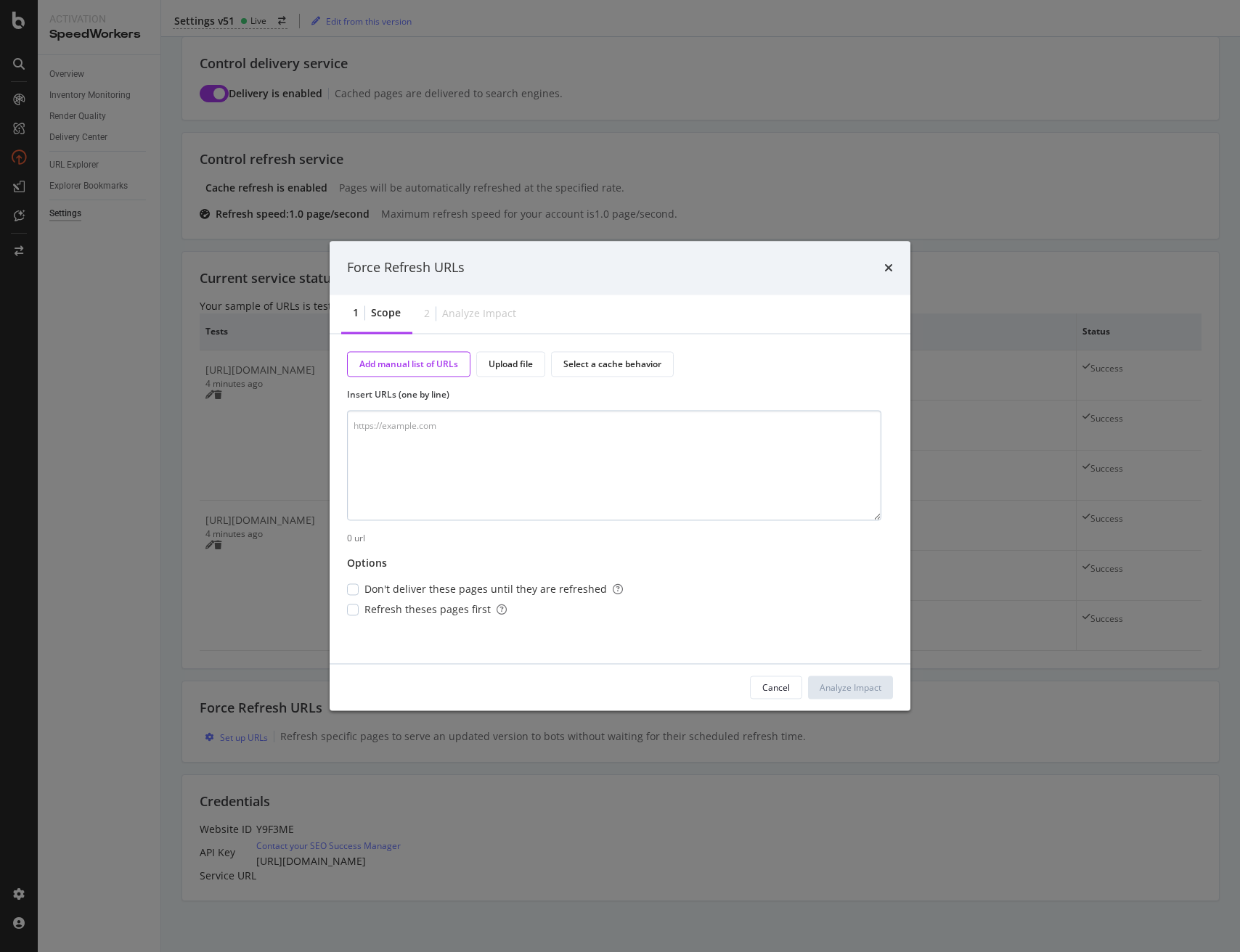
click at [503, 451] on textarea "modal" at bounding box center [614, 465] width 534 height 110
click at [503, 487] on textarea "modal" at bounding box center [614, 465] width 534 height 110
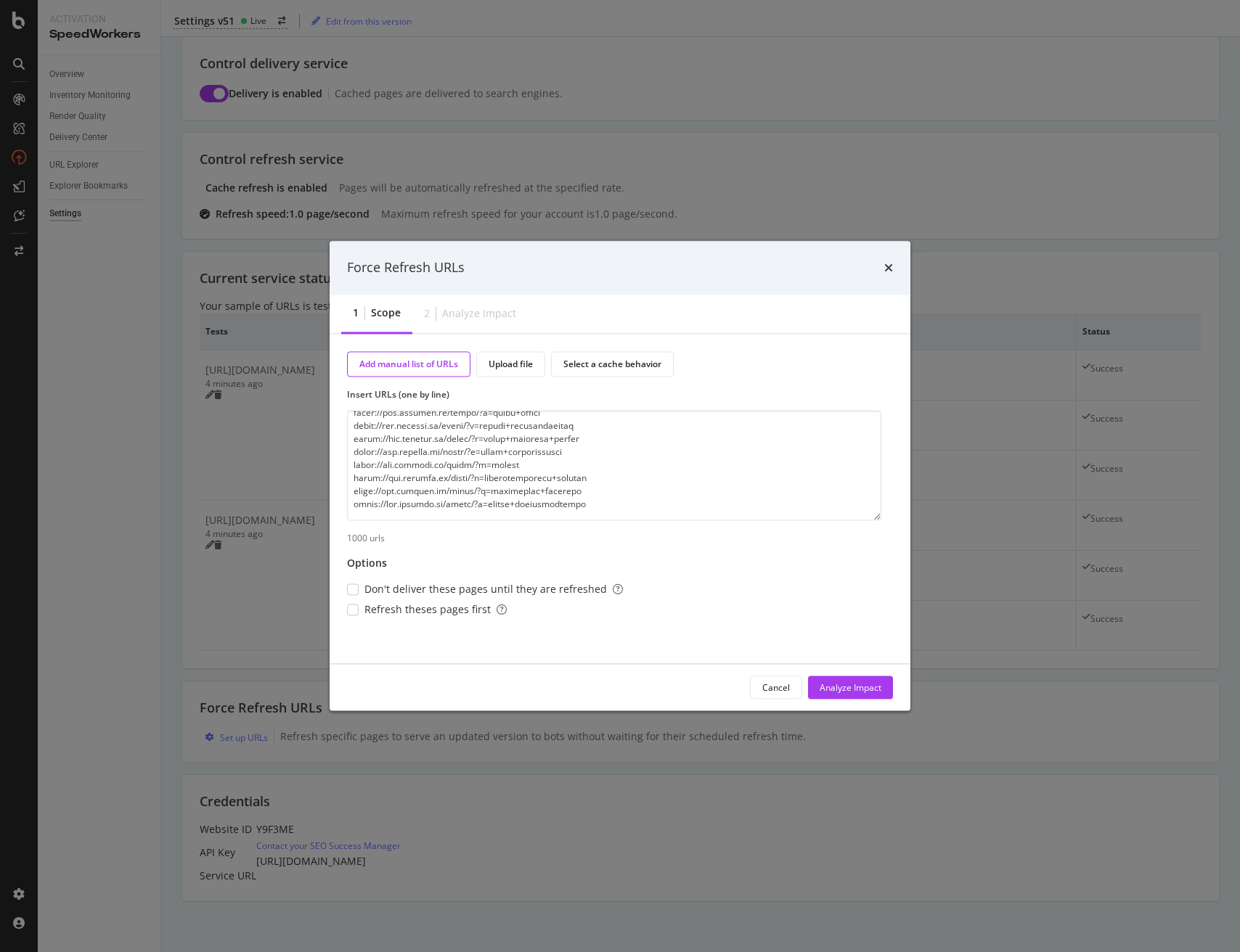
scroll to position [0, 0]
drag, startPoint x: 383, startPoint y: 508, endPoint x: 349, endPoint y: 453, distance: 64.7
click at [349, 453] on textarea "modal" at bounding box center [614, 465] width 534 height 110
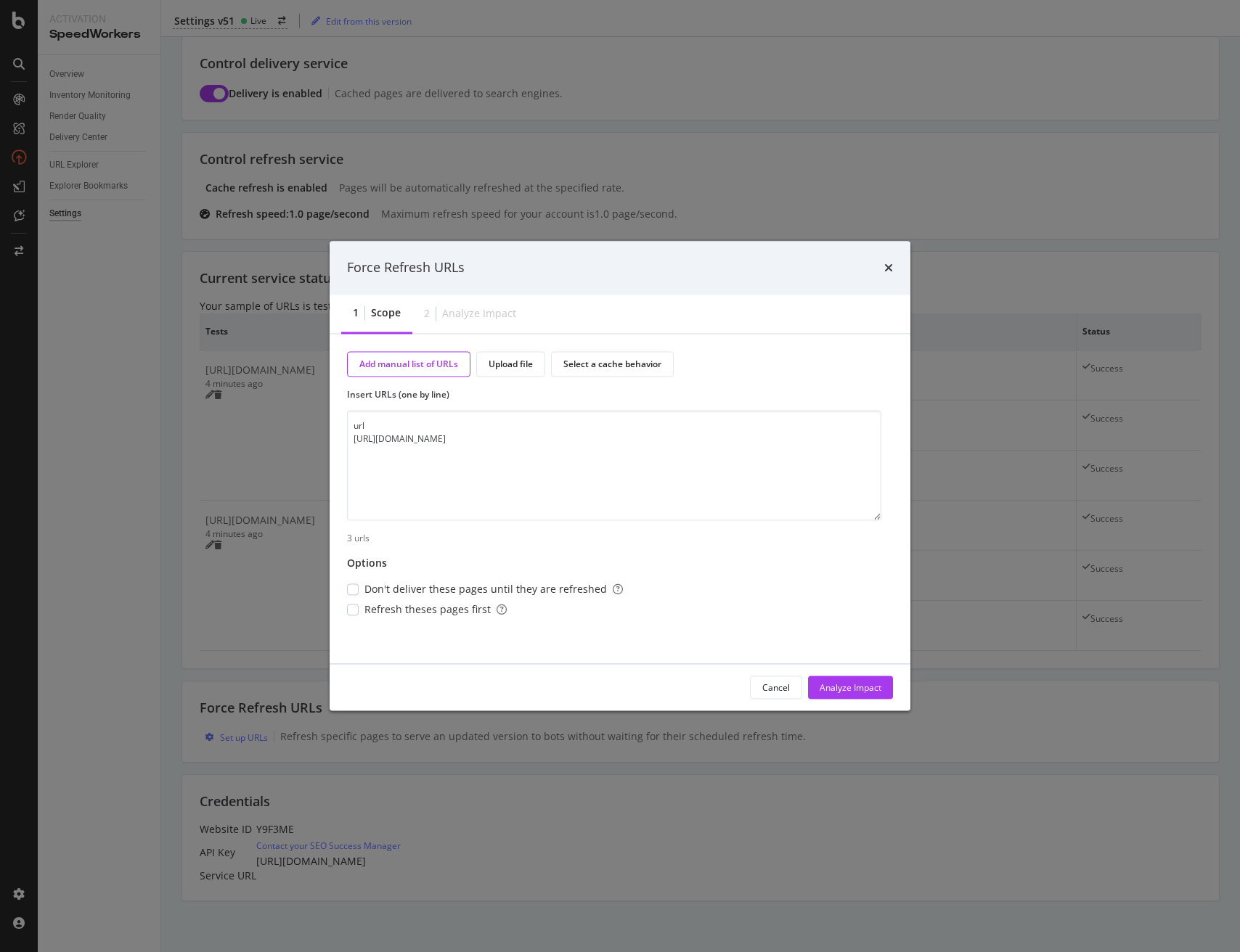
drag, startPoint x: 352, startPoint y: 439, endPoint x: 346, endPoint y: 417, distance: 22.8
click at [346, 418] on div "Add manual list of URLs Upload file Select a cache behavior Insert URLs (one by…" at bounding box center [620, 499] width 581 height 330
drag, startPoint x: 386, startPoint y: 453, endPoint x: 431, endPoint y: 460, distance: 45.5
click at [386, 452] on textarea "[URL][DOMAIN_NAME]" at bounding box center [614, 465] width 534 height 110
type textarea "[URL][DOMAIN_NAME]"
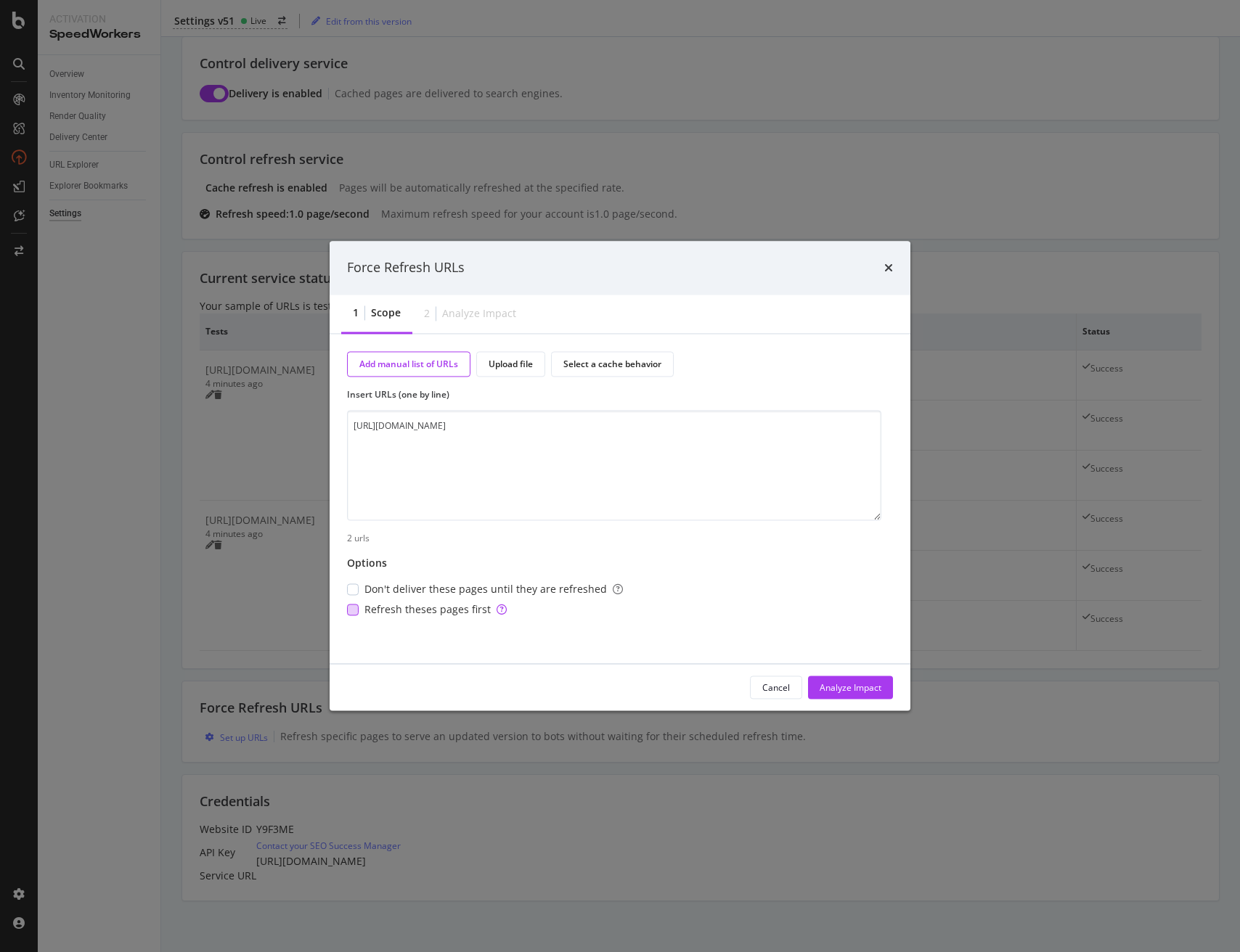
click at [356, 607] on div "modal" at bounding box center [353, 610] width 11 height 11
click at [369, 591] on span "Don't deliver these pages until they are refreshed" at bounding box center [494, 590] width 259 height 15
click at [415, 593] on span "Don't deliver these pages until they are refreshed" at bounding box center [494, 590] width 259 height 15
click at [855, 691] on div "Analyze Impact" at bounding box center [851, 687] width 61 height 12
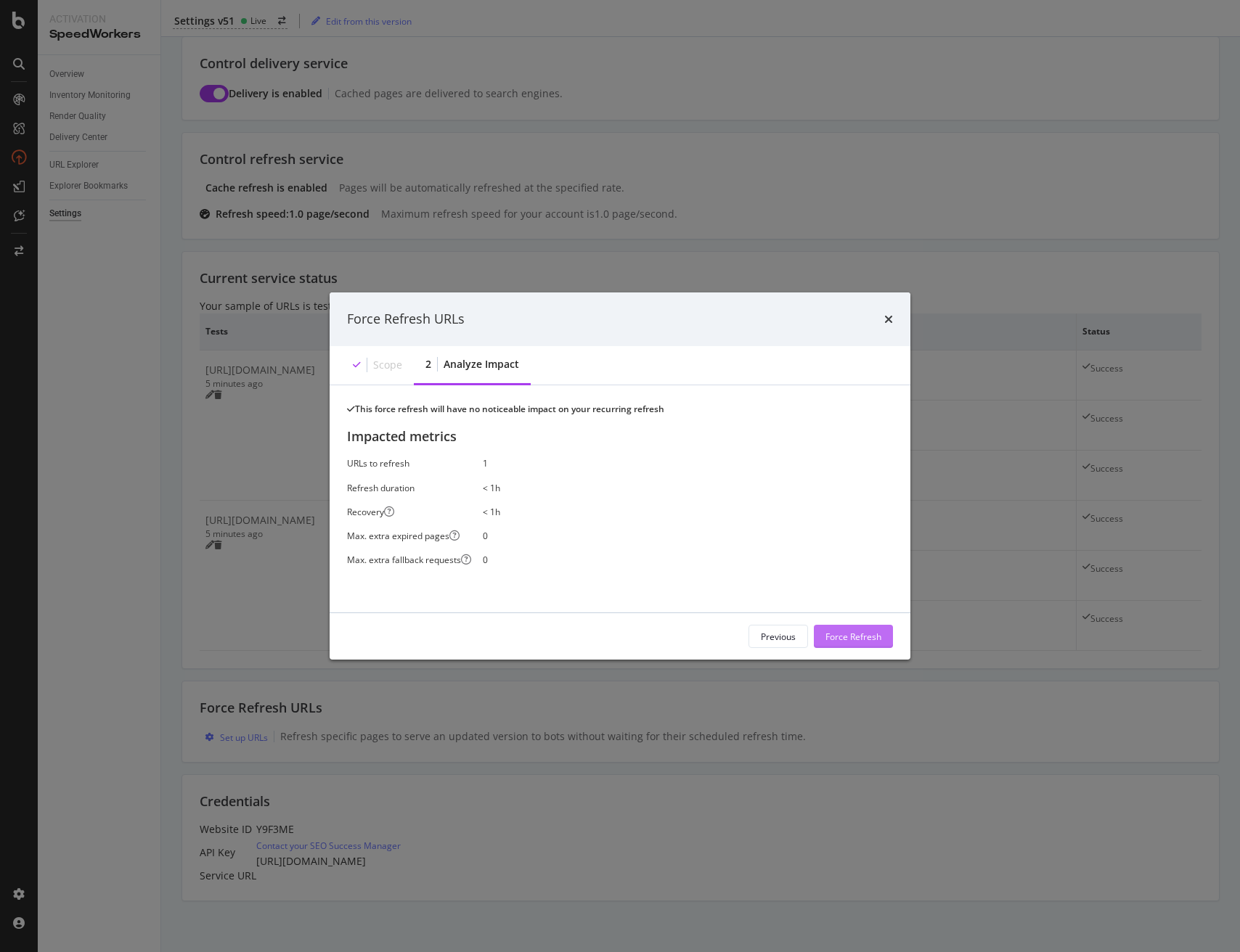
click at [847, 643] on div "Force Refresh" at bounding box center [853, 636] width 56 height 12
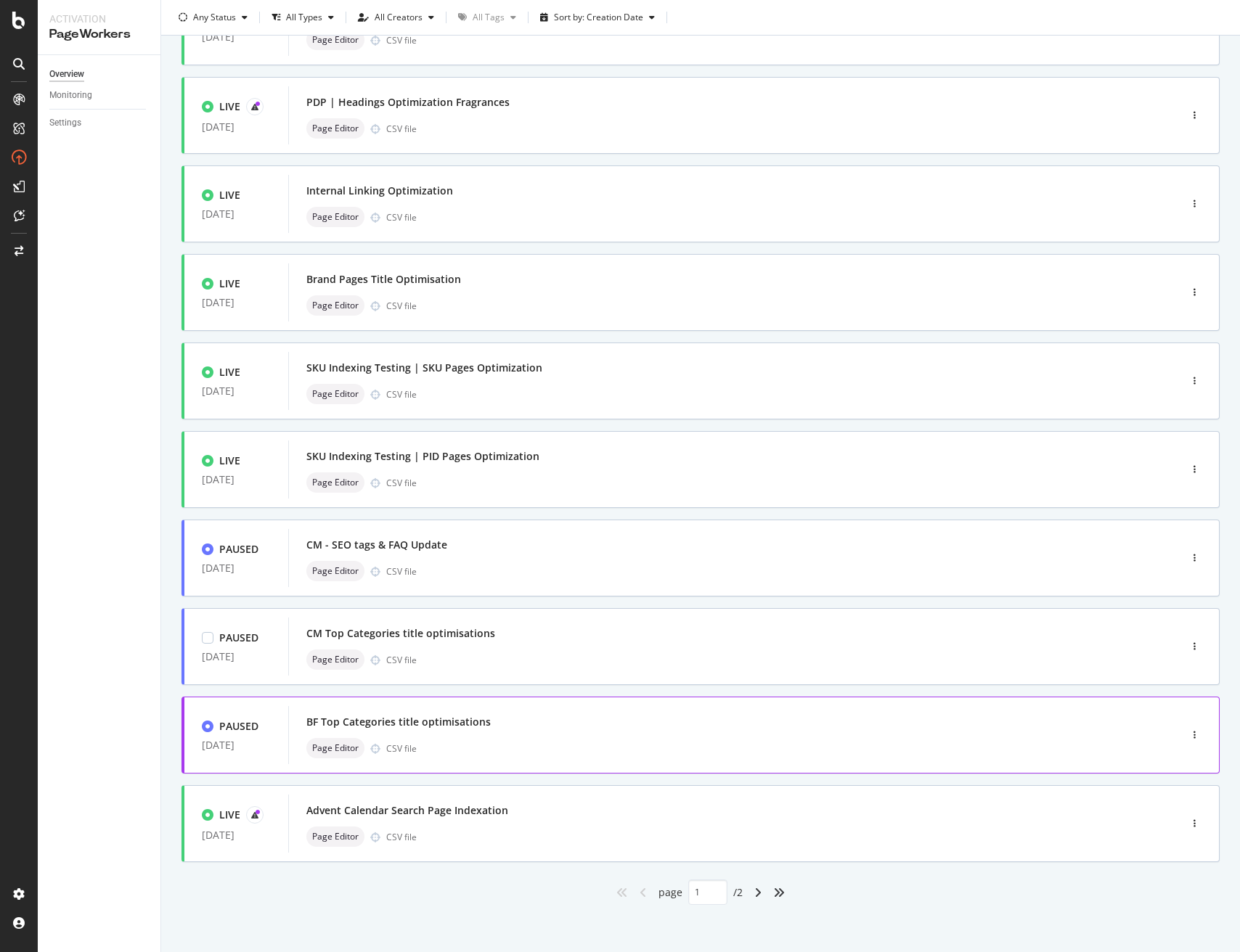
scroll to position [147, 0]
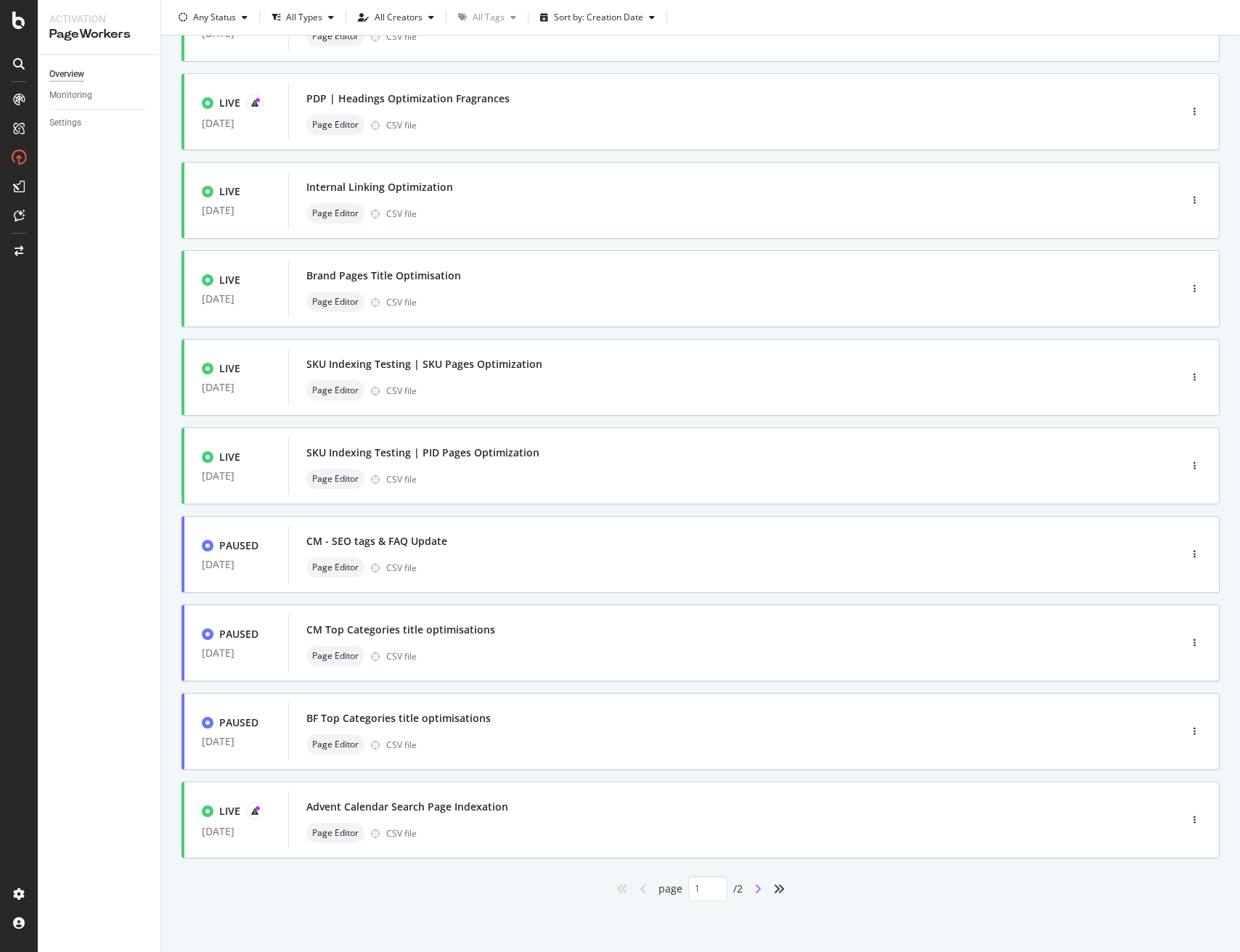
click at [759, 891] on icon "angle-right" at bounding box center [758, 888] width 7 height 11
type input "2"
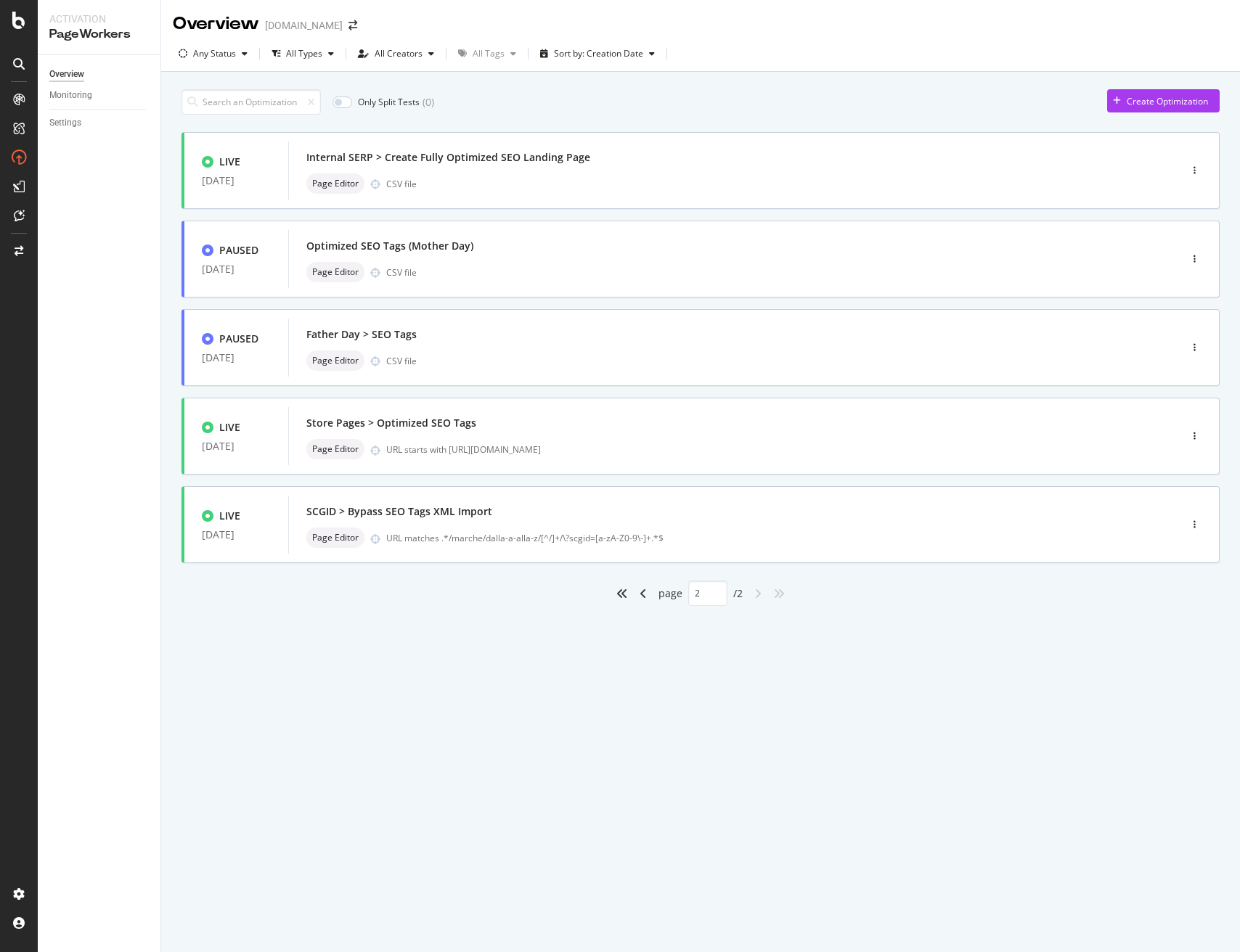
scroll to position [0, 0]
click at [550, 166] on div "Internal SERP > Create Fully Optimized SEO Landing Page" at bounding box center [711, 157] width 811 height 20
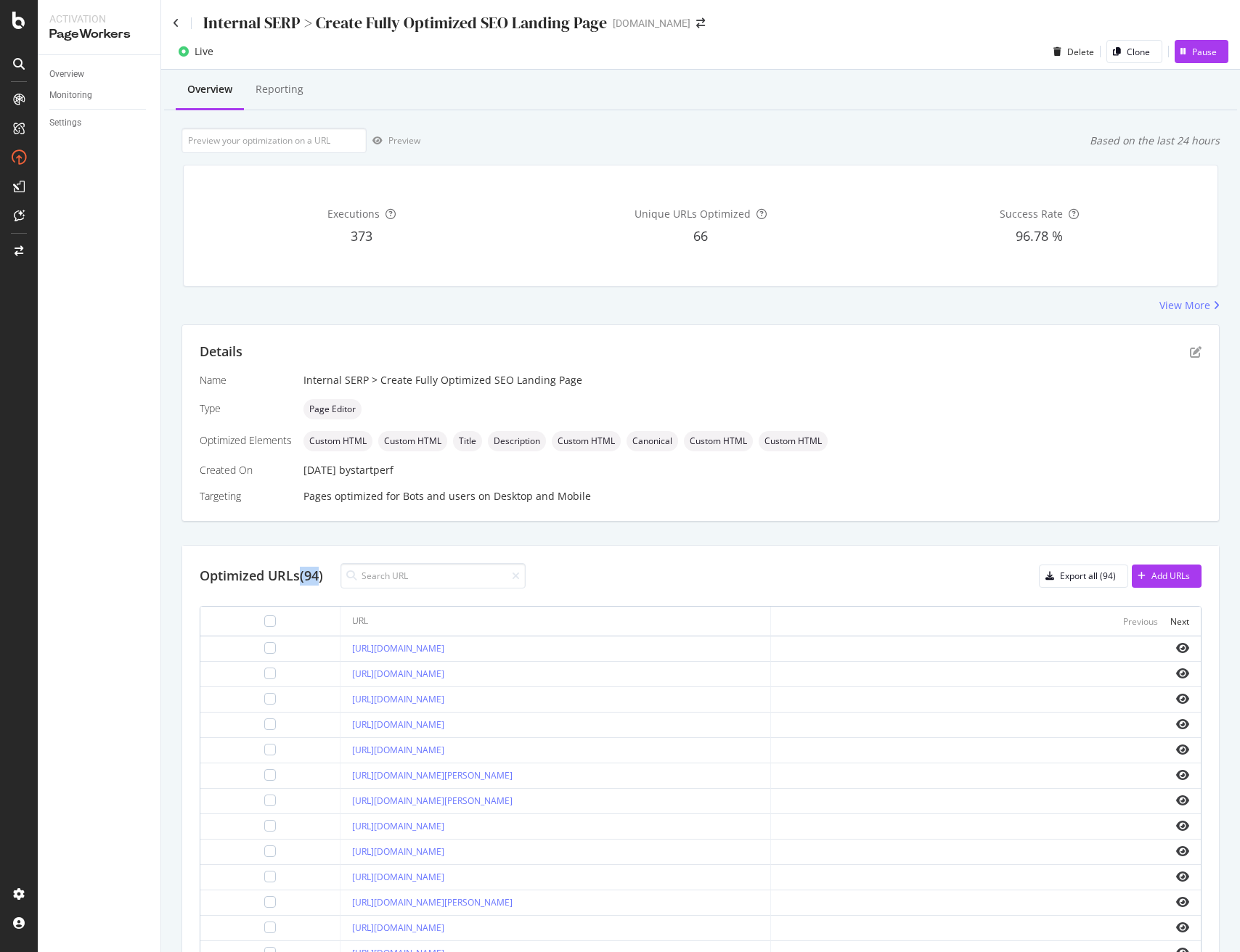
drag, startPoint x: 306, startPoint y: 577, endPoint x: 323, endPoint y: 579, distance: 17.1
click at [323, 579] on div "Optimized URLs (94)" at bounding box center [261, 576] width 124 height 19
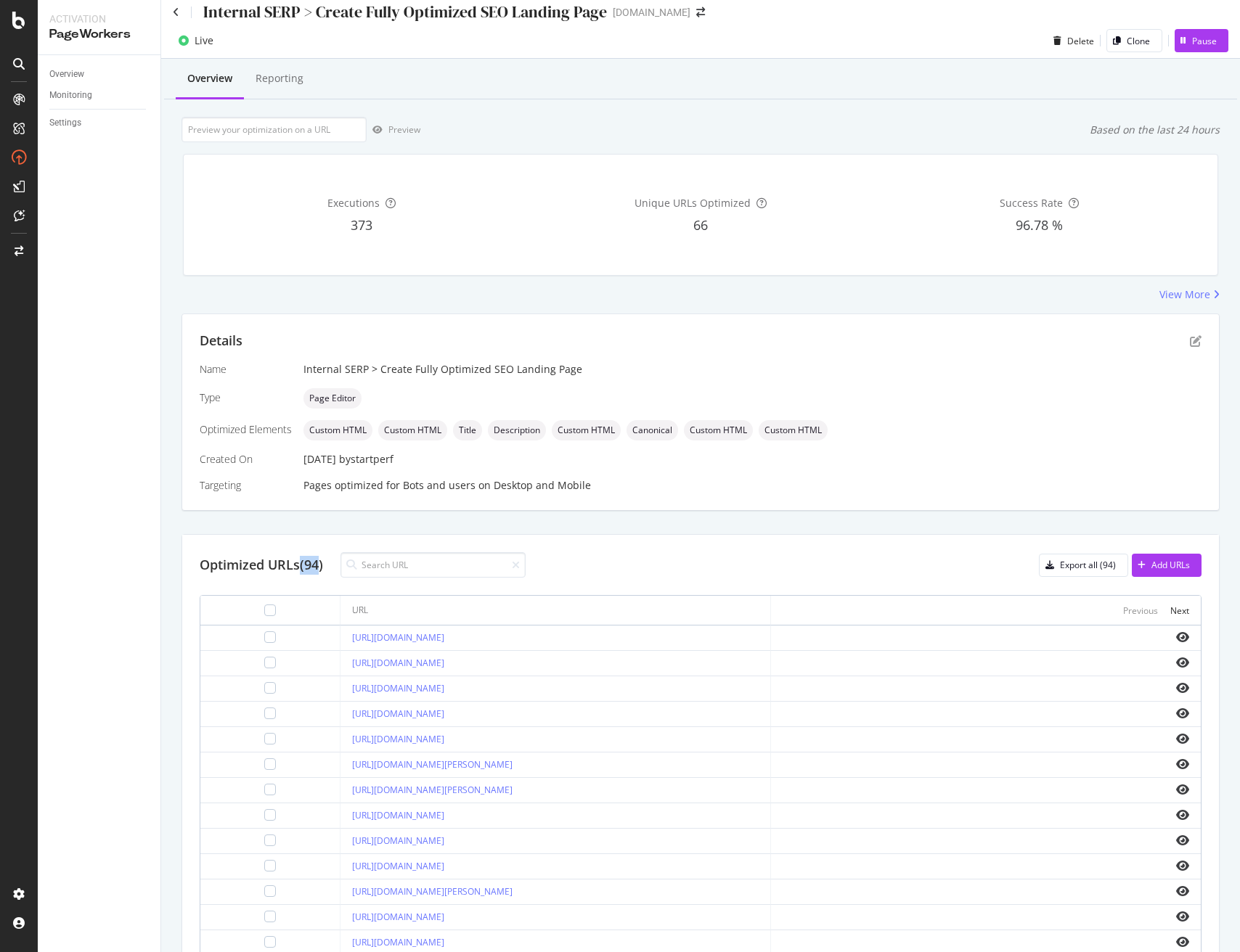
scroll to position [14, 0]
